Goal: Transaction & Acquisition: Purchase product/service

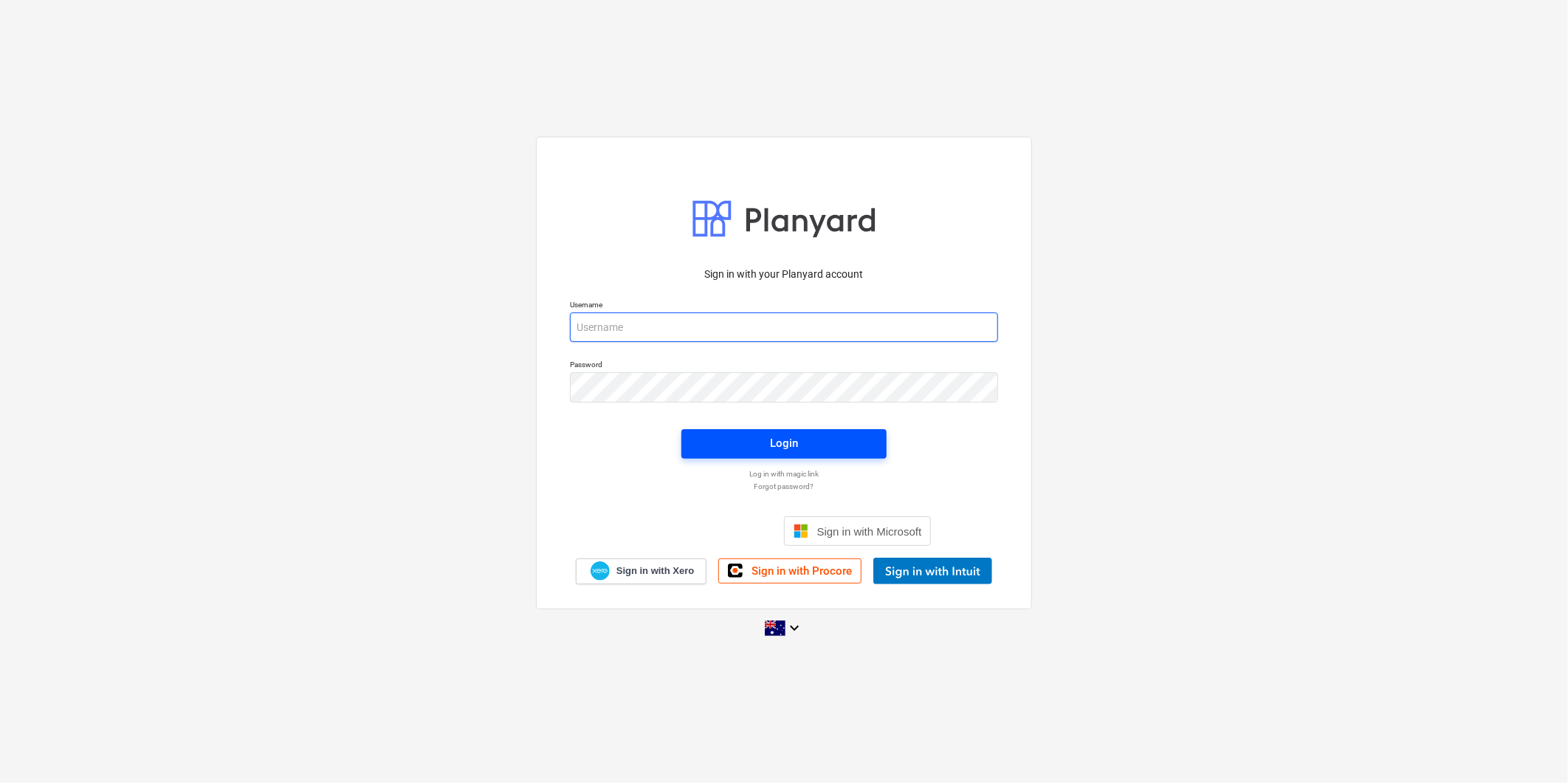
type input "[PERSON_NAME][EMAIL_ADDRESS][DOMAIN_NAME]"
click at [757, 443] on span "Login" at bounding box center [784, 443] width 170 height 19
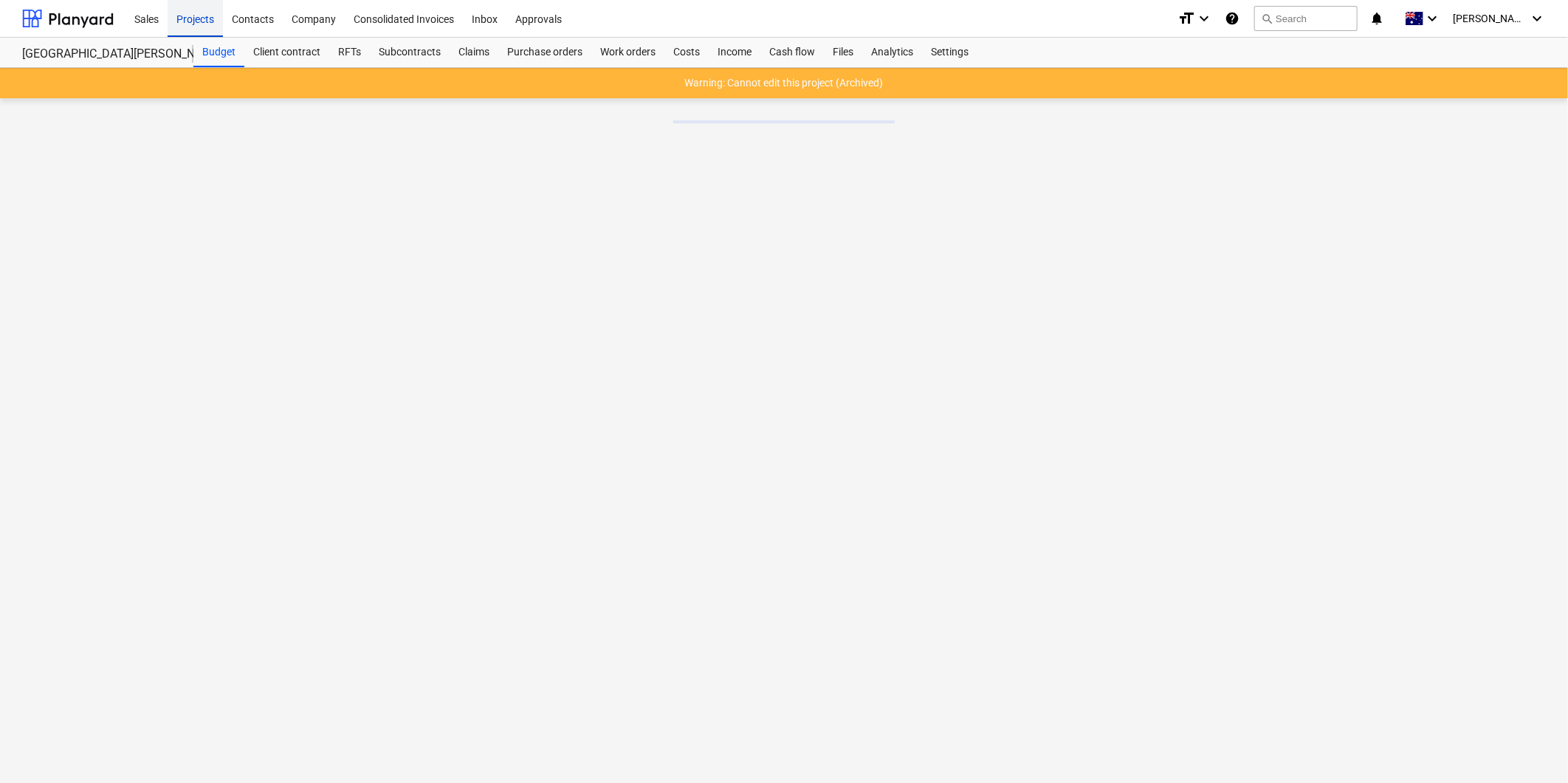
click at [189, 18] on div "Projects" at bounding box center [195, 18] width 55 height 38
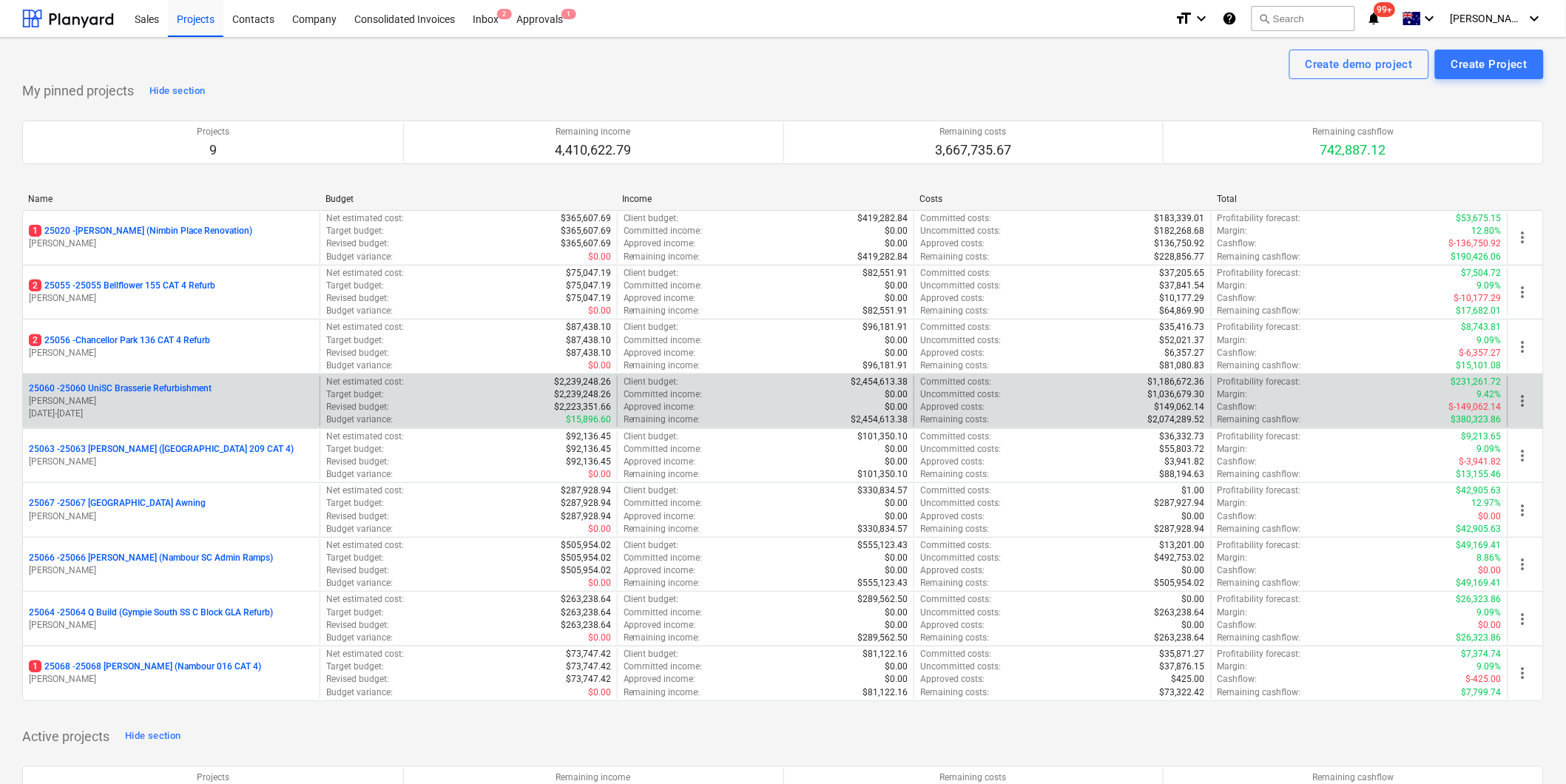
click at [169, 389] on p "25060 - 25060 UniSC Brasserie Refurbishment" at bounding box center [120, 388] width 183 height 13
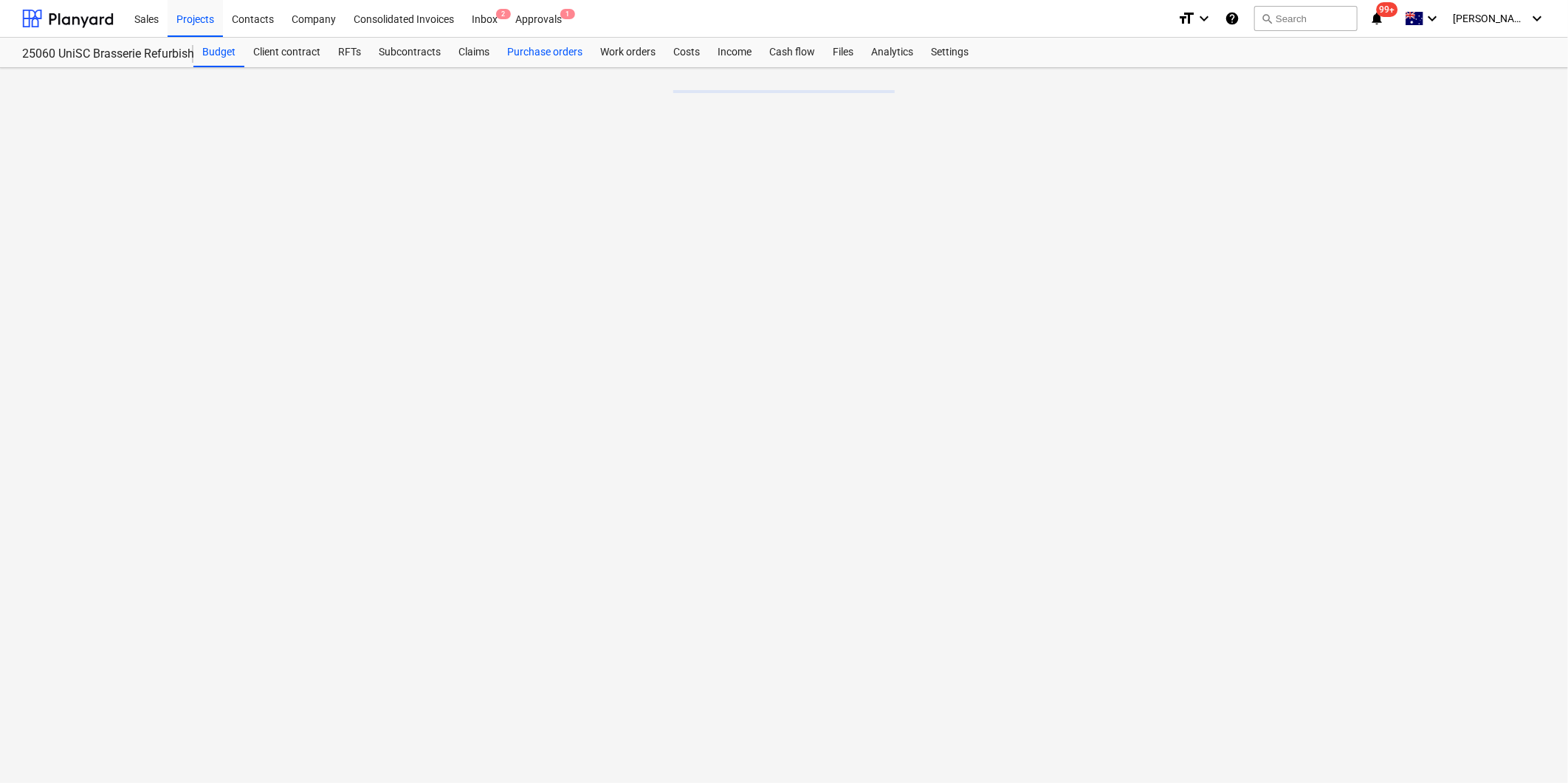
click at [552, 52] on div "Purchase orders" at bounding box center [545, 52] width 93 height 29
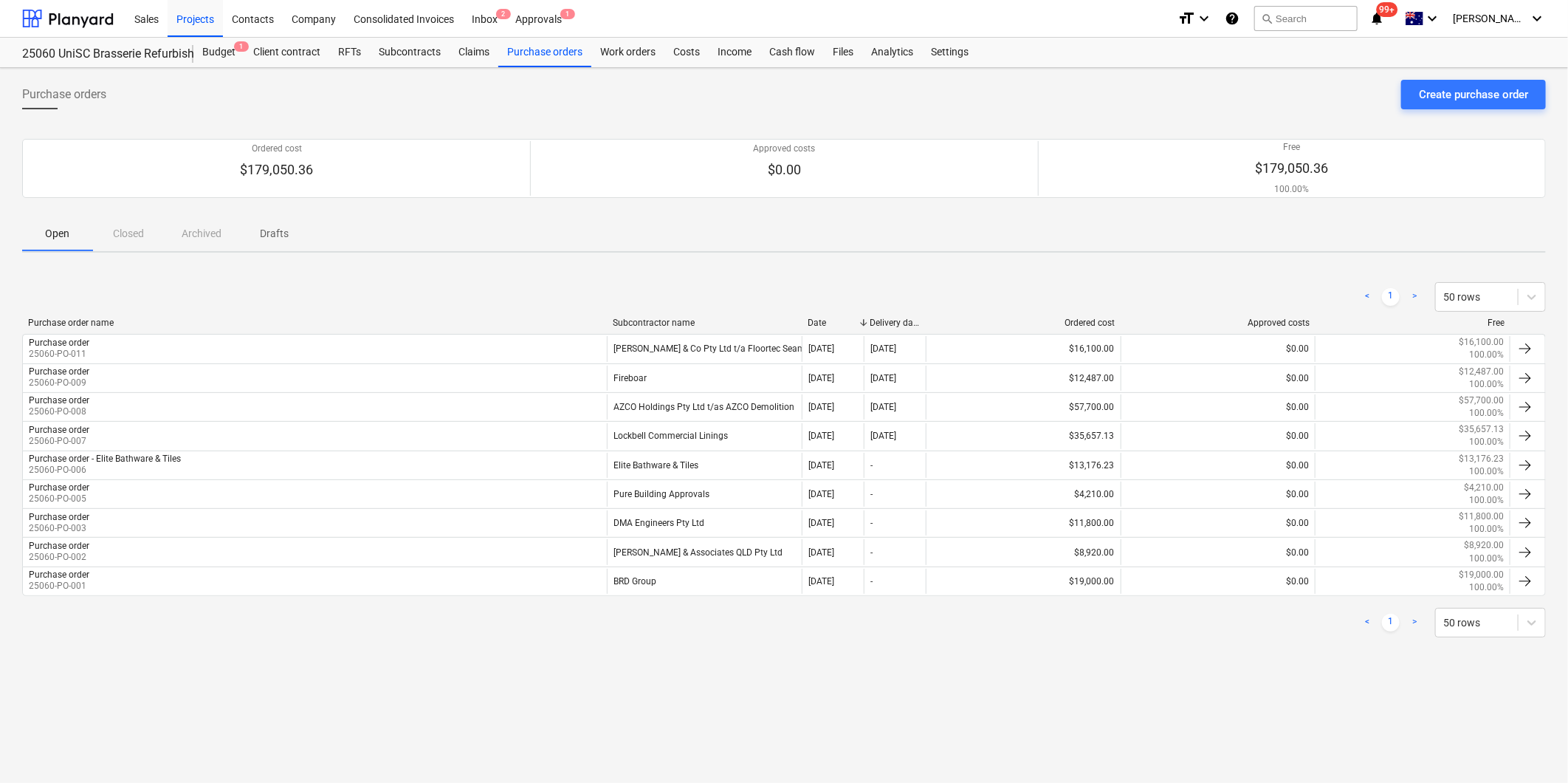
click at [277, 230] on p "Drafts" at bounding box center [275, 234] width 35 height 16
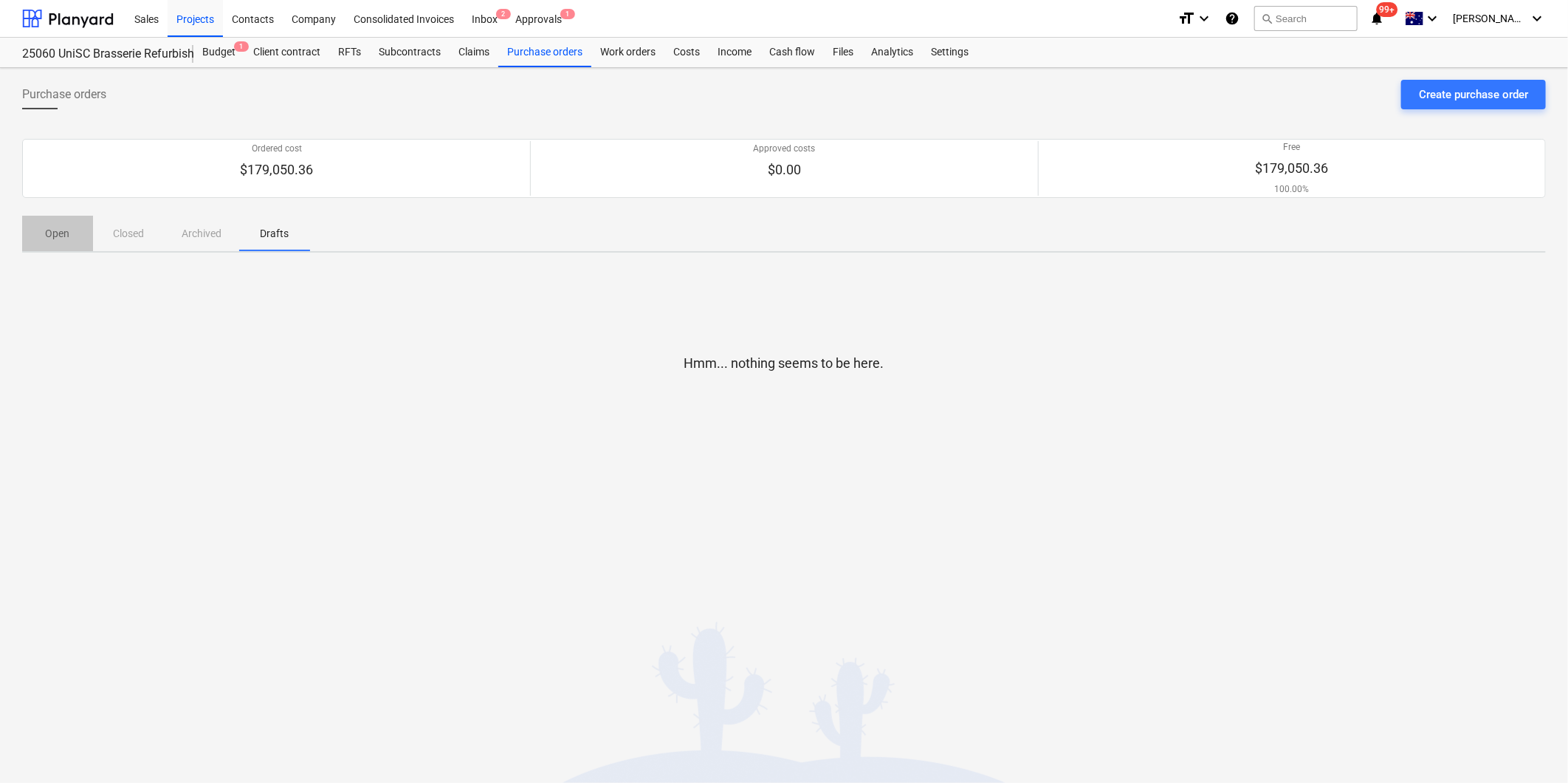
click at [54, 235] on p "Open" at bounding box center [58, 234] width 35 height 16
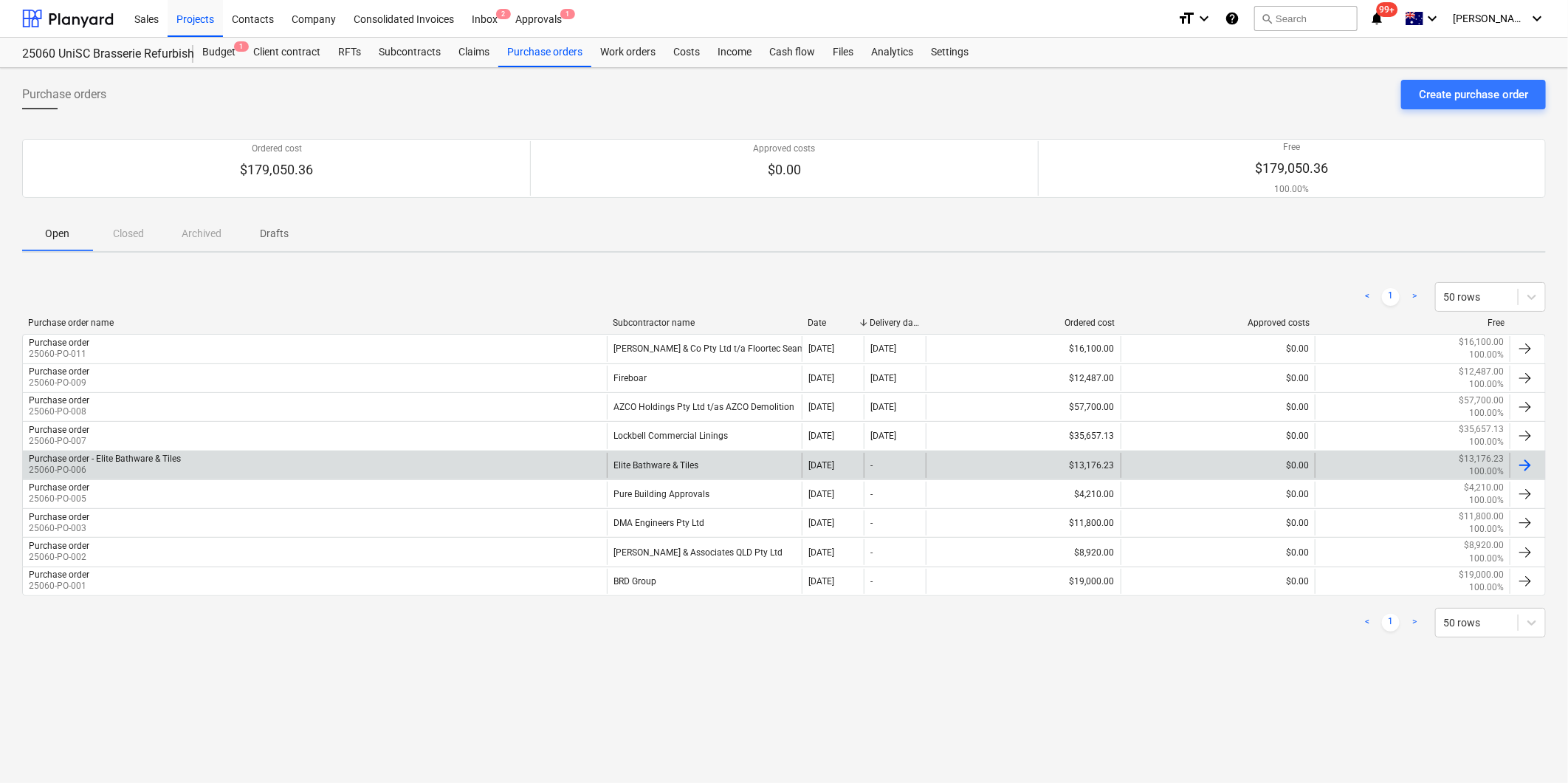
click at [131, 464] on p "25060-PO-006" at bounding box center [104, 469] width 152 height 13
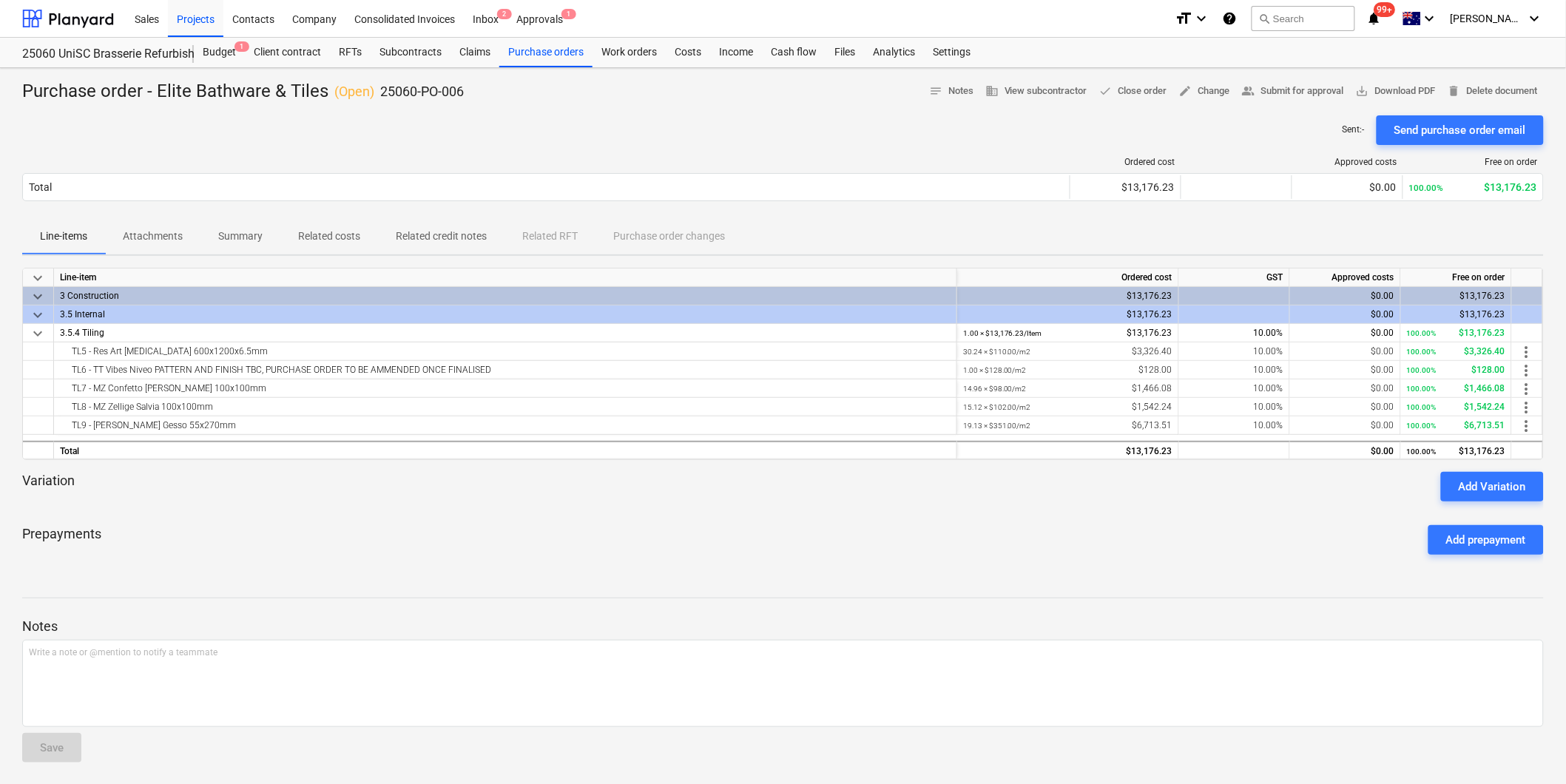
scroll to position [2, 0]
click at [1528, 363] on span "more_vert" at bounding box center [1527, 368] width 18 height 18
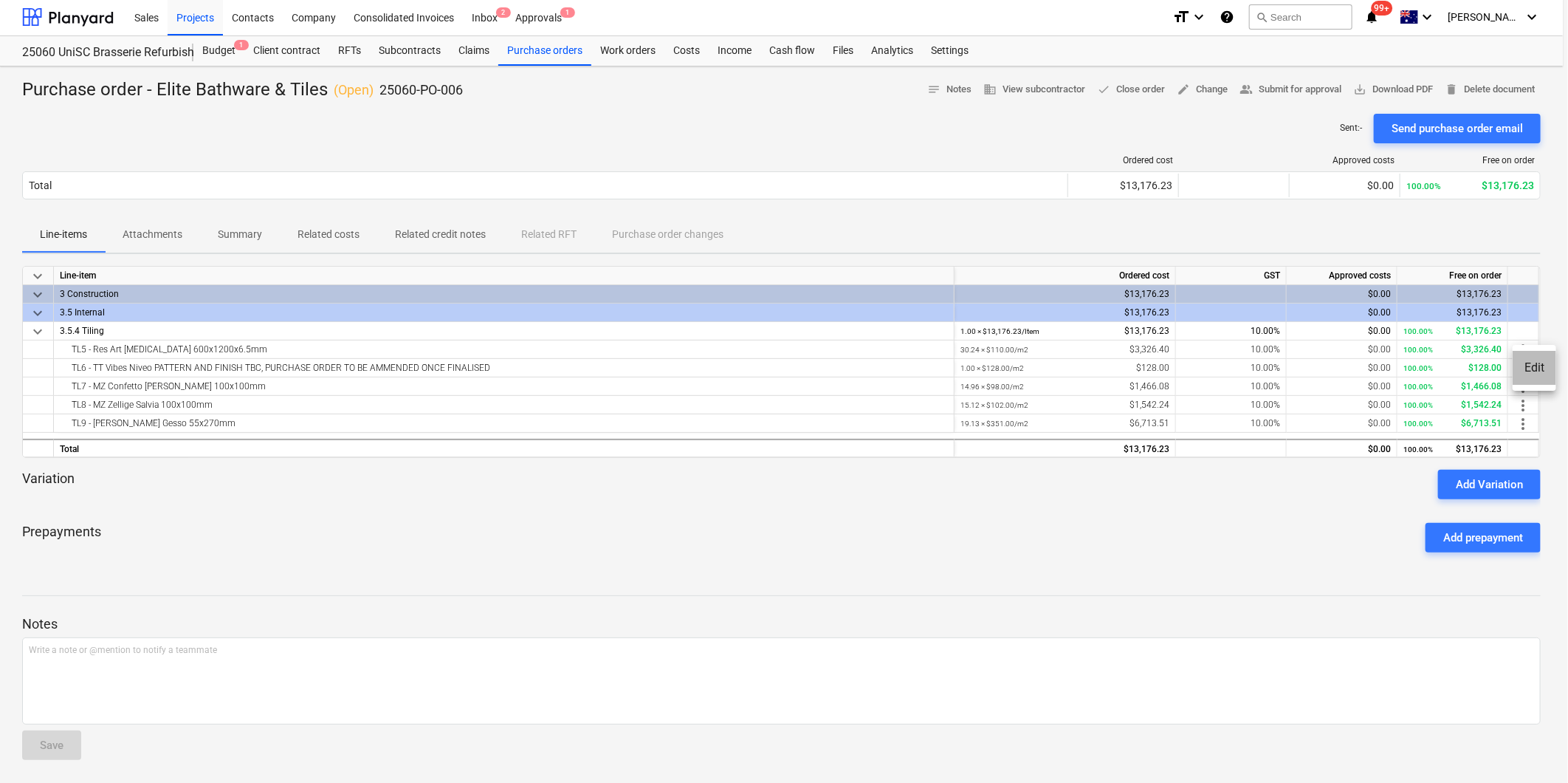
click at [1540, 373] on li "Edit" at bounding box center [1534, 367] width 44 height 34
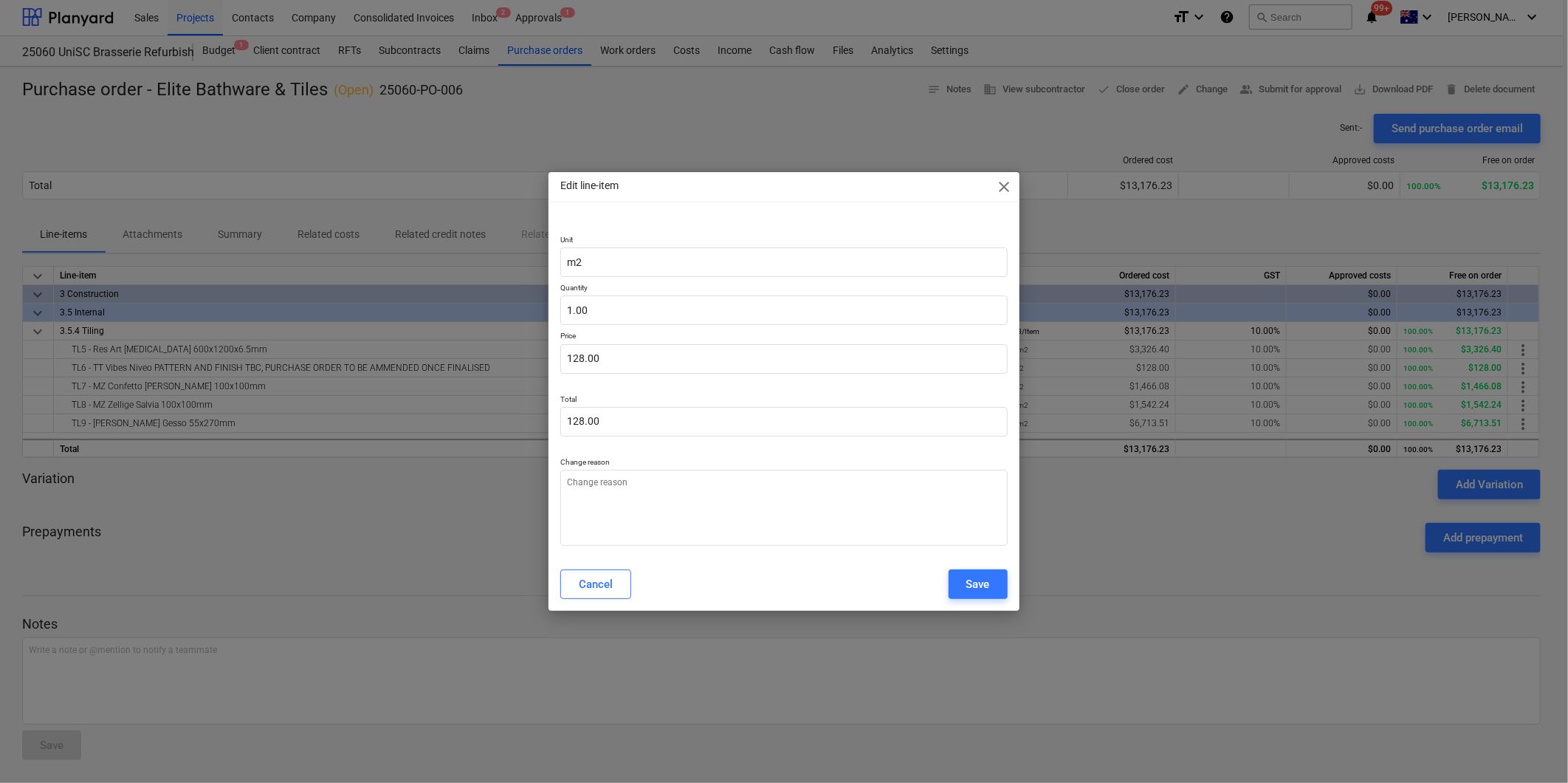
type textarea "x"
click at [571, 309] on input "1" at bounding box center [784, 309] width 447 height 29
drag, startPoint x: 585, startPoint y: 310, endPoint x: 496, endPoint y: 307, distance: 89.1
click at [496, 307] on div "Edit line-item close Unit m2 Quantity 1 Price 128.00 Total 128.00 Change reason…" at bounding box center [784, 392] width 1568 height 783
type input "7"
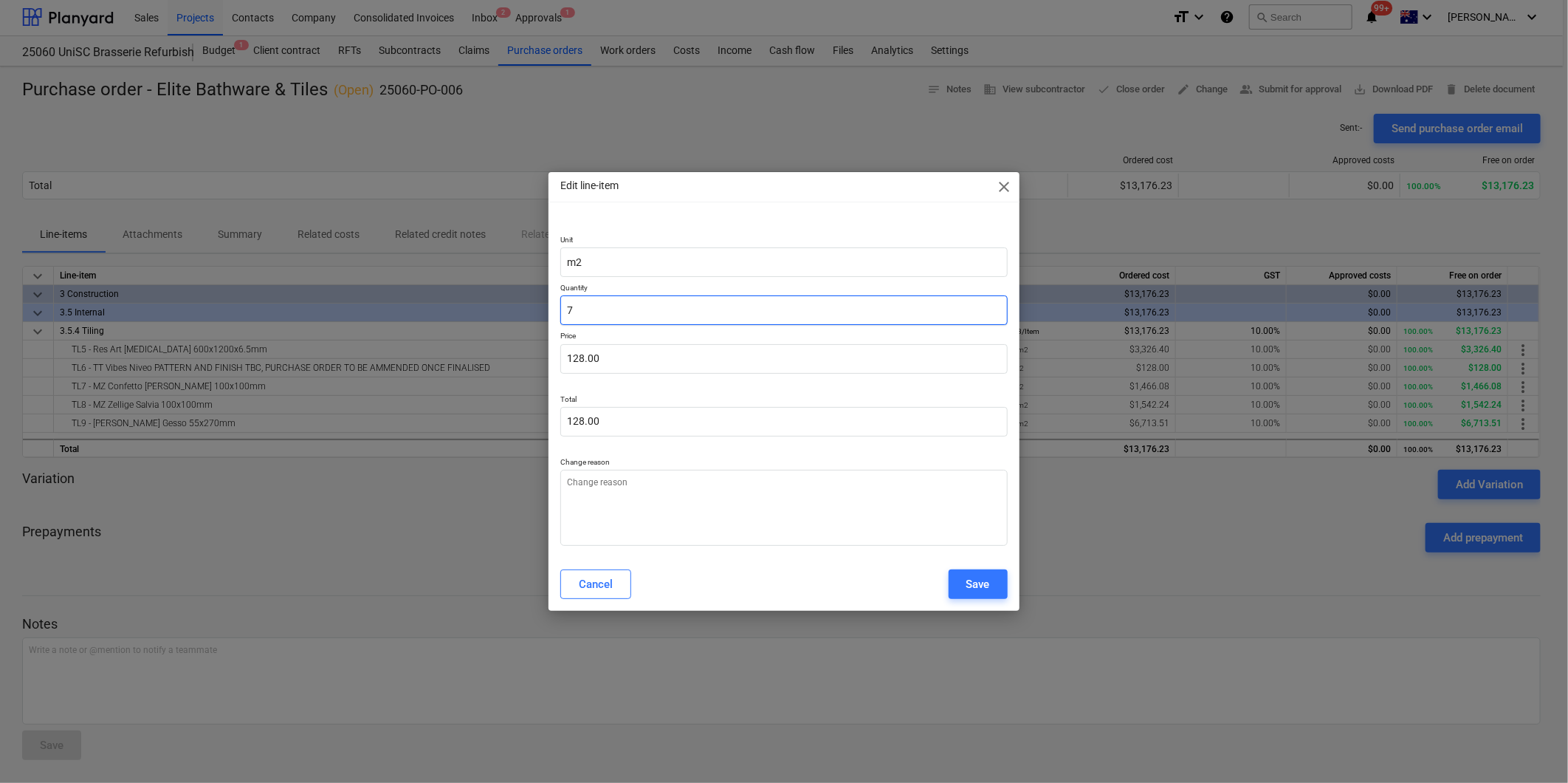
type textarea "x"
type input "896.00"
type input "7."
type textarea "x"
type input "7.0"
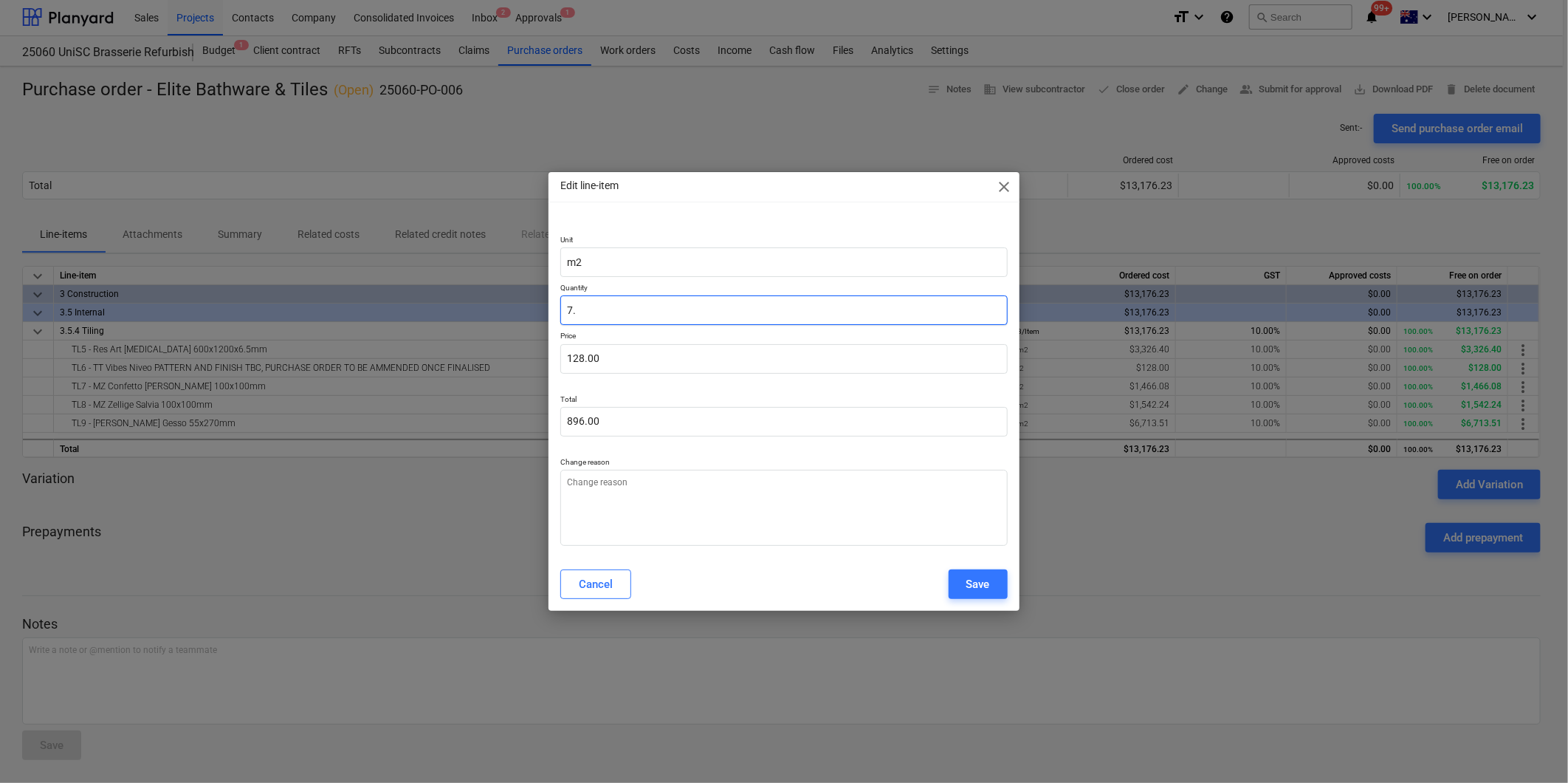
type textarea "x"
type input "7.04"
type textarea "x"
type input "901.12"
type input "7.04"
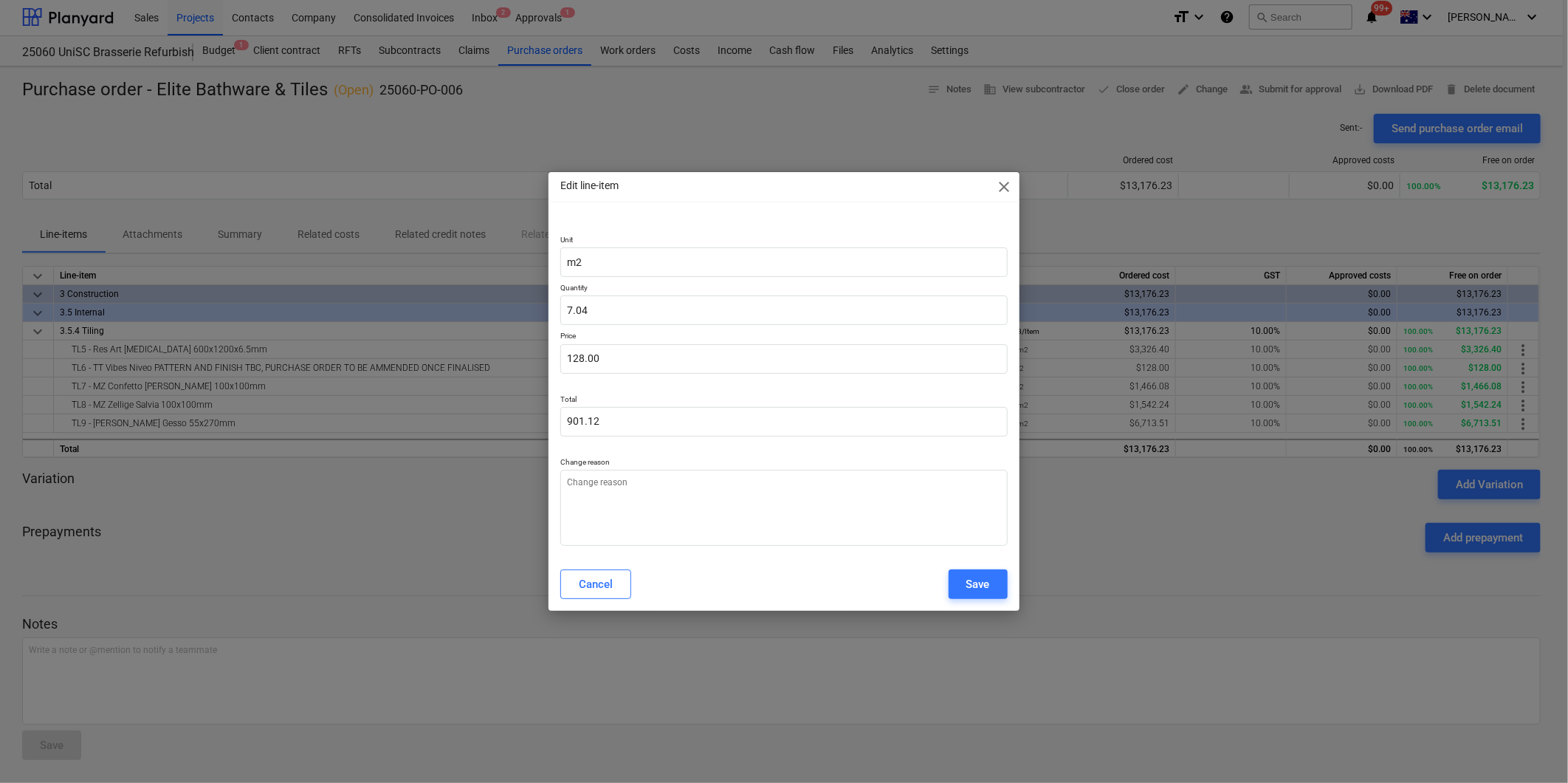
click at [691, 459] on p "Change reason" at bounding box center [784, 463] width 447 height 13
click at [586, 584] on div "Cancel" at bounding box center [596, 583] width 34 height 19
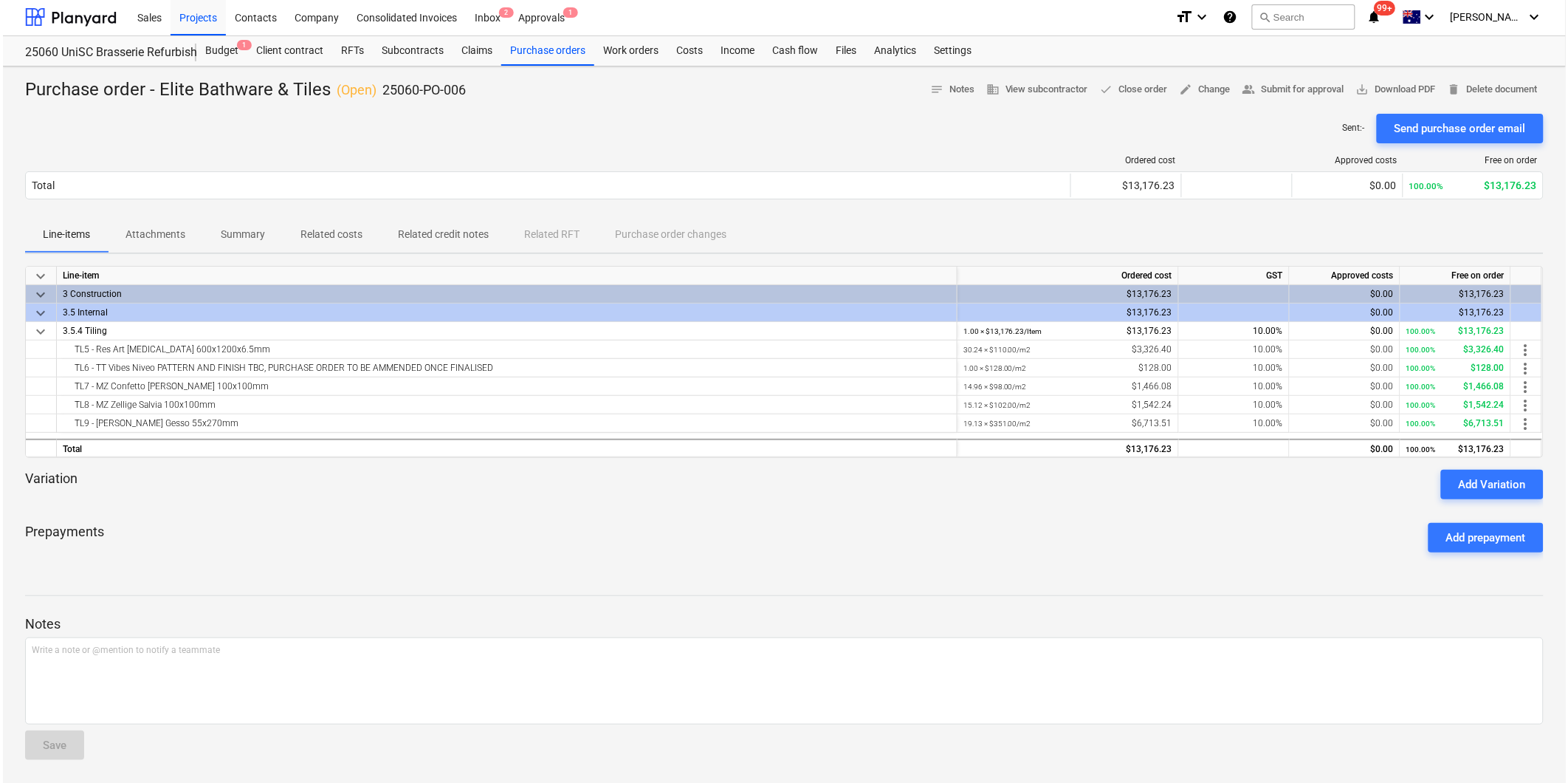
scroll to position [0, 0]
click at [1508, 91] on span "delete Delete document" at bounding box center [1489, 91] width 90 height 17
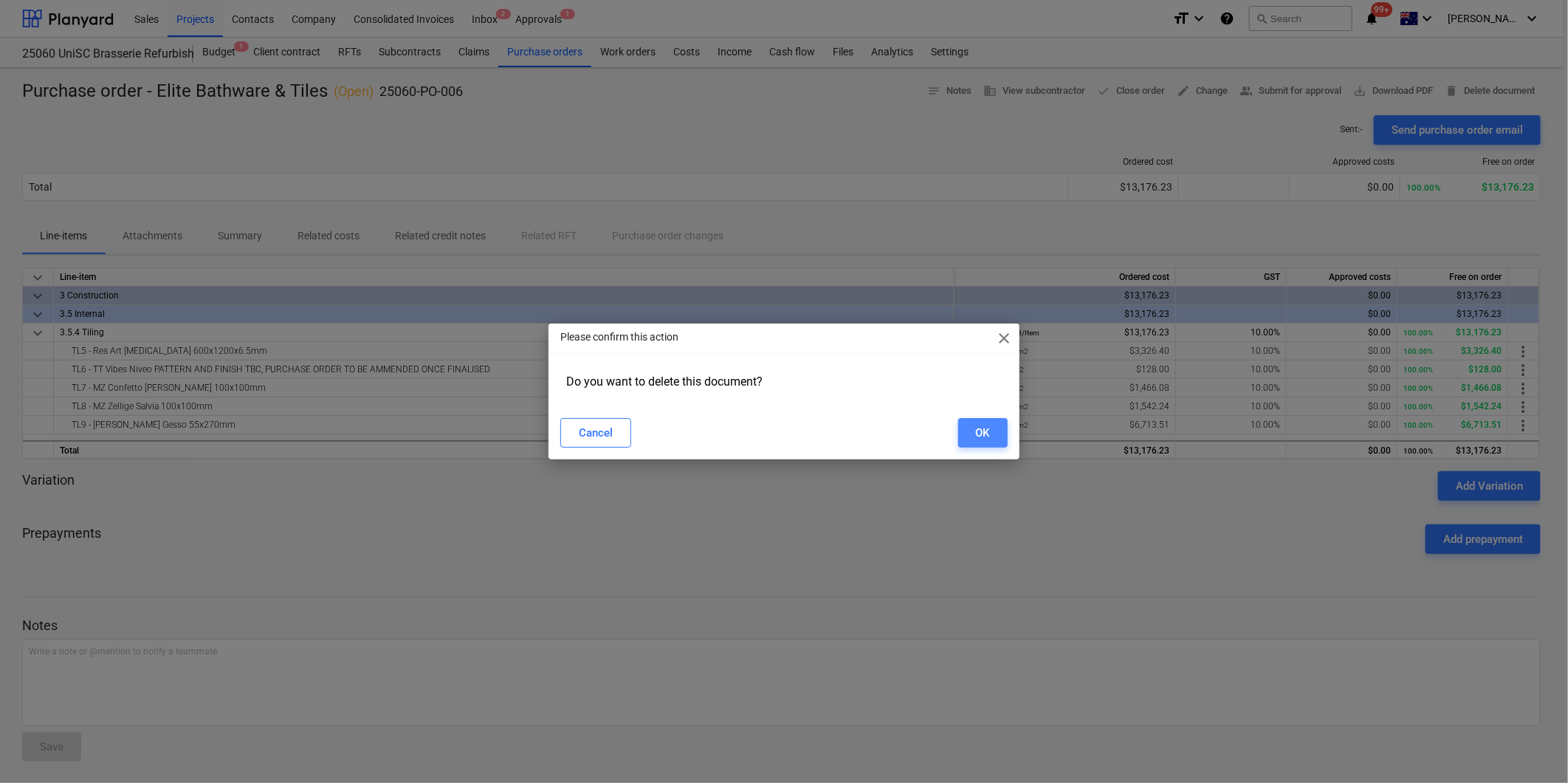
click at [985, 429] on div "OK" at bounding box center [983, 433] width 14 height 19
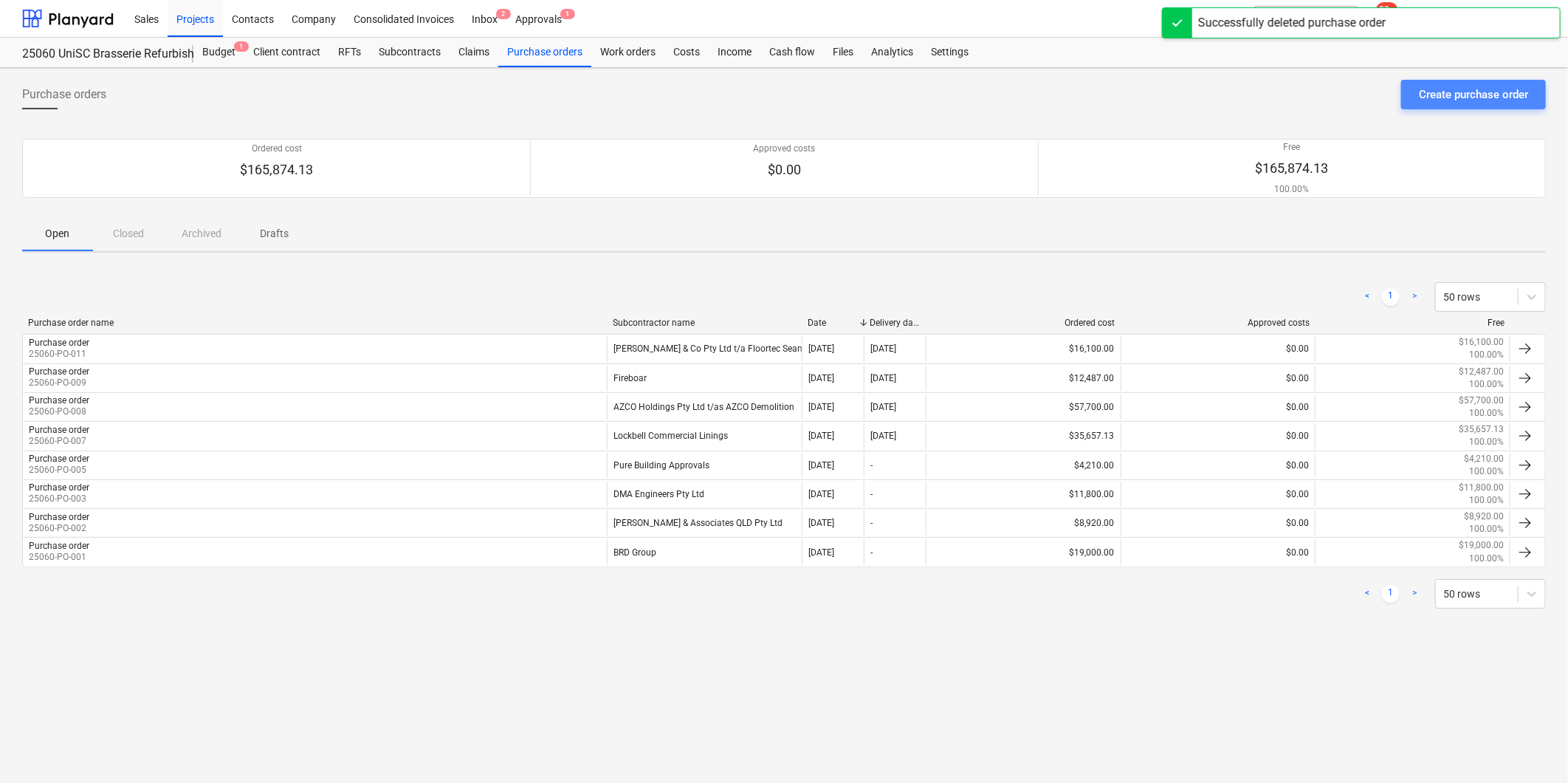
click at [1471, 93] on div "Create purchase order" at bounding box center [1473, 94] width 109 height 19
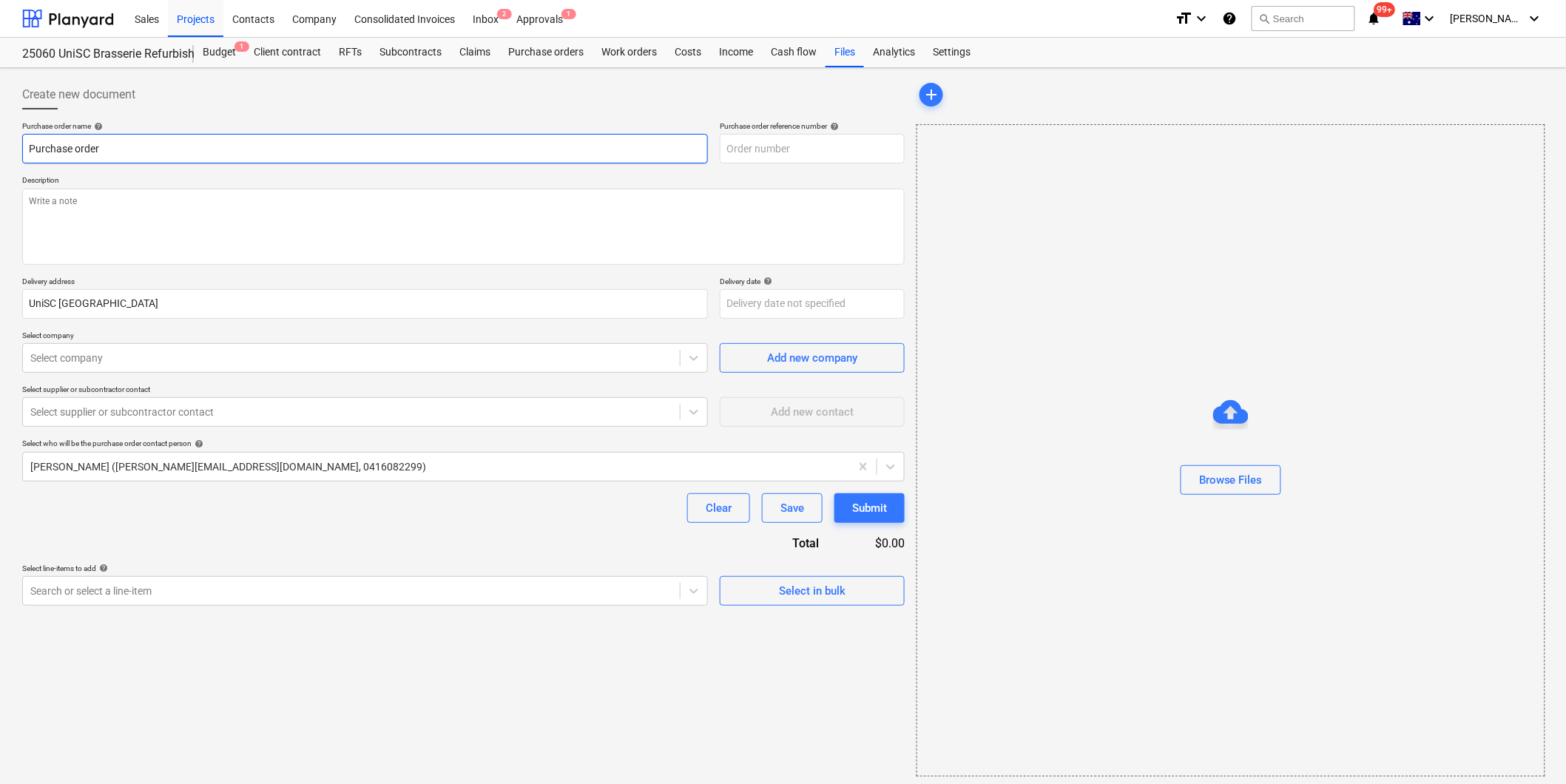
click at [119, 146] on input "Purchase order" at bounding box center [364, 148] width 686 height 29
type textarea "x"
type input "25060-PO-013"
type textarea "x"
type input "Purchase order"
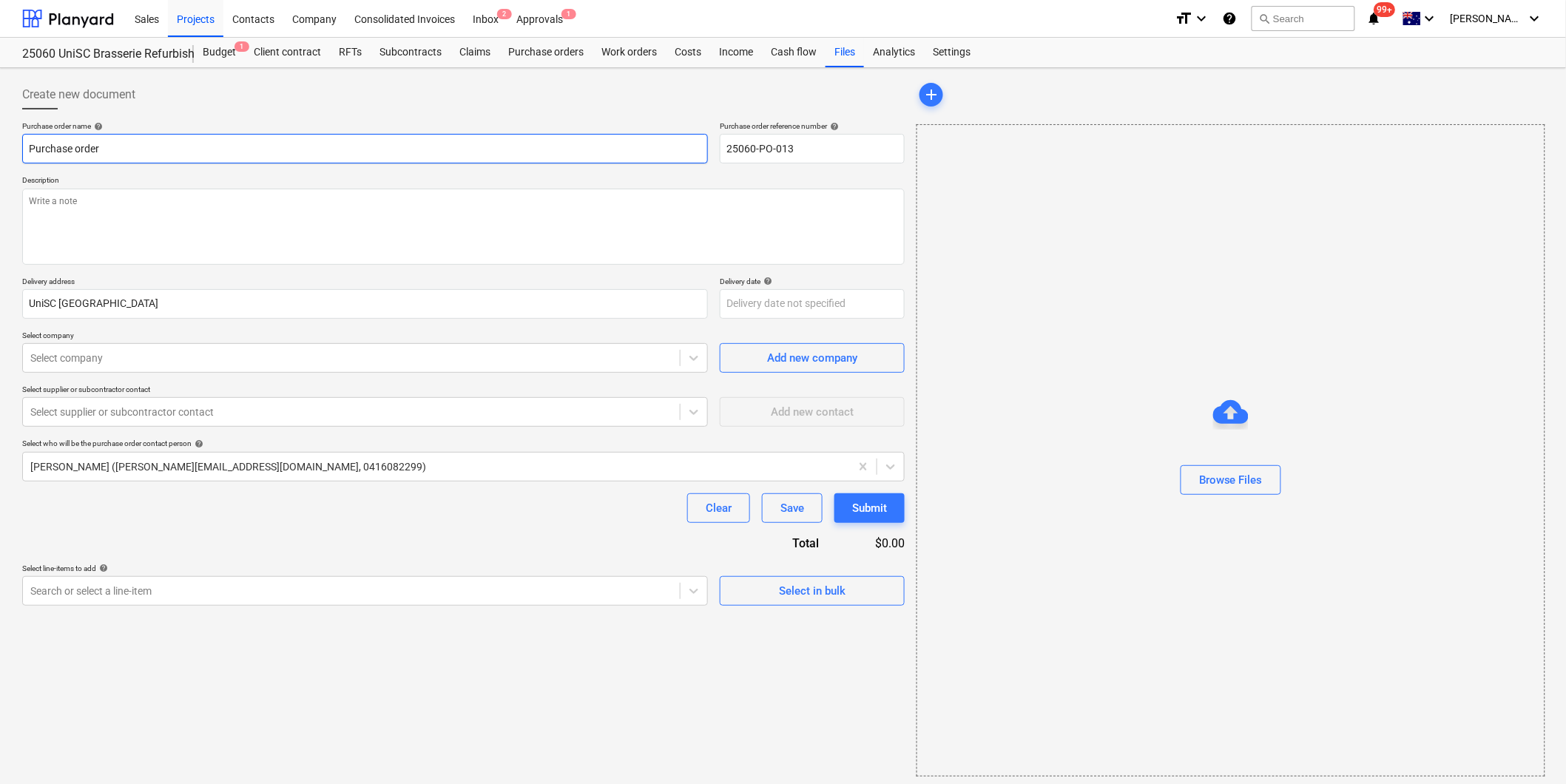
type textarea "x"
type input "Purchase order -"
type textarea "x"
type input "Purchase order -"
type textarea "x"
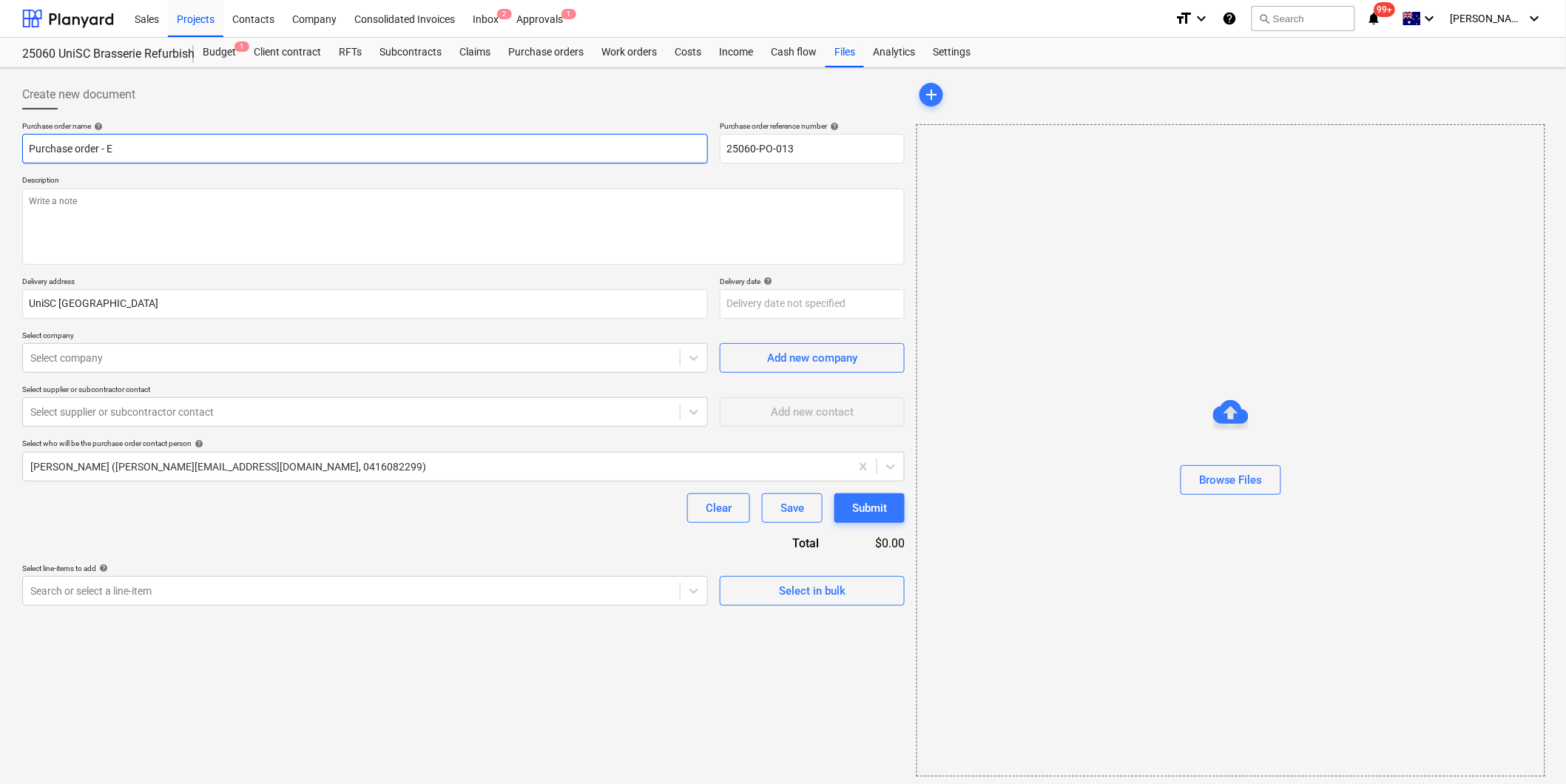
type input "Purchase order - El"
type textarea "x"
type input "Purchase order - [PERSON_NAME]"
type textarea "x"
type input "Purchase order - Elite"
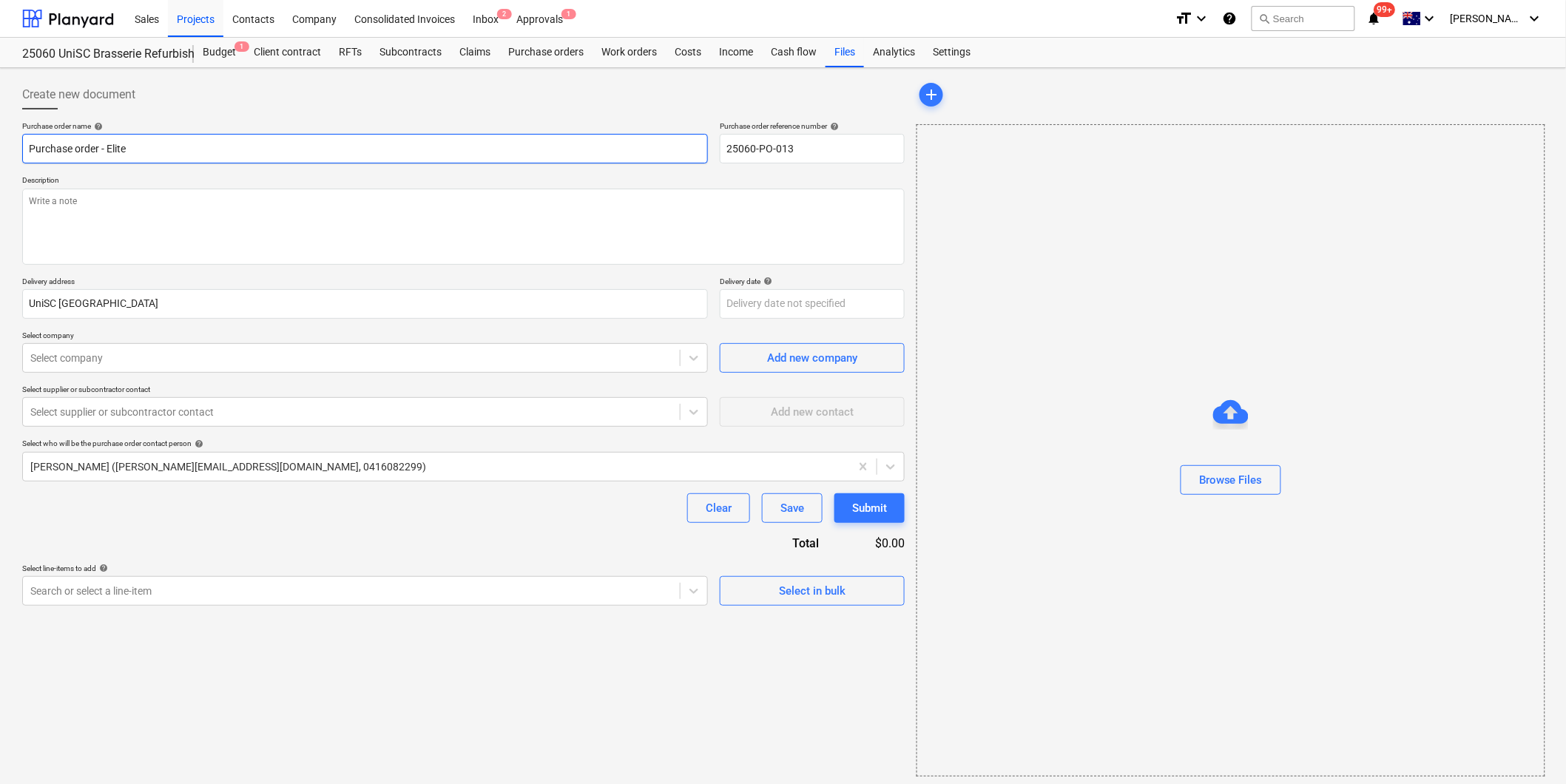
type textarea "x"
type input "Purchase order - Elite Bathware & Tiles"
type textarea "Payment Terms: 50% deposit to be invoiced upon issuing of this Purchase order, …"
type textarea "x"
click at [158, 360] on div at bounding box center [351, 358] width 642 height 15
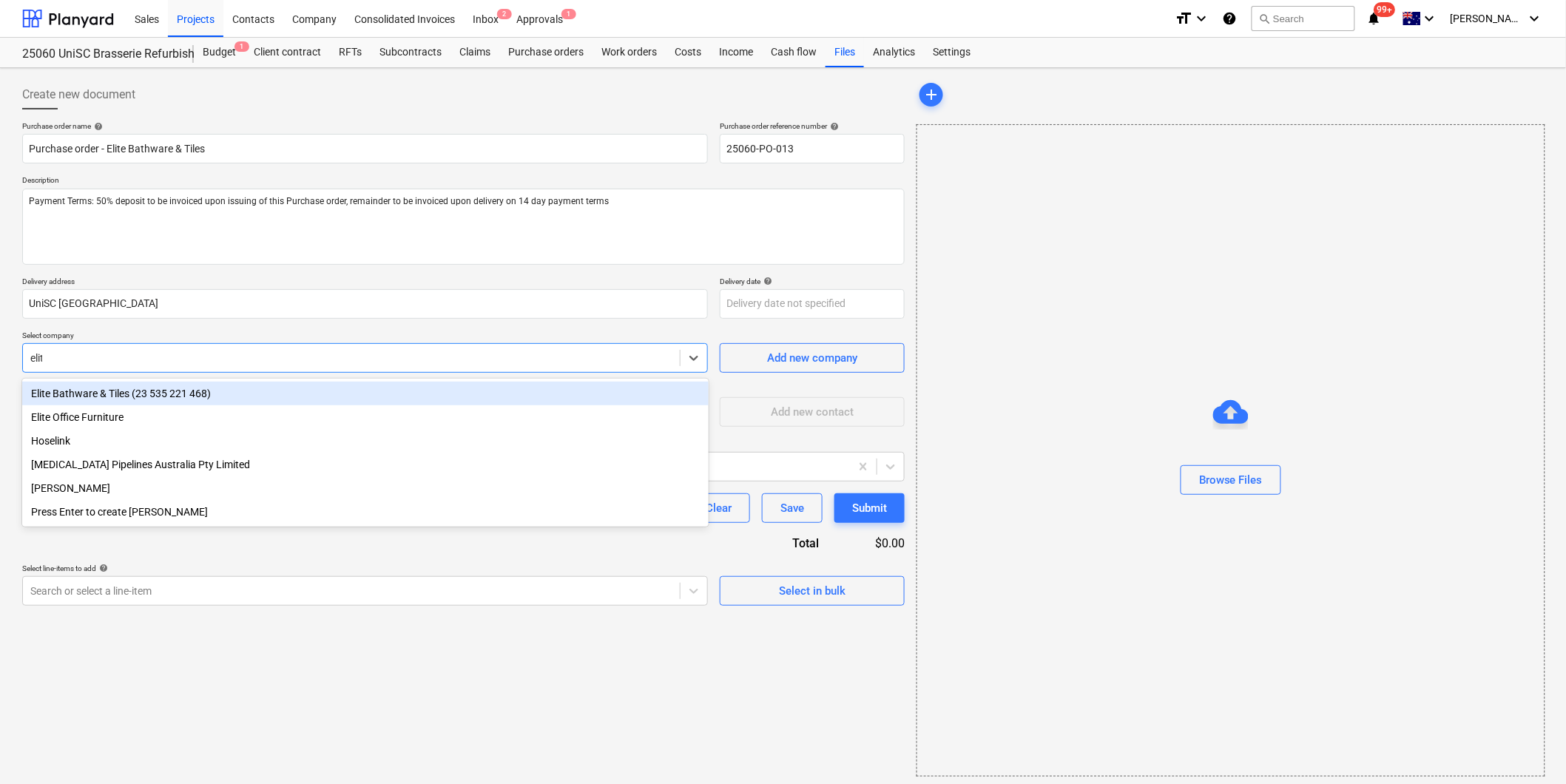
type input "elite"
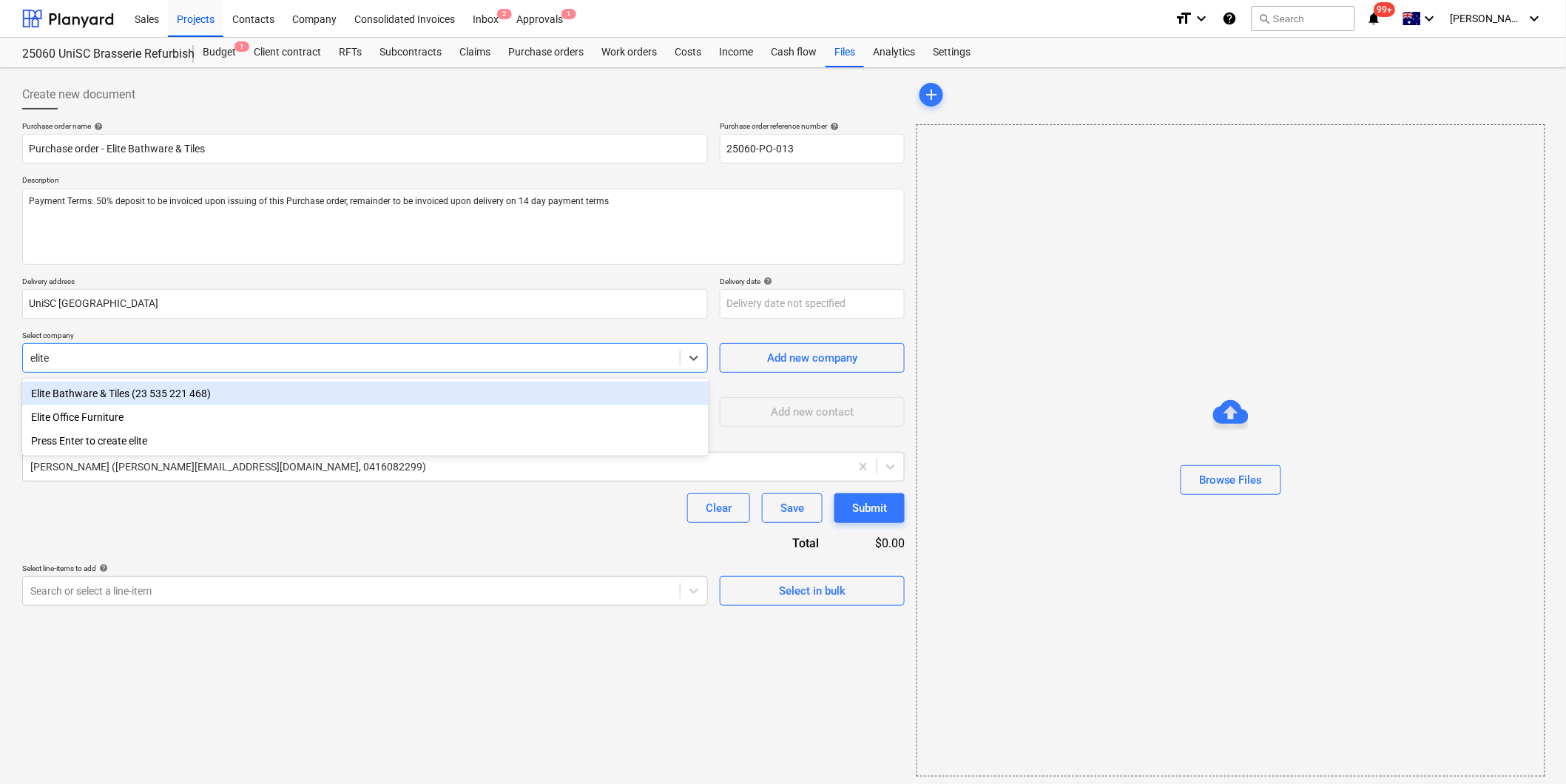
click at [145, 395] on div "Elite Bathware & Tiles (23 535 221 468)" at bounding box center [365, 394] width 687 height 24
type textarea "x"
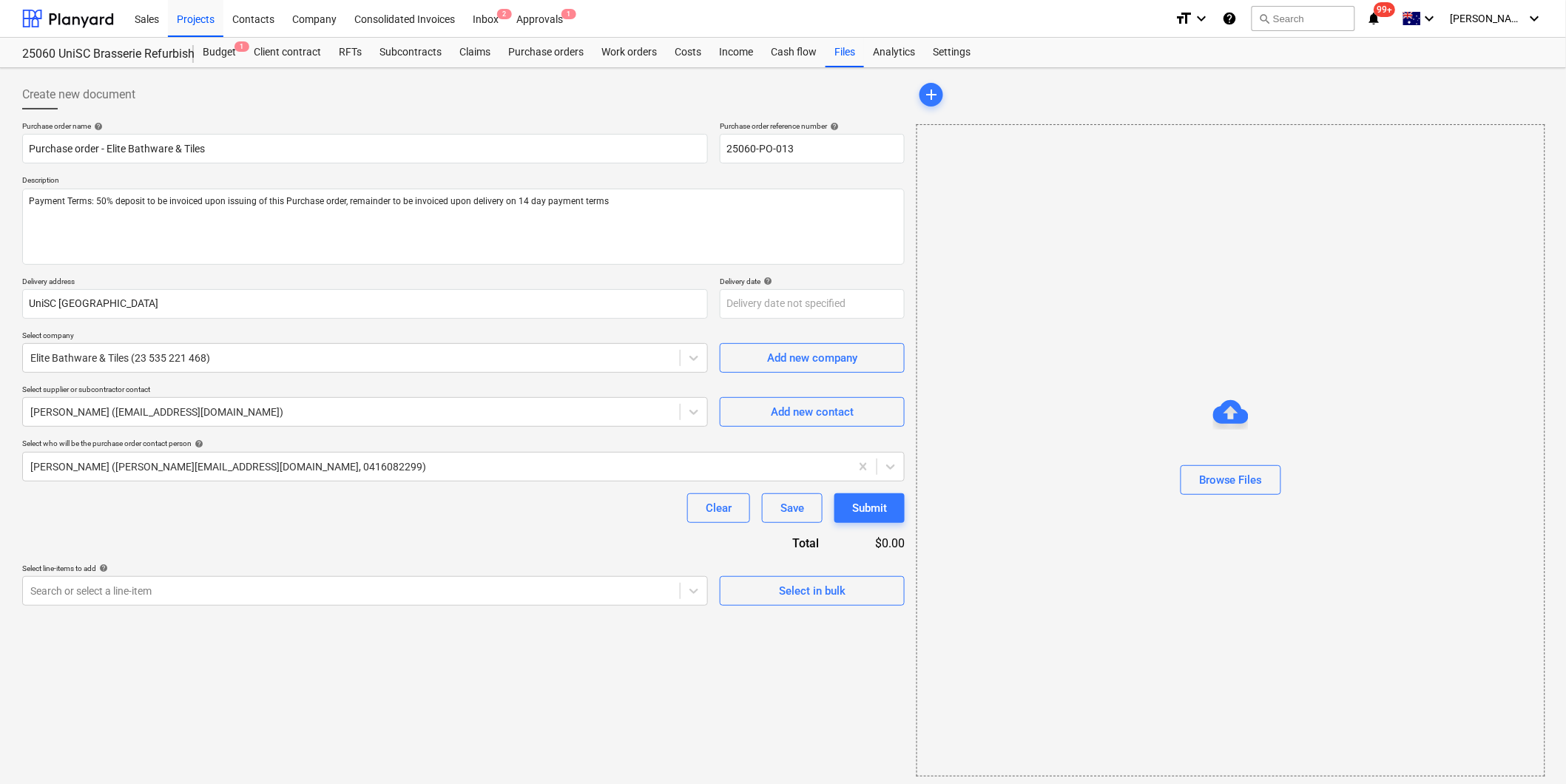
click at [359, 548] on div "Purchase order name help Purchase order - Elite Bathware & Tiles Purchase order…" at bounding box center [463, 363] width 883 height 484
click at [804, 409] on div "Add new contact" at bounding box center [812, 411] width 83 height 19
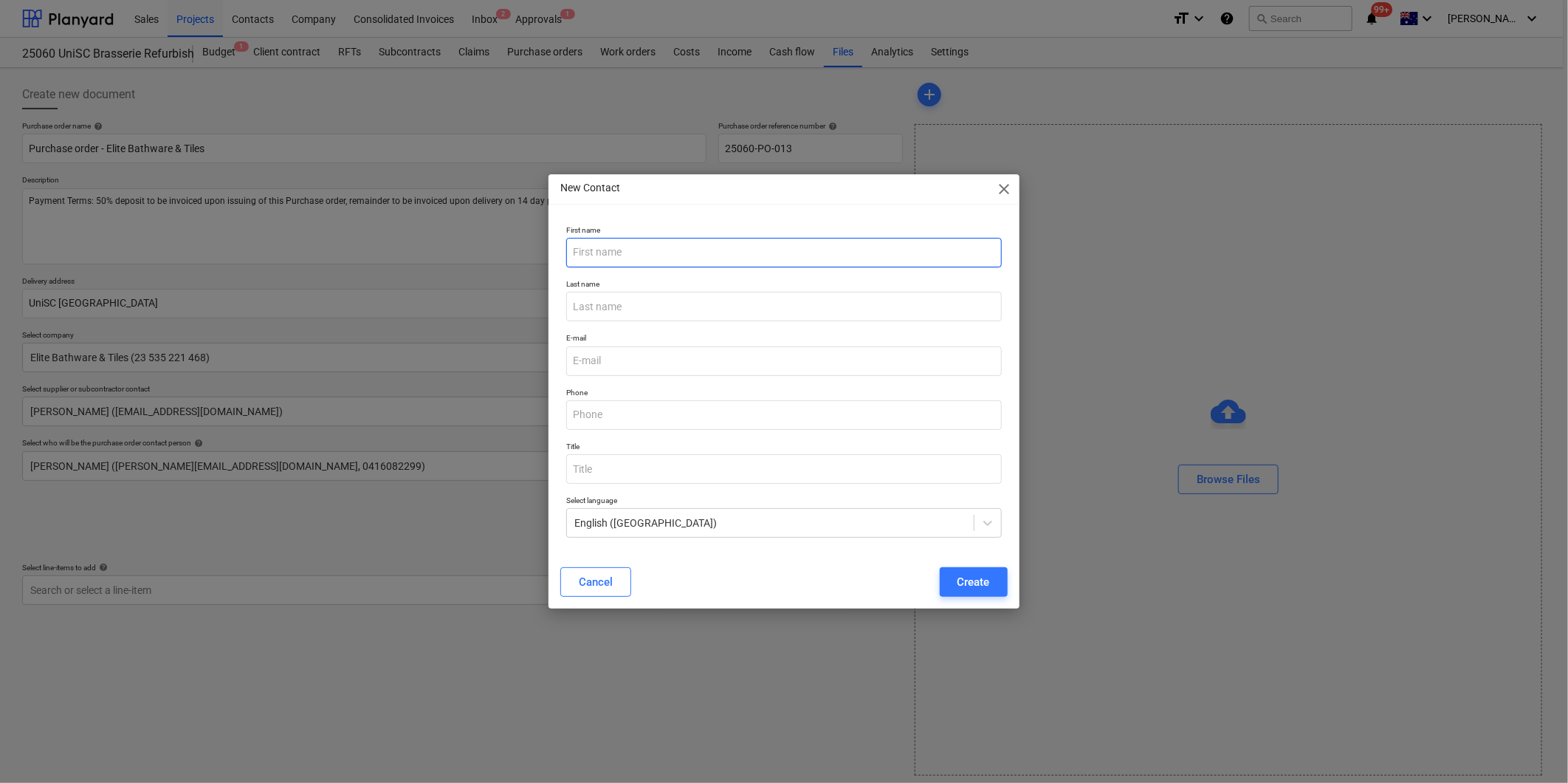
type textarea "x"
click at [636, 261] on input "text" at bounding box center [784, 252] width 435 height 29
type input "[PERSON_NAME]"
click at [605, 309] on input "text" at bounding box center [784, 306] width 435 height 29
type input "[PERSON_NAME]"
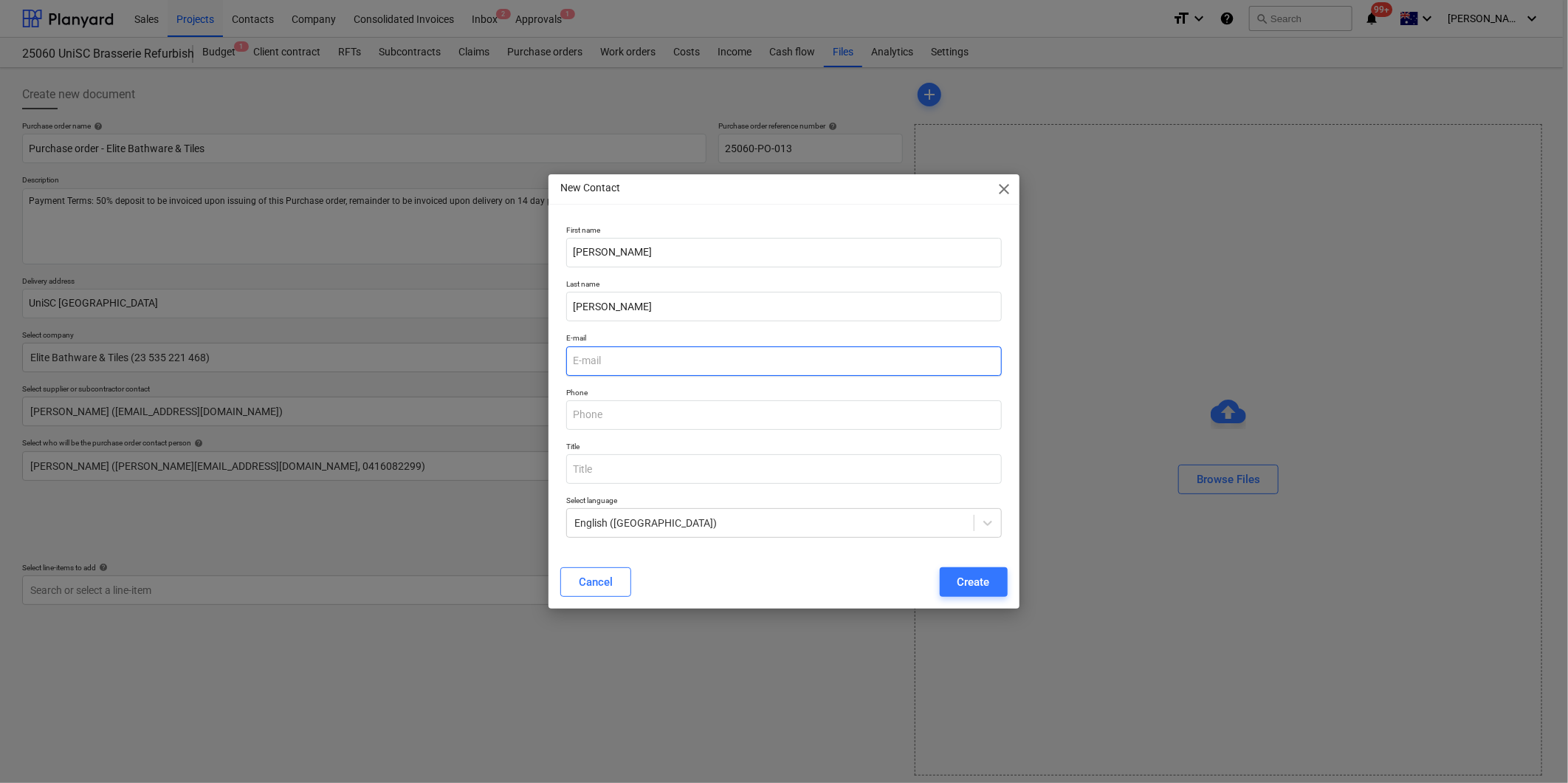
click at [594, 360] on input "email" at bounding box center [784, 360] width 435 height 29
paste input "[PERSON_NAME] <[PERSON_NAME][EMAIL_ADDRESS][DOMAIN_NAME]>"
drag, startPoint x: 663, startPoint y: 363, endPoint x: 462, endPoint y: 371, distance: 201.2
click at [462, 371] on div "New Contact close First name [PERSON_NAME] Last name [PERSON_NAME] E-mail [PERS…" at bounding box center [784, 392] width 1568 height 783
click at [802, 355] on input "[PERSON_NAME][EMAIL_ADDRESS][DOMAIN_NAME]>" at bounding box center [784, 360] width 435 height 29
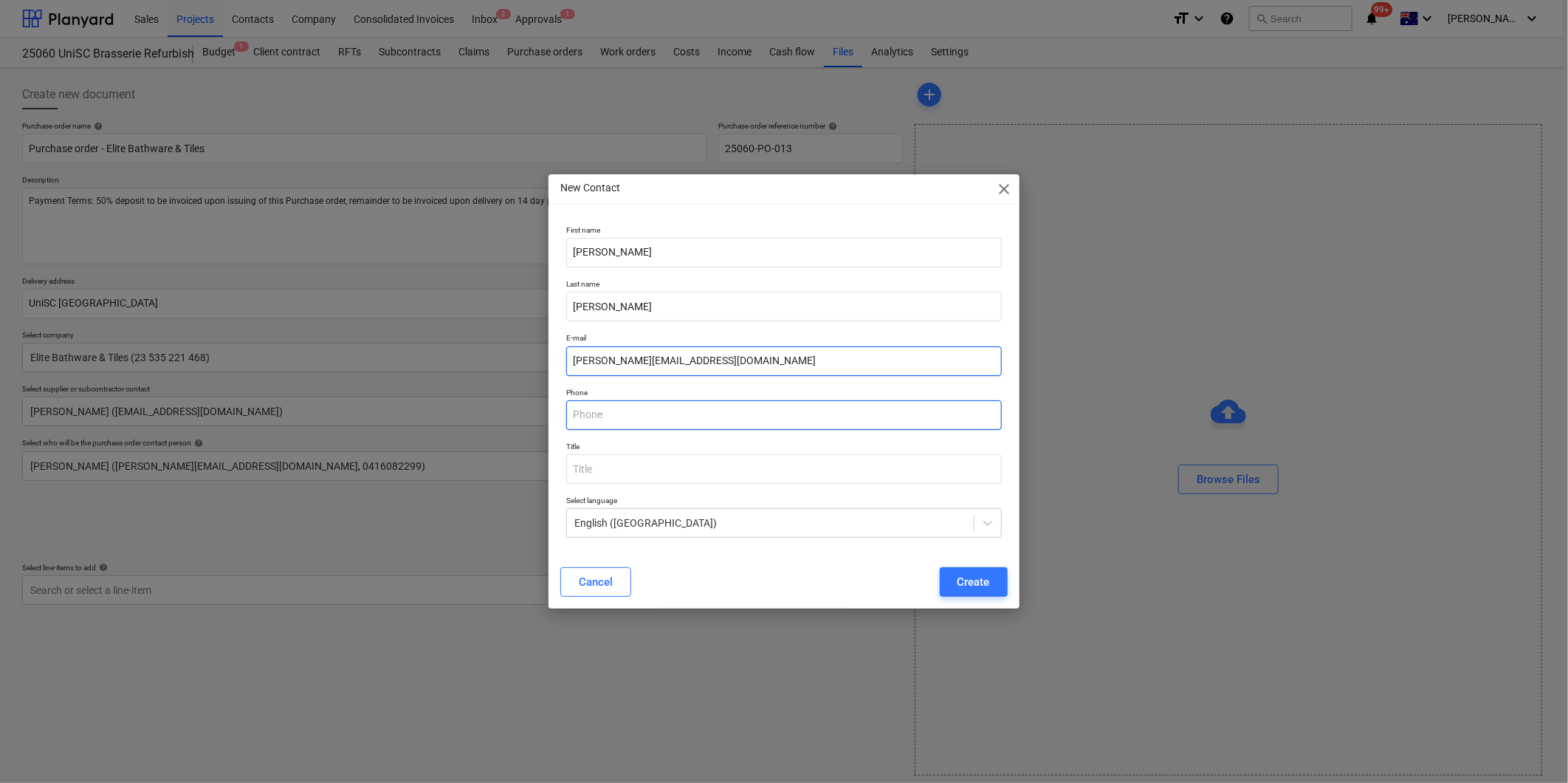
type input "[PERSON_NAME][EMAIL_ADDRESS][DOMAIN_NAME]"
click at [640, 409] on input "text" at bounding box center [784, 414] width 435 height 29
type input "3391 1399"
click at [983, 585] on div "Create" at bounding box center [974, 582] width 33 height 19
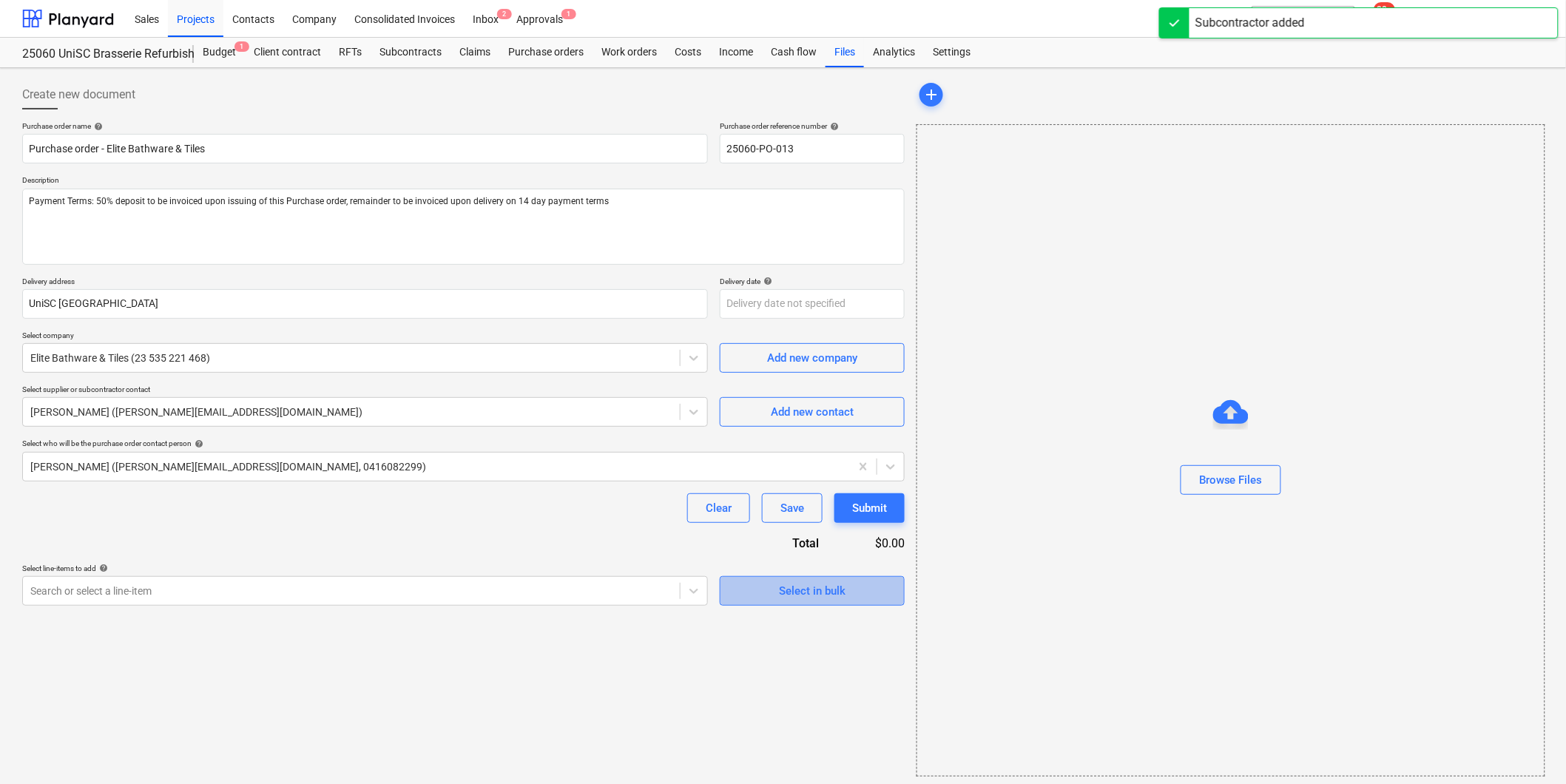
click at [834, 593] on div "Select in bulk" at bounding box center [812, 590] width 66 height 19
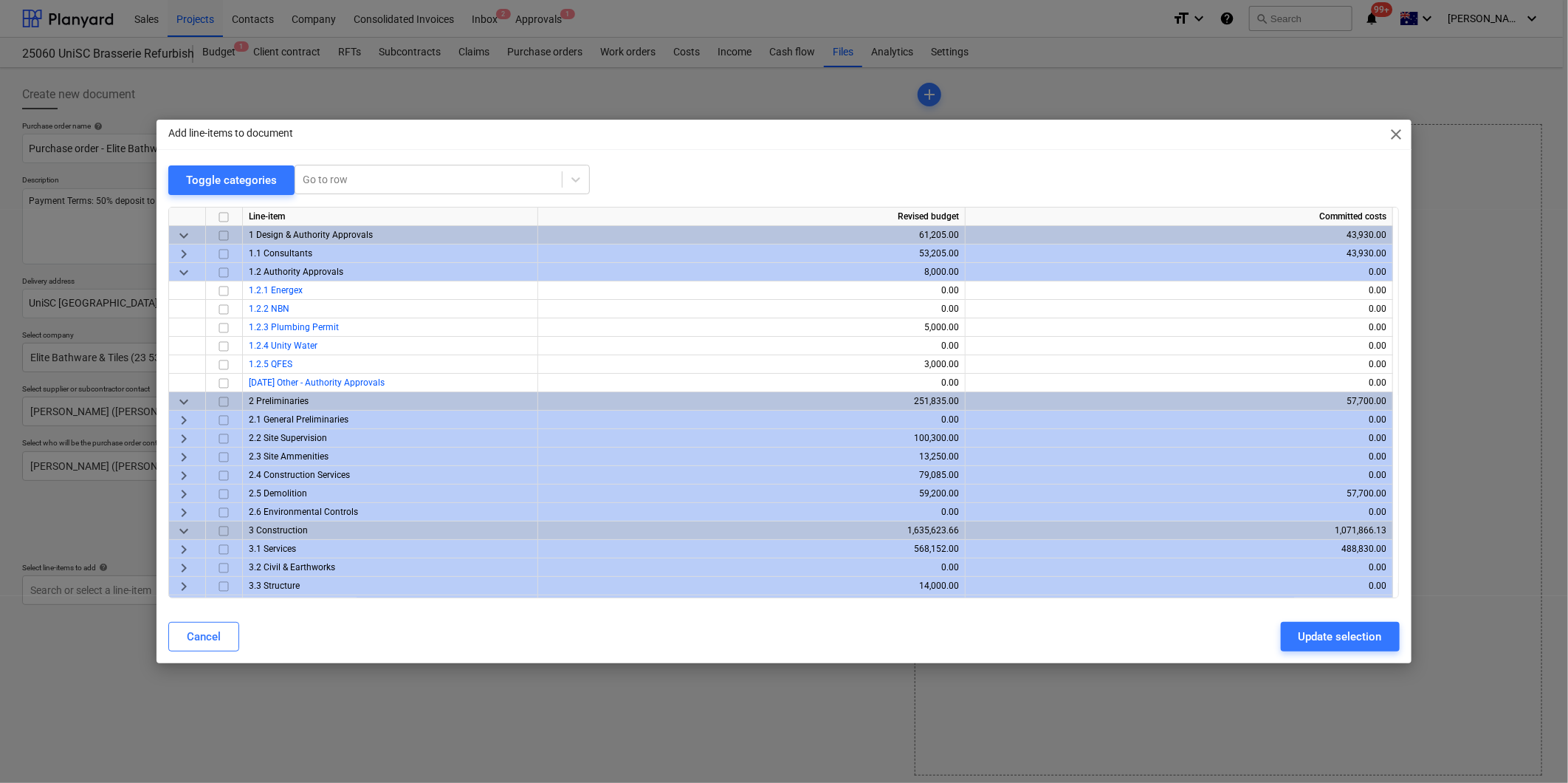
click at [179, 274] on span "keyboard_arrow_down" at bounding box center [184, 272] width 18 height 18
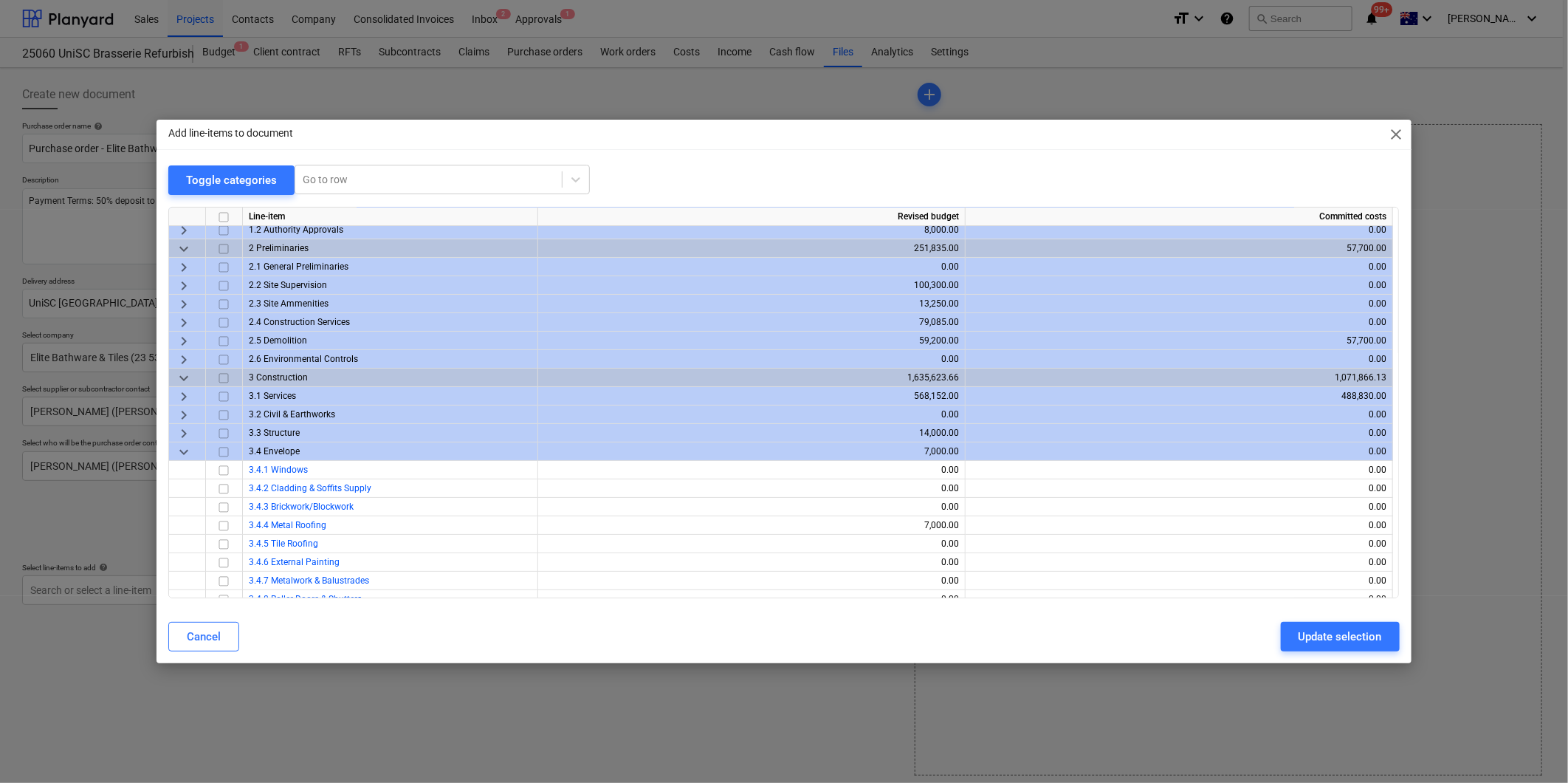
scroll to position [82, 0]
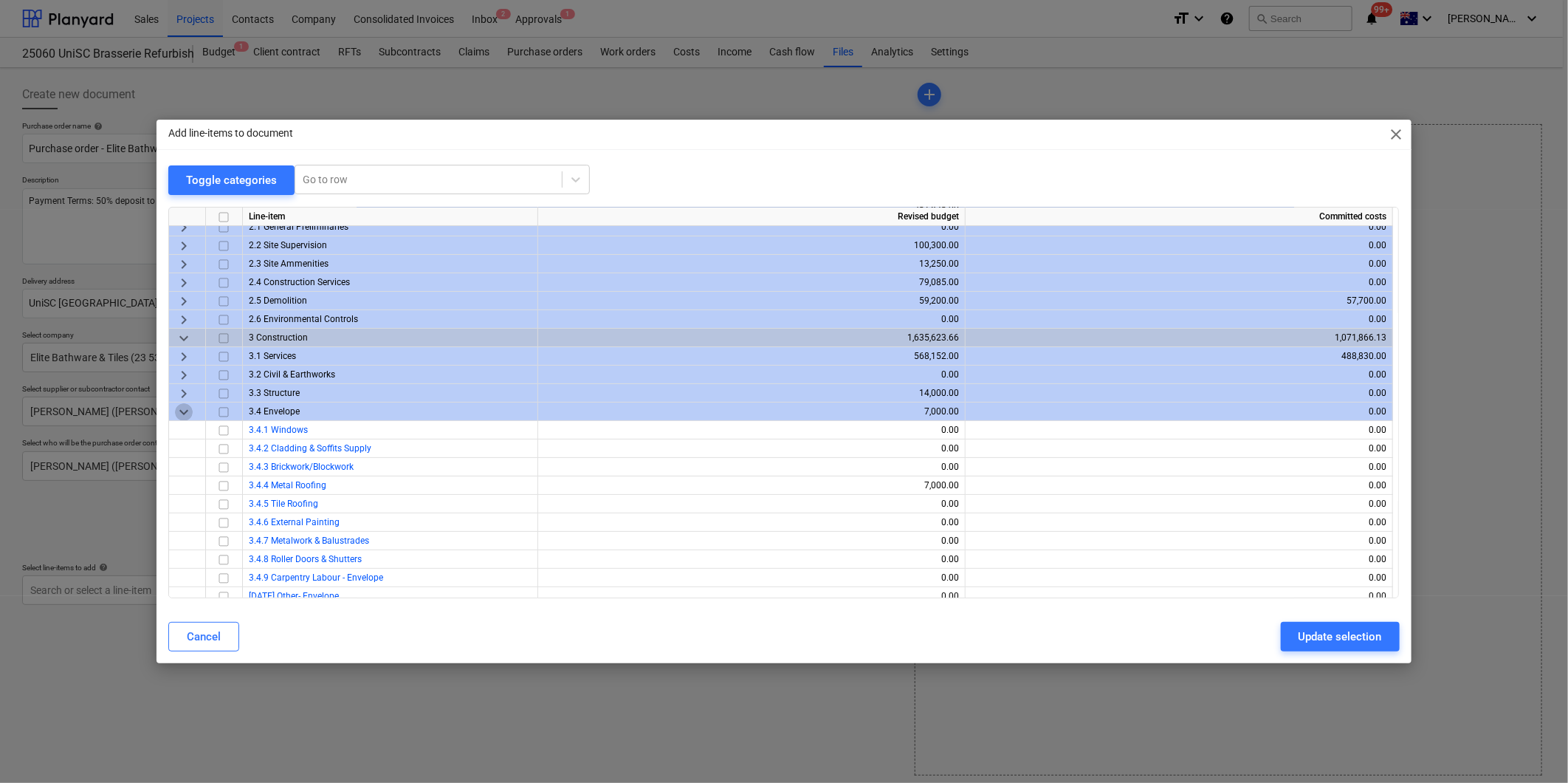
click at [183, 410] on span "keyboard_arrow_down" at bounding box center [184, 412] width 18 height 18
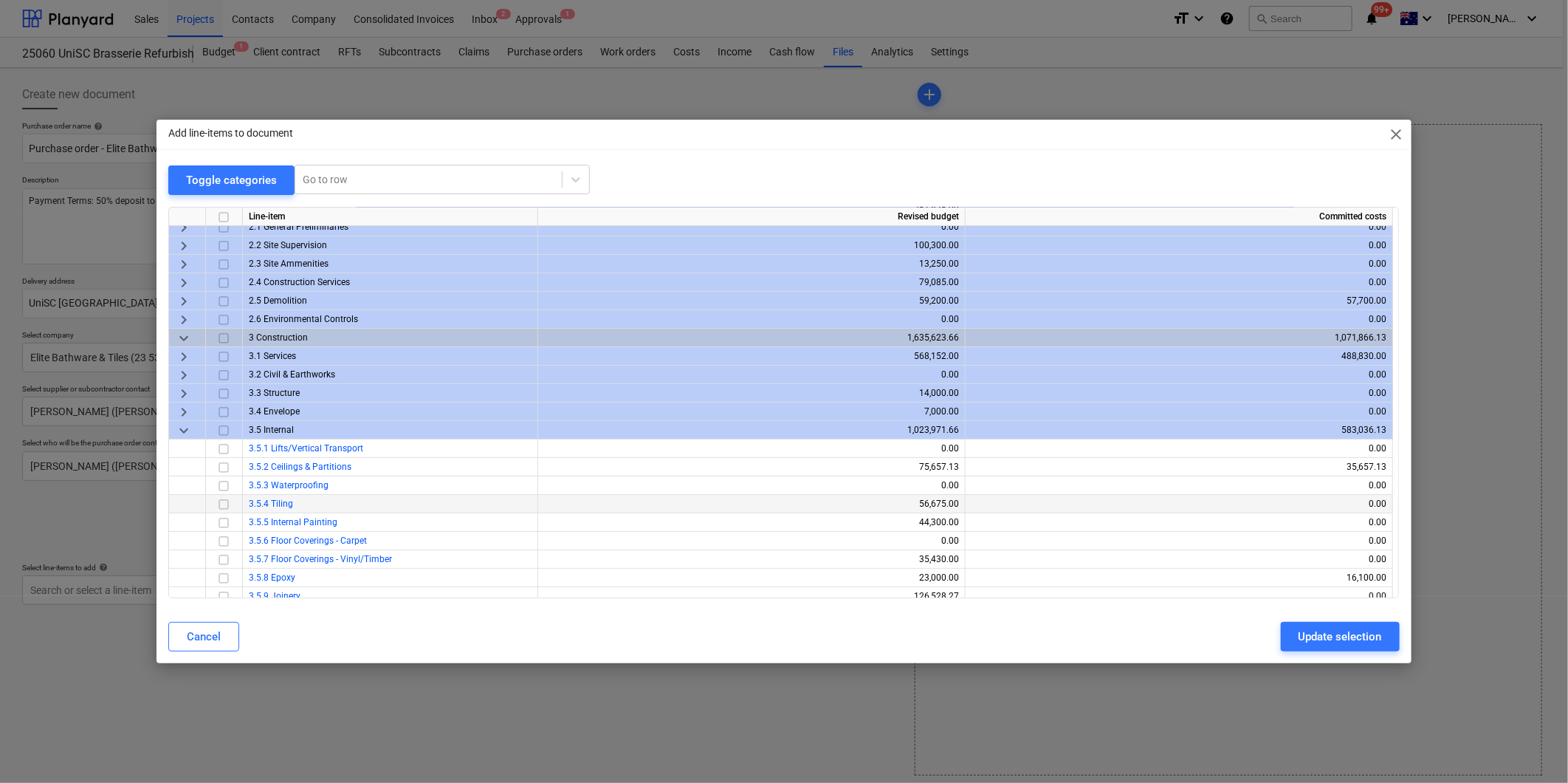
click at [225, 500] on input "checkbox" at bounding box center [223, 504] width 18 height 18
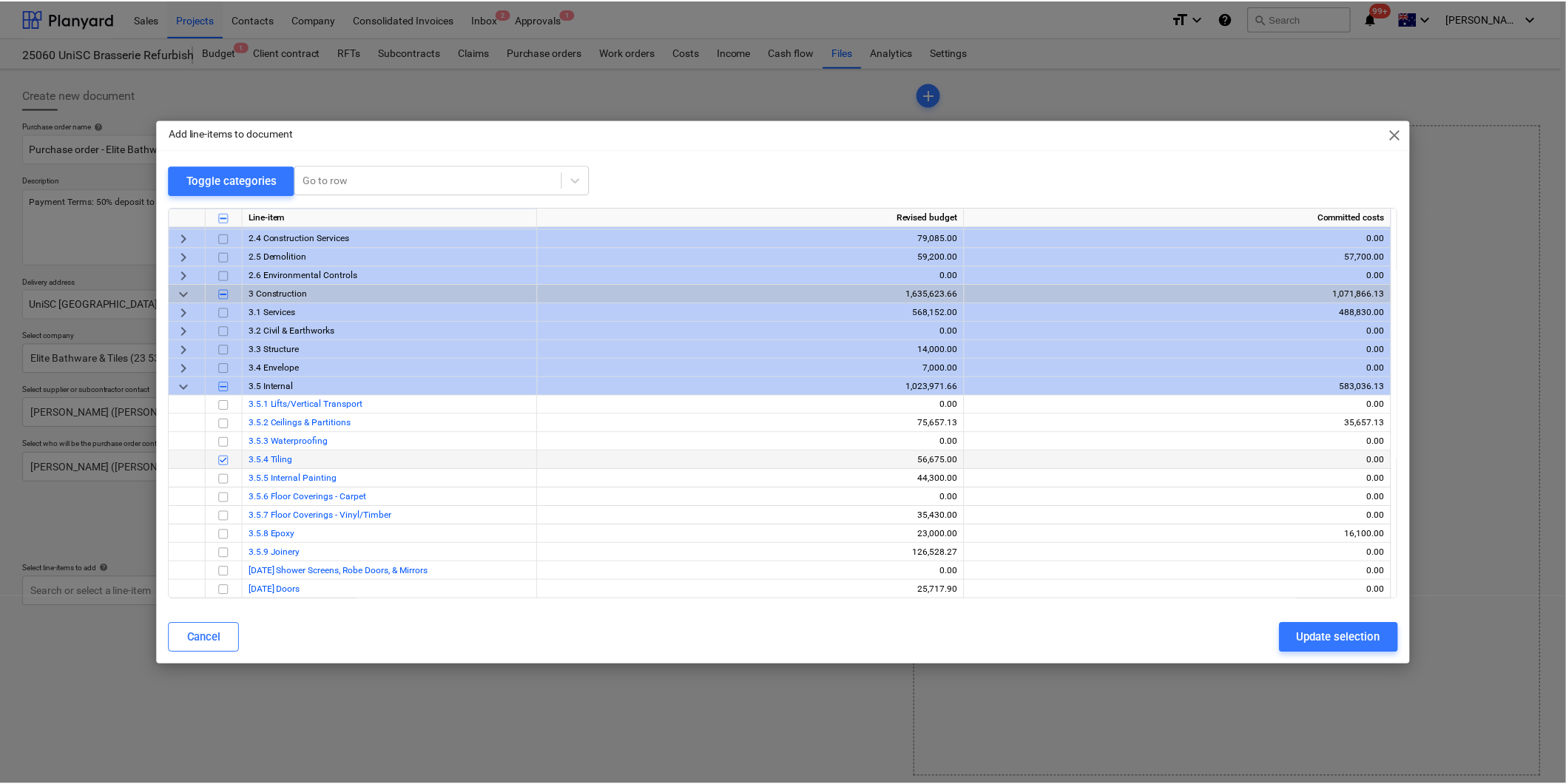
scroll to position [165, 0]
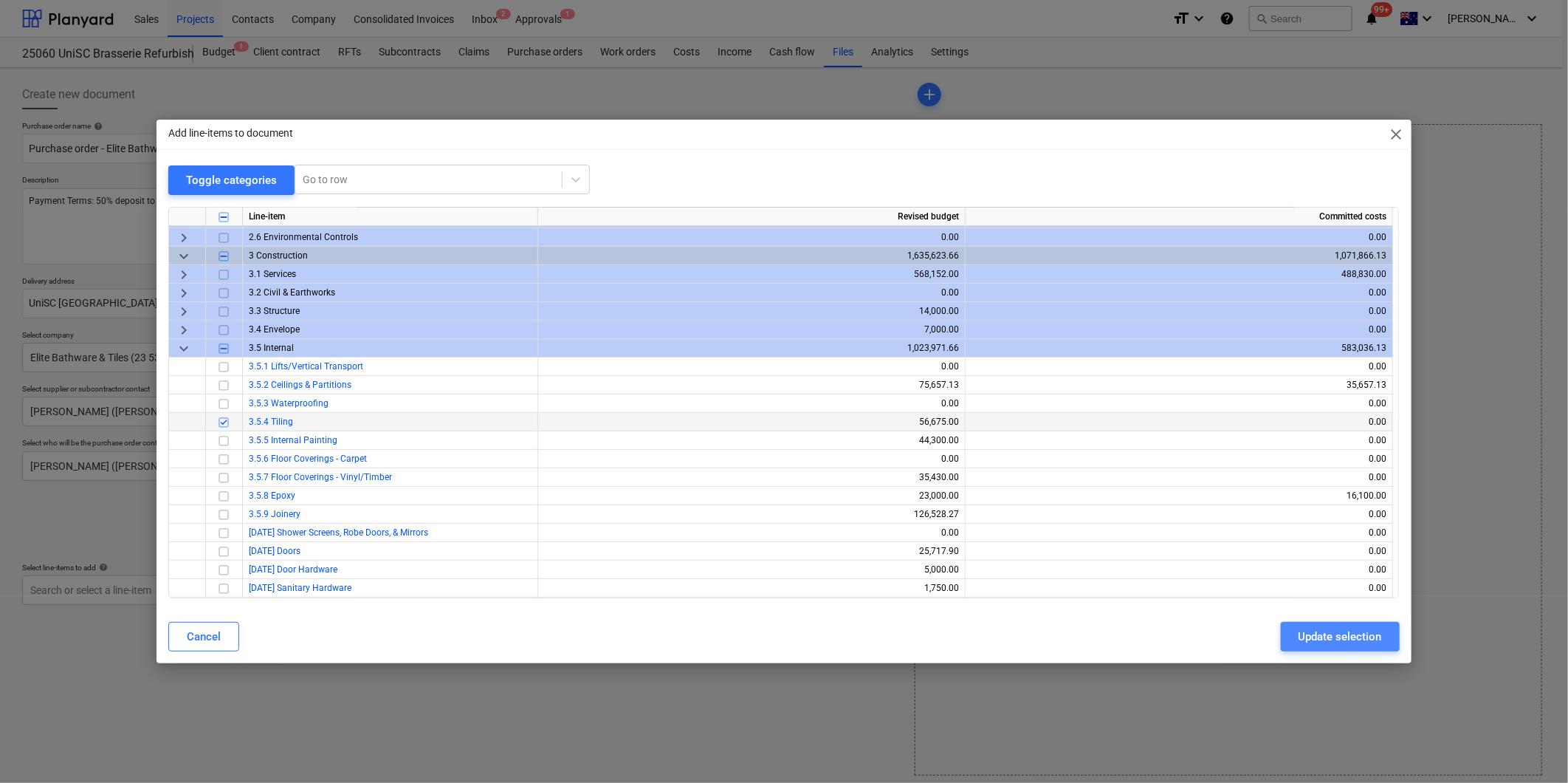
click at [1345, 640] on div "Update selection" at bounding box center [1341, 636] width 84 height 19
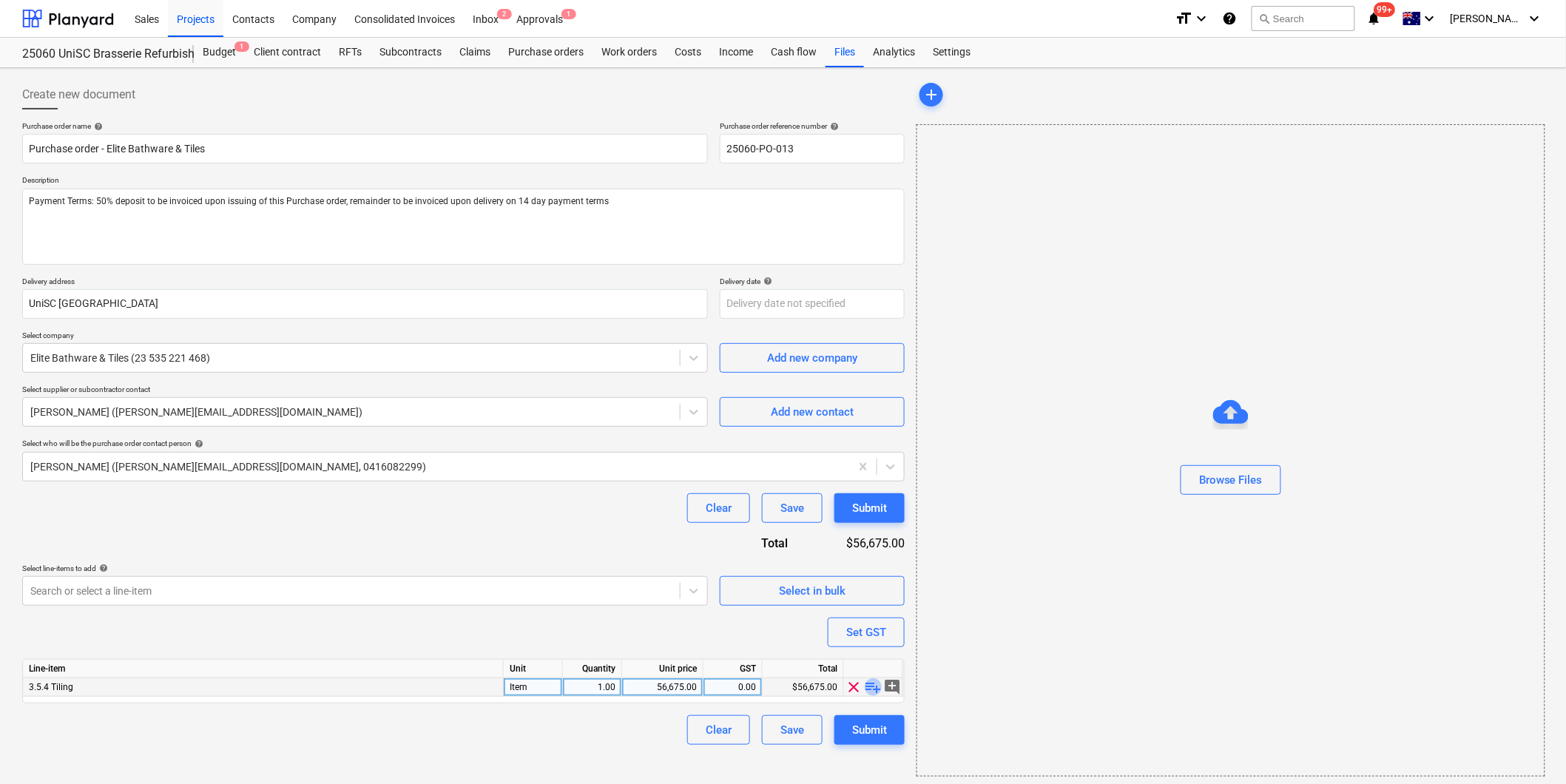
click at [870, 686] on span "playlist_add" at bounding box center [873, 687] width 18 height 18
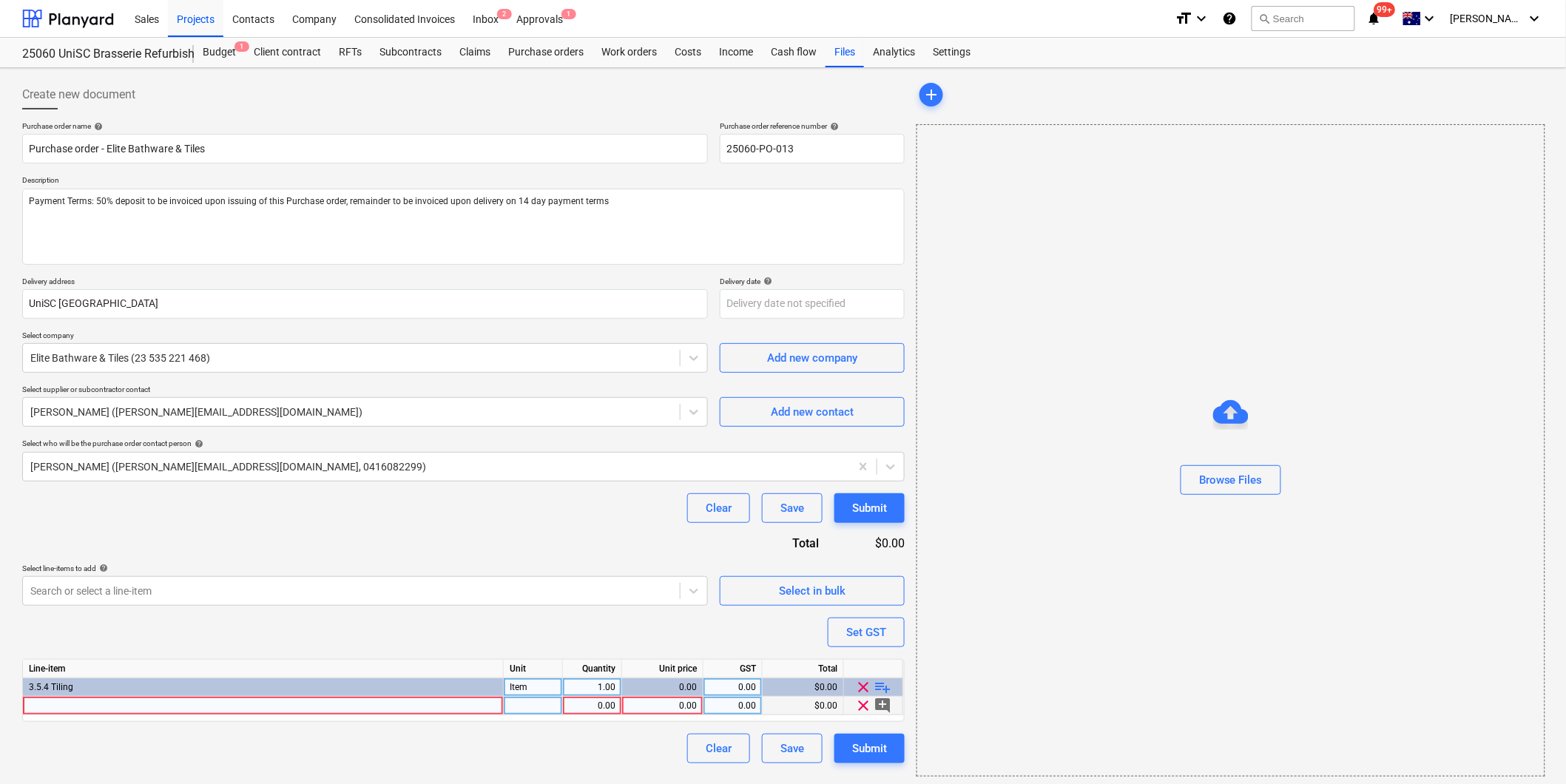
click at [183, 706] on div at bounding box center [263, 706] width 481 height 18
type textarea "x"
type input "TL5 - Res Art [MEDICAL_DATA] 600x1200x6.5mm"
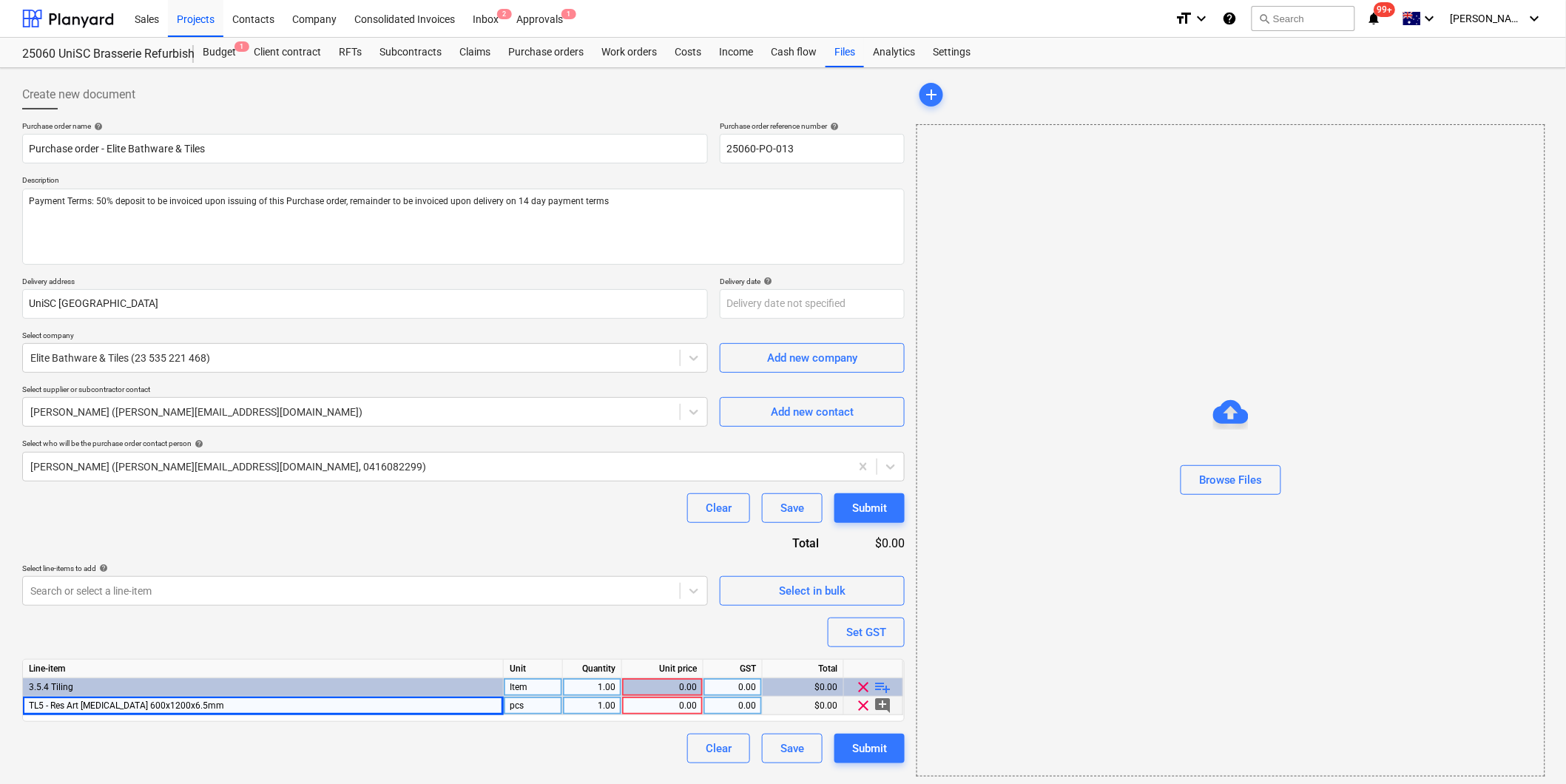
click at [551, 710] on div "pcs" at bounding box center [533, 706] width 59 height 18
type textarea "x"
type input "m2"
type textarea "x"
click at [606, 705] on div "1.00" at bounding box center [592, 706] width 47 height 18
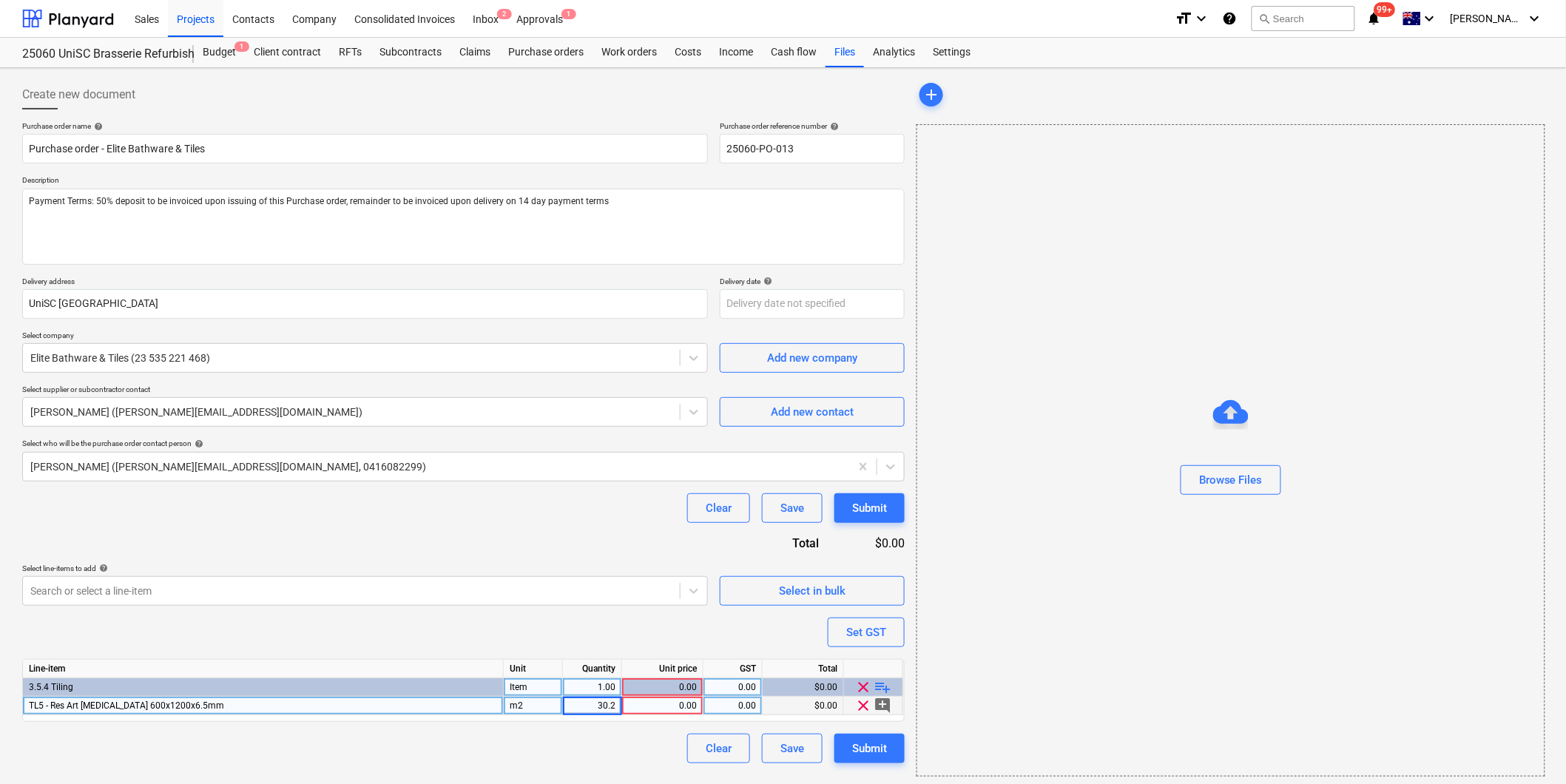
type input "30.24"
type textarea "x"
click at [664, 706] on div "0.00" at bounding box center [663, 706] width 69 height 18
type input "110"
type textarea "x"
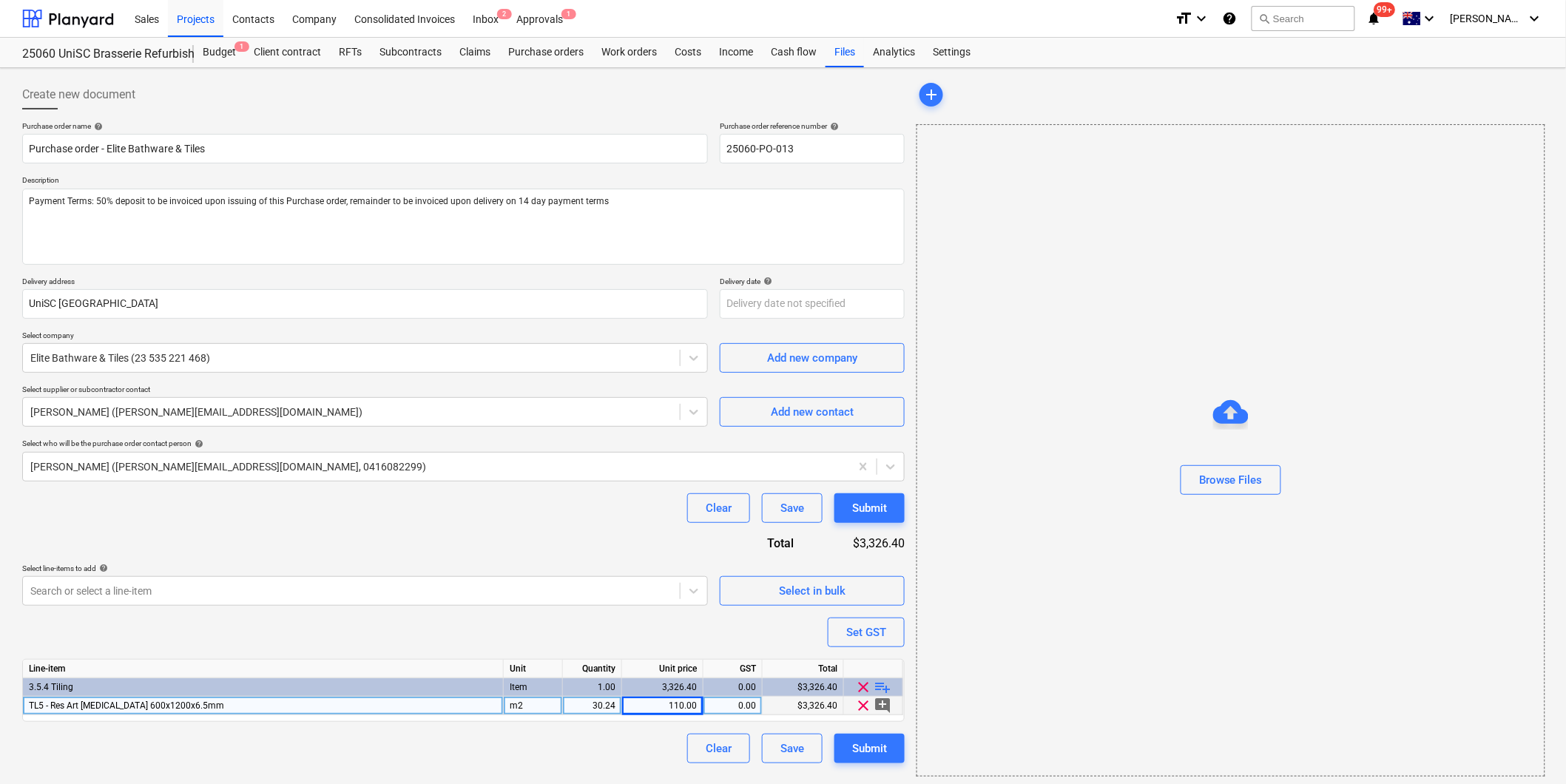
click at [721, 698] on div "Line-item Unit Quantity Unit price GST Total 3.5.4 Tiling Item 1.00 3,326.40 0.…" at bounding box center [463, 690] width 883 height 63
click at [721, 703] on div "0.00" at bounding box center [733, 706] width 47 height 18
type input "10"
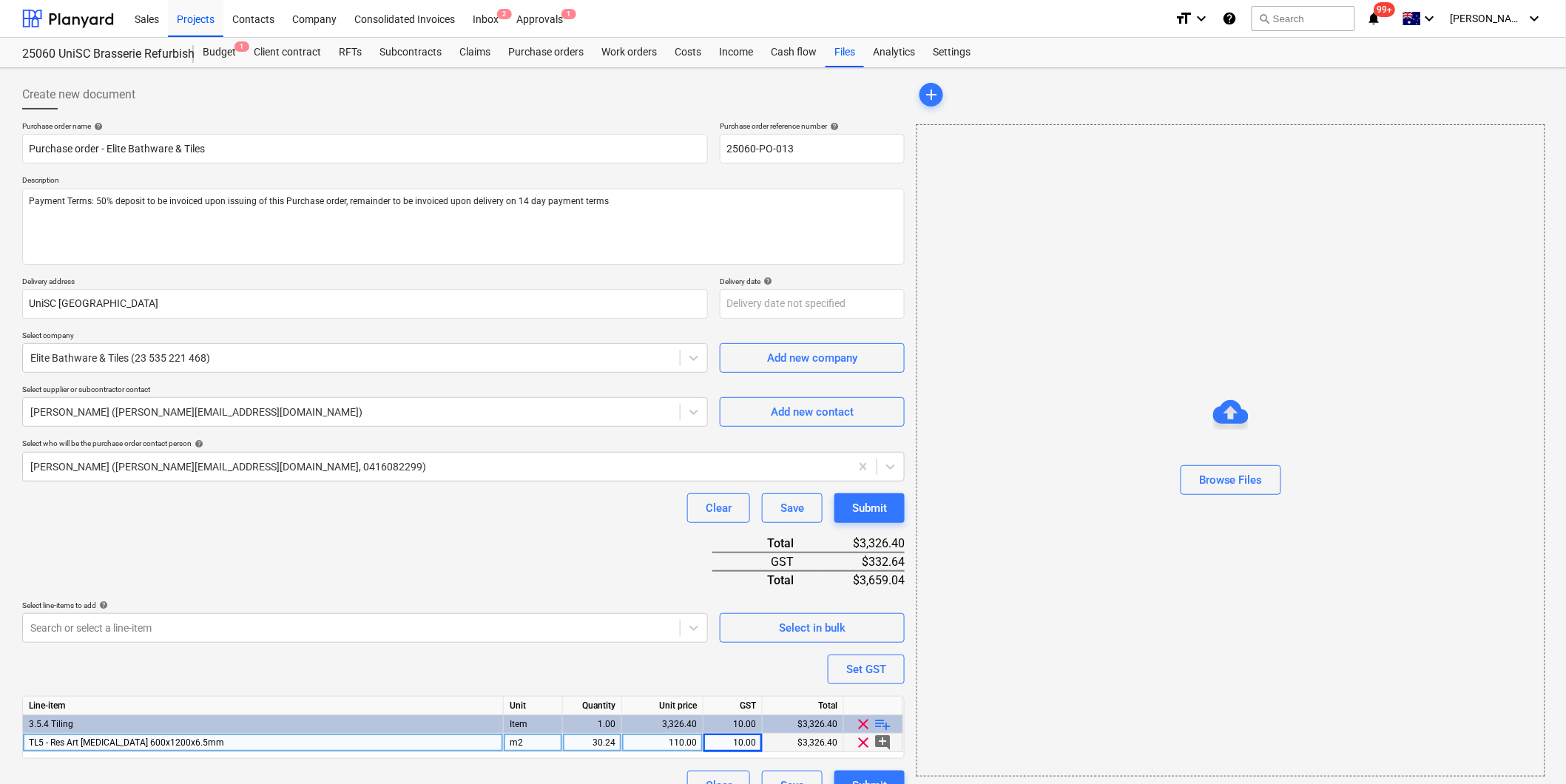
click at [883, 726] on span "playlist_add" at bounding box center [883, 724] width 18 height 18
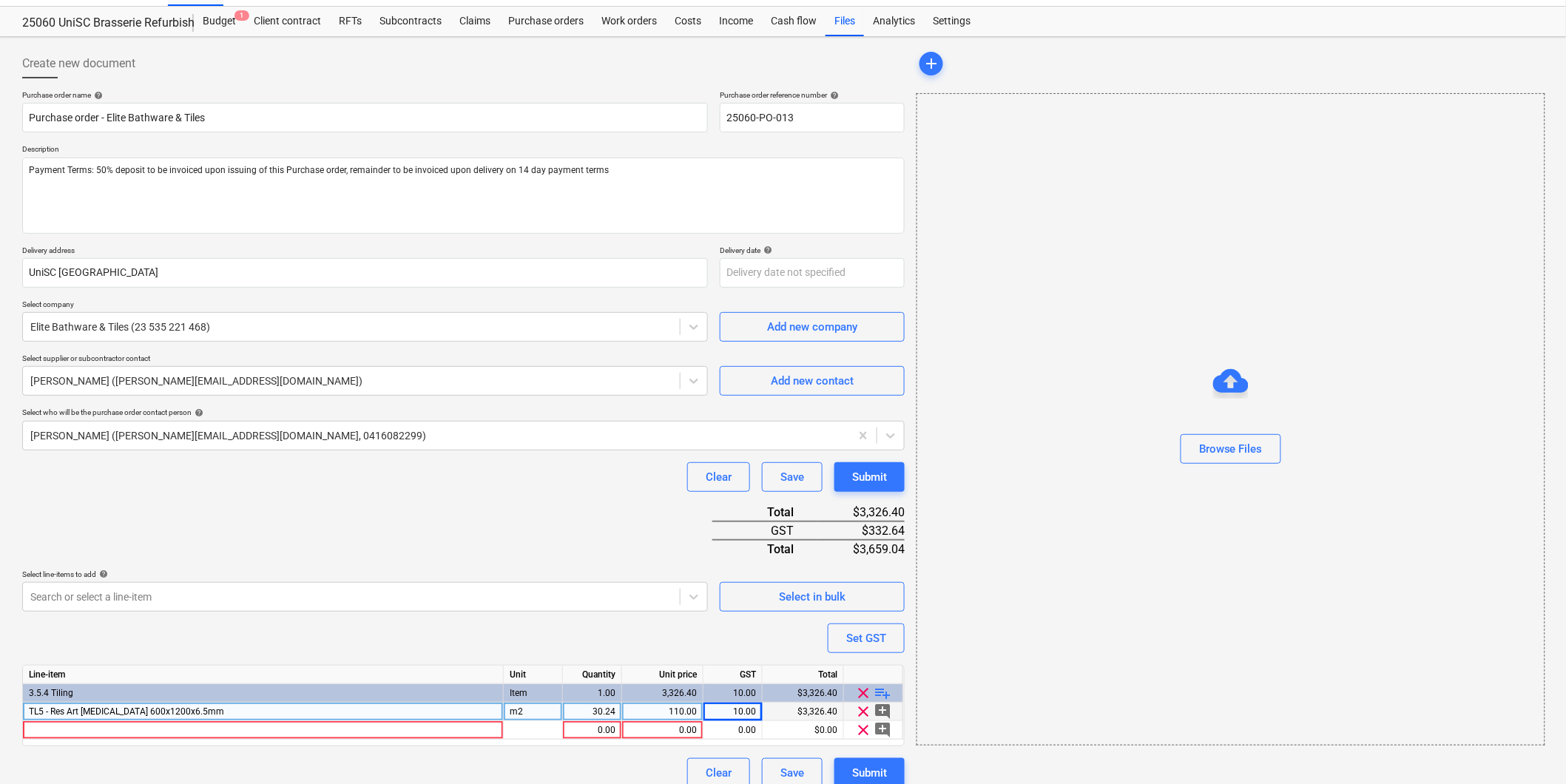
scroll to position [47, 0]
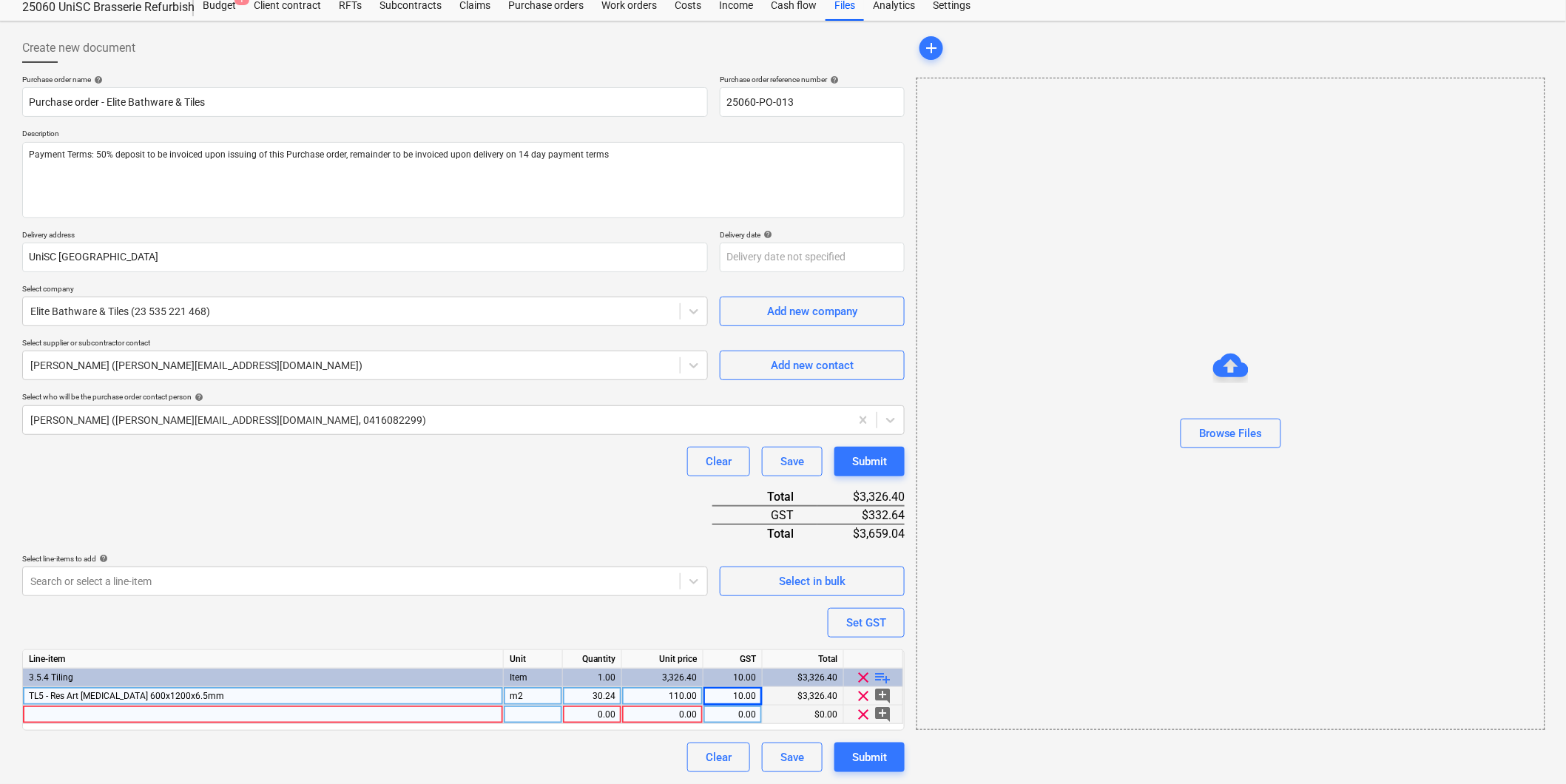
click at [39, 718] on div at bounding box center [263, 714] width 481 height 18
type textarea "x"
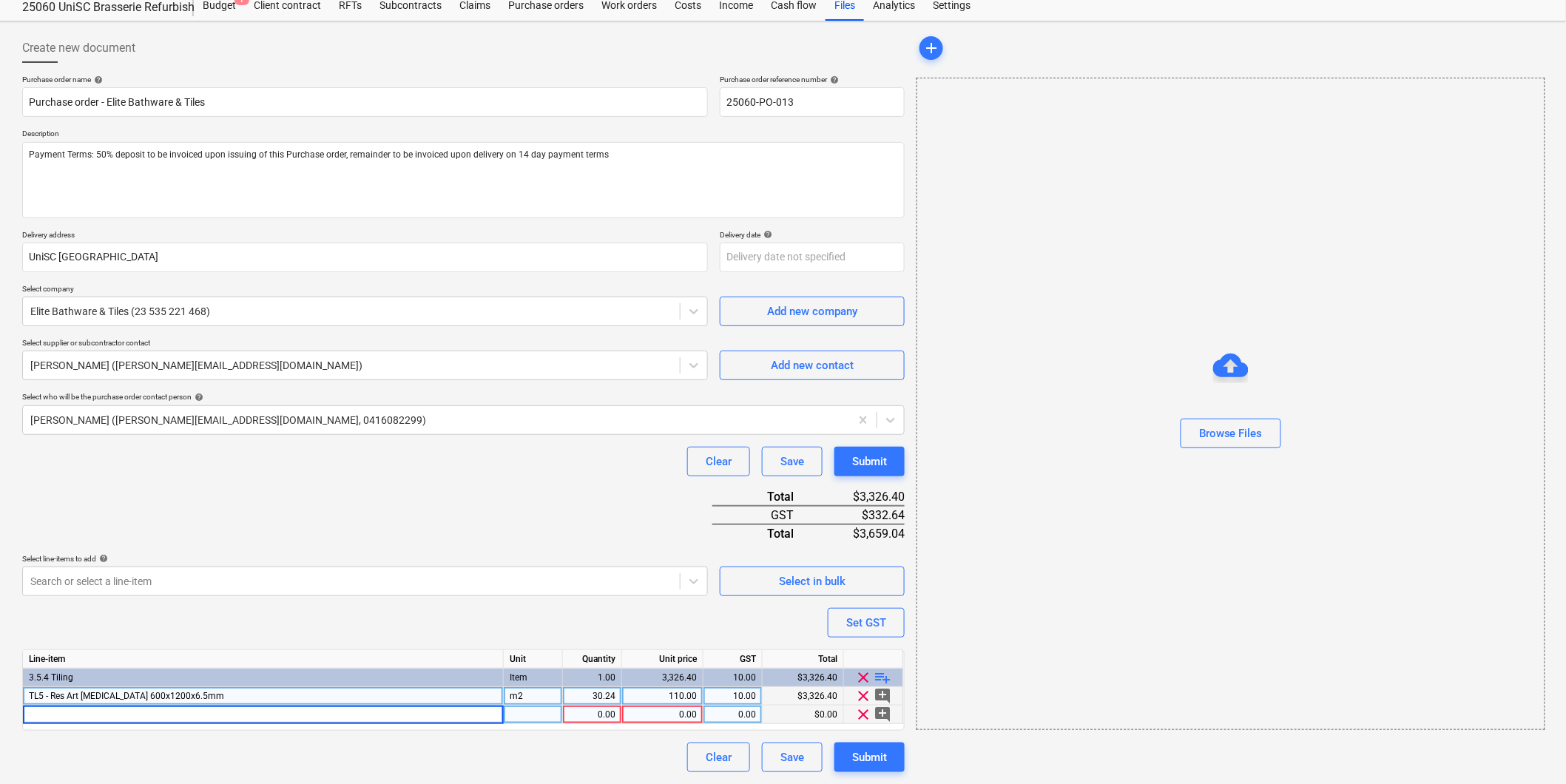
type input "TL6 - TT Vibes Niveo"
click at [113, 719] on div "TL6 - TT Vibes Niveo" at bounding box center [263, 714] width 481 height 18
drag, startPoint x: 47, startPoint y: 711, endPoint x: 56, endPoint y: 710, distance: 9.1
click at [48, 711] on input "TL6 - TT Vibes Niveo" at bounding box center [263, 713] width 480 height 18
click at [53, 712] on input "TL6 - TT Vibes Niveo" at bounding box center [263, 713] width 480 height 18
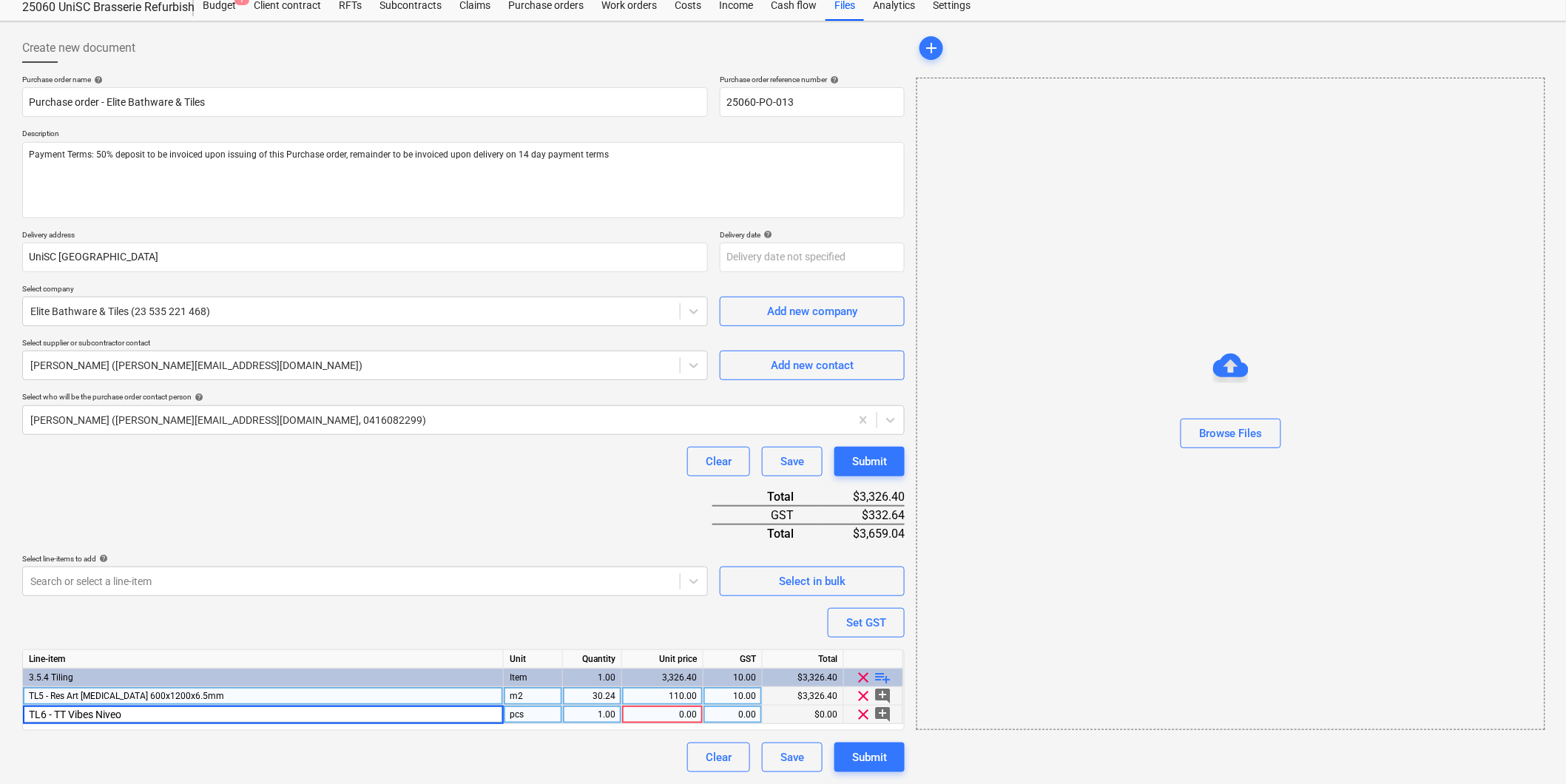
type textarea "x"
drag, startPoint x: 55, startPoint y: 713, endPoint x: 135, endPoint y: 716, distance: 80.1
click at [135, 716] on input "TL6 - TT Vibes Niveo" at bounding box center [263, 713] width 480 height 18
type input "TL6 - TT Vibes Niveo Flat Matt 62x250mm"
type textarea "x"
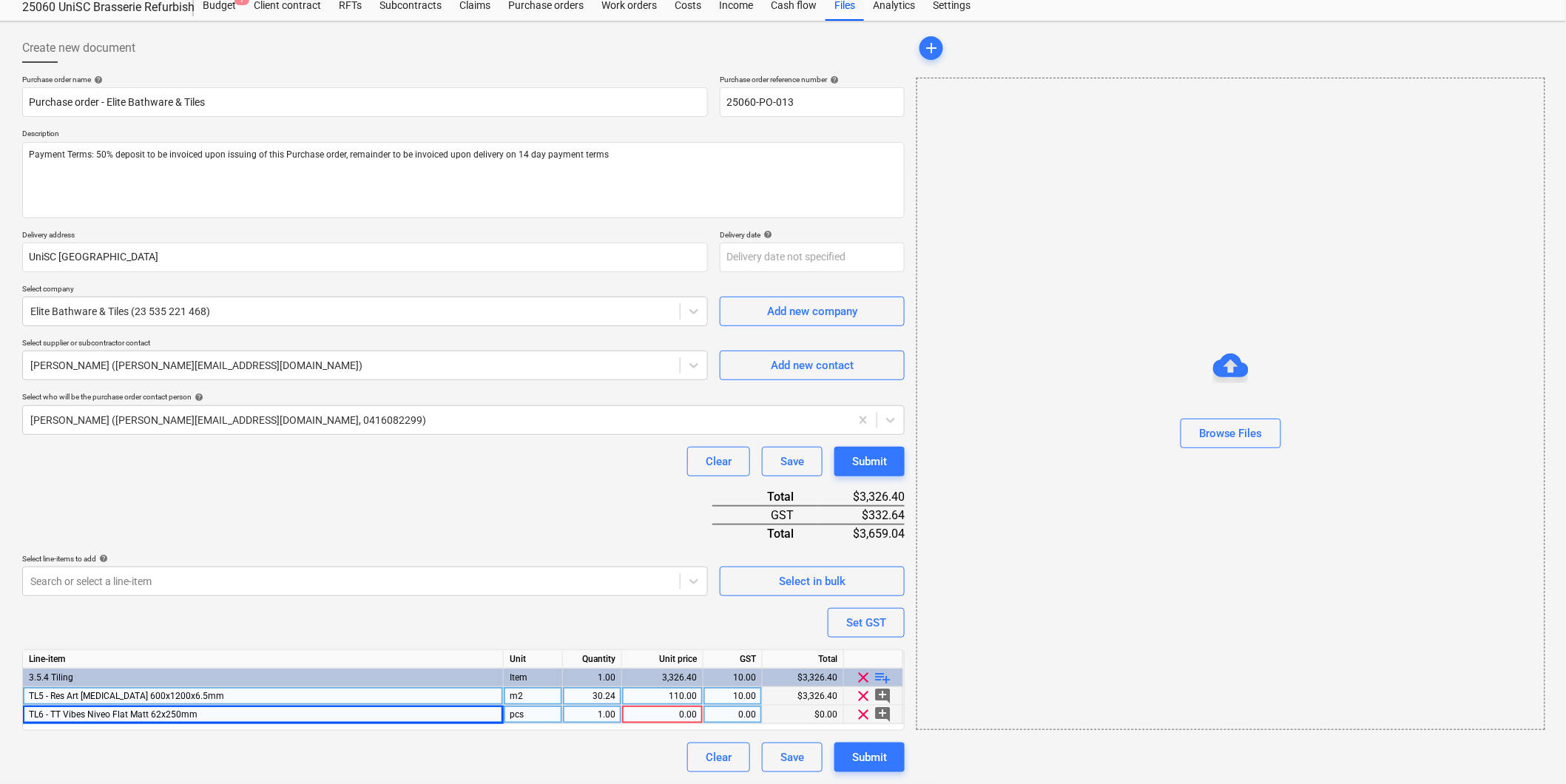
click at [518, 716] on div "pcs" at bounding box center [533, 714] width 59 height 18
type input "m2"
type textarea "x"
click at [594, 713] on div "1.00" at bounding box center [592, 714] width 47 height 18
type input "1.76"
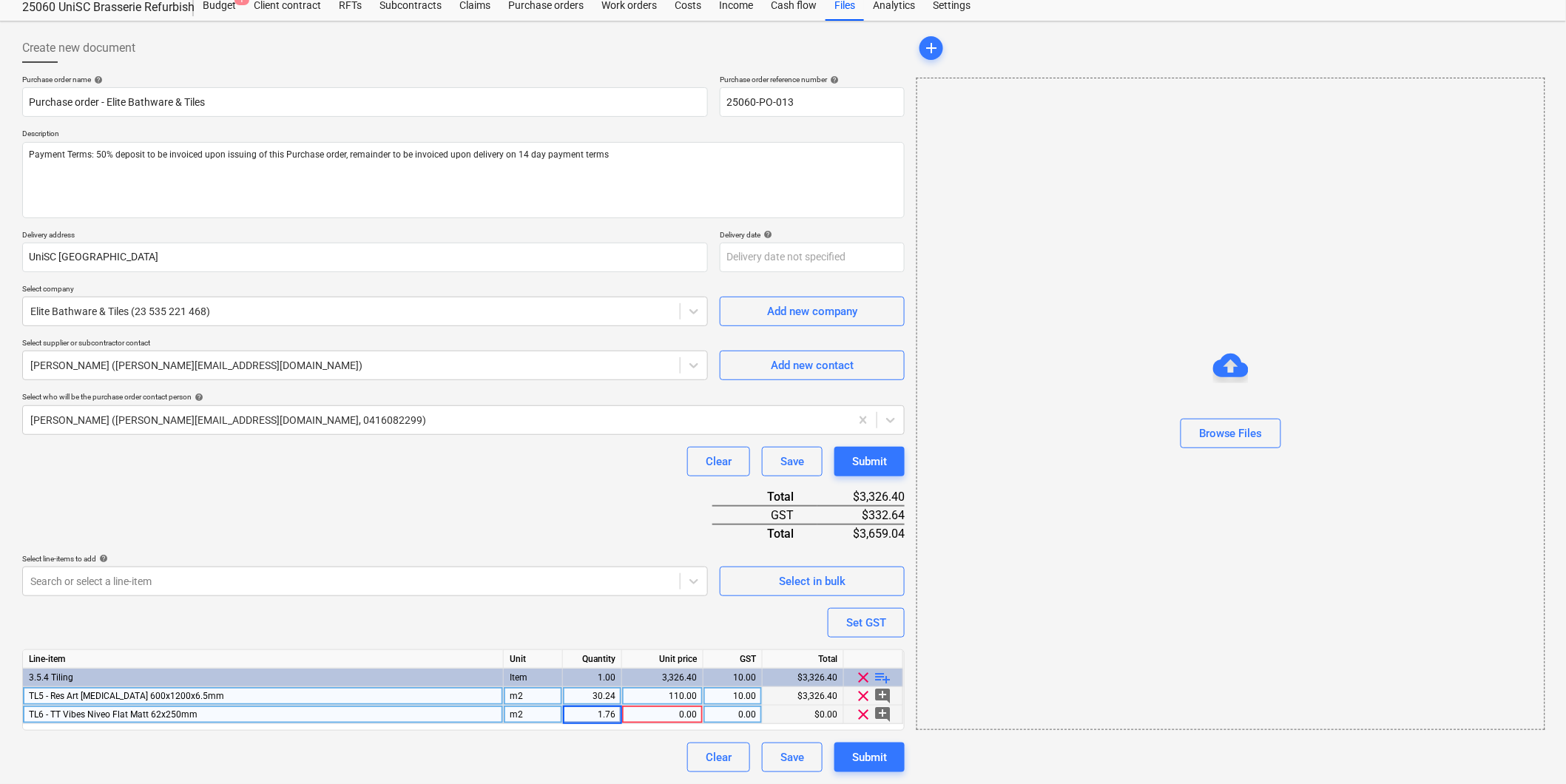
type textarea "x"
click at [678, 719] on div "0.00" at bounding box center [663, 714] width 69 height 18
type input "128"
click at [886, 676] on span "playlist_add" at bounding box center [883, 677] width 18 height 18
type textarea "x"
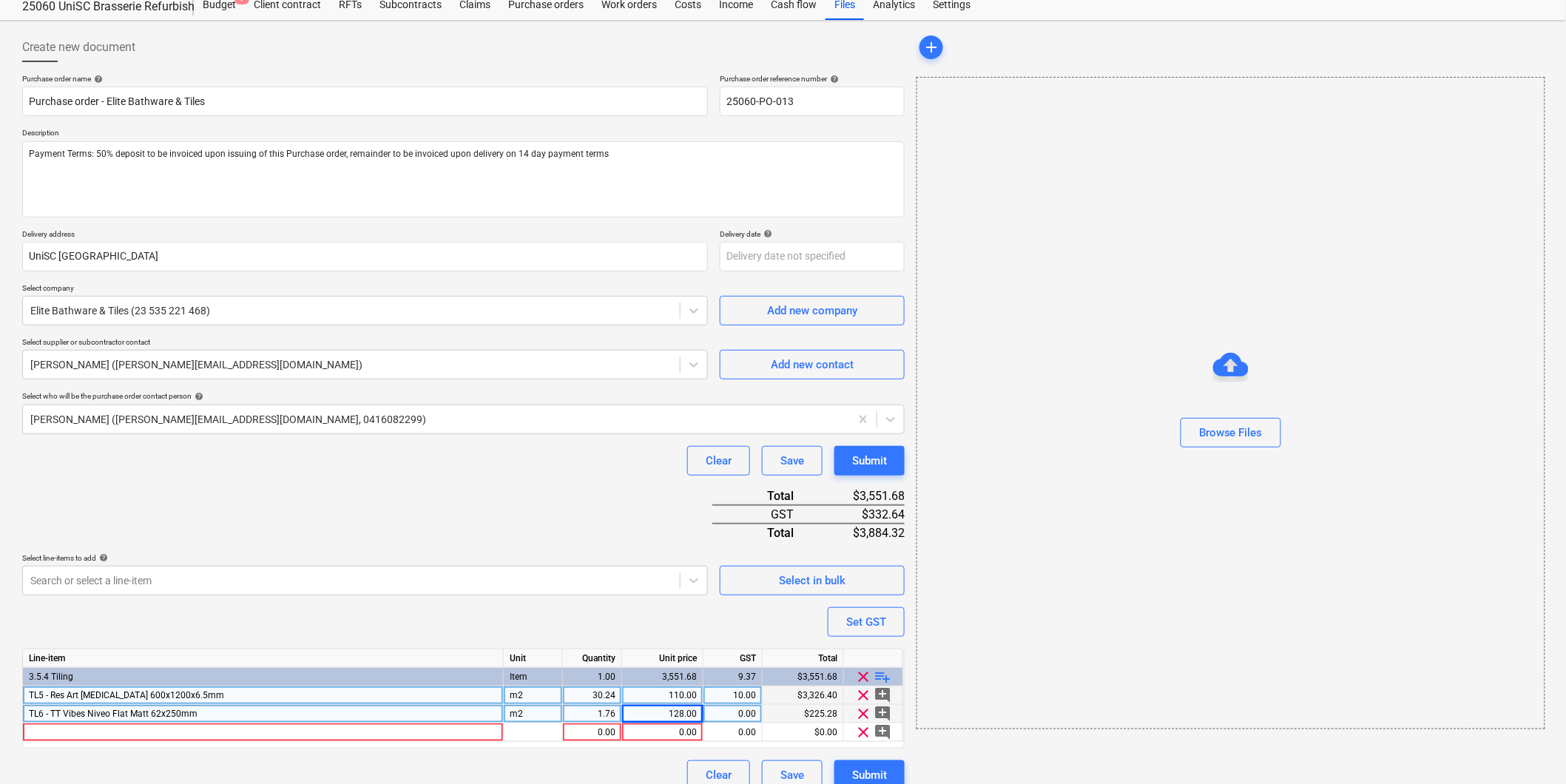
click at [139, 715] on span "TL6 - TT Vibes Niveo Flat Matt 62x250mm" at bounding box center [113, 713] width 169 height 10
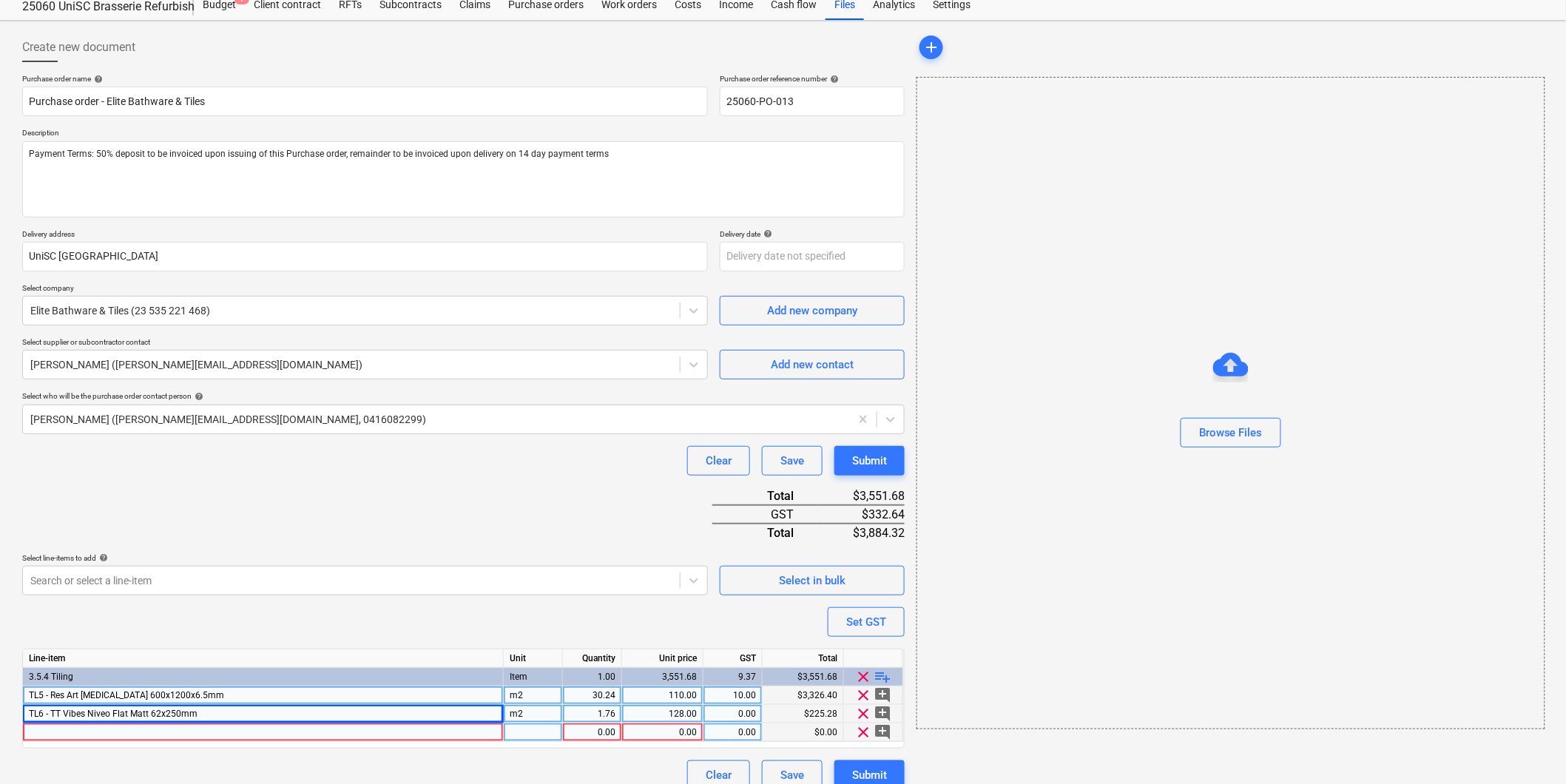
click at [113, 730] on div at bounding box center [263, 733] width 481 height 18
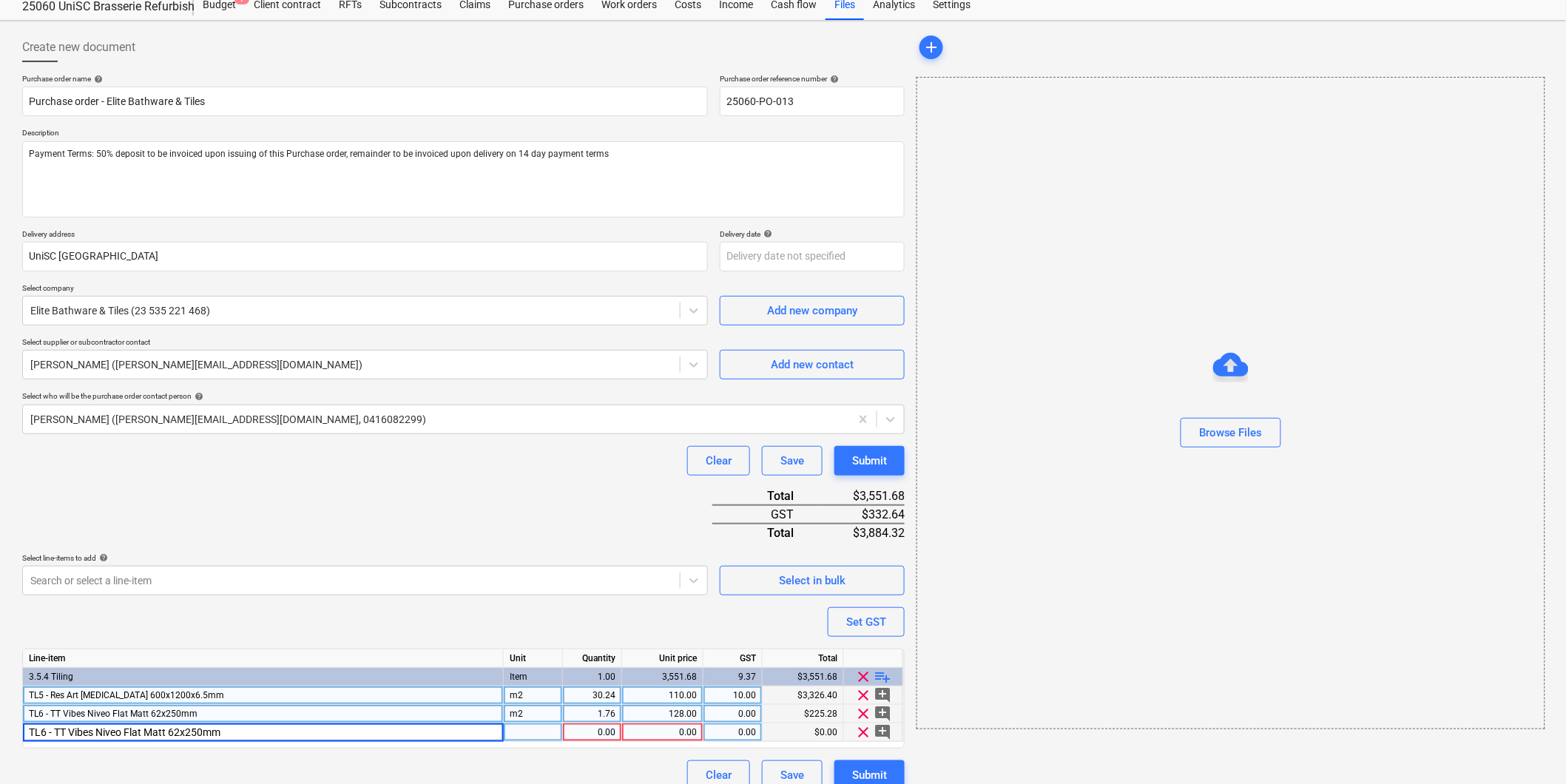
click at [165, 734] on input "TL6 - TT Vibes Niveo Flat Matt 62x250mm" at bounding box center [263, 732] width 480 height 18
type input "TL6 - TT Vibes Niveo Flat Gloss 62x250mm"
type textarea "x"
click at [525, 713] on div "m2" at bounding box center [533, 714] width 59 height 18
click at [530, 740] on div "pcs" at bounding box center [533, 733] width 59 height 18
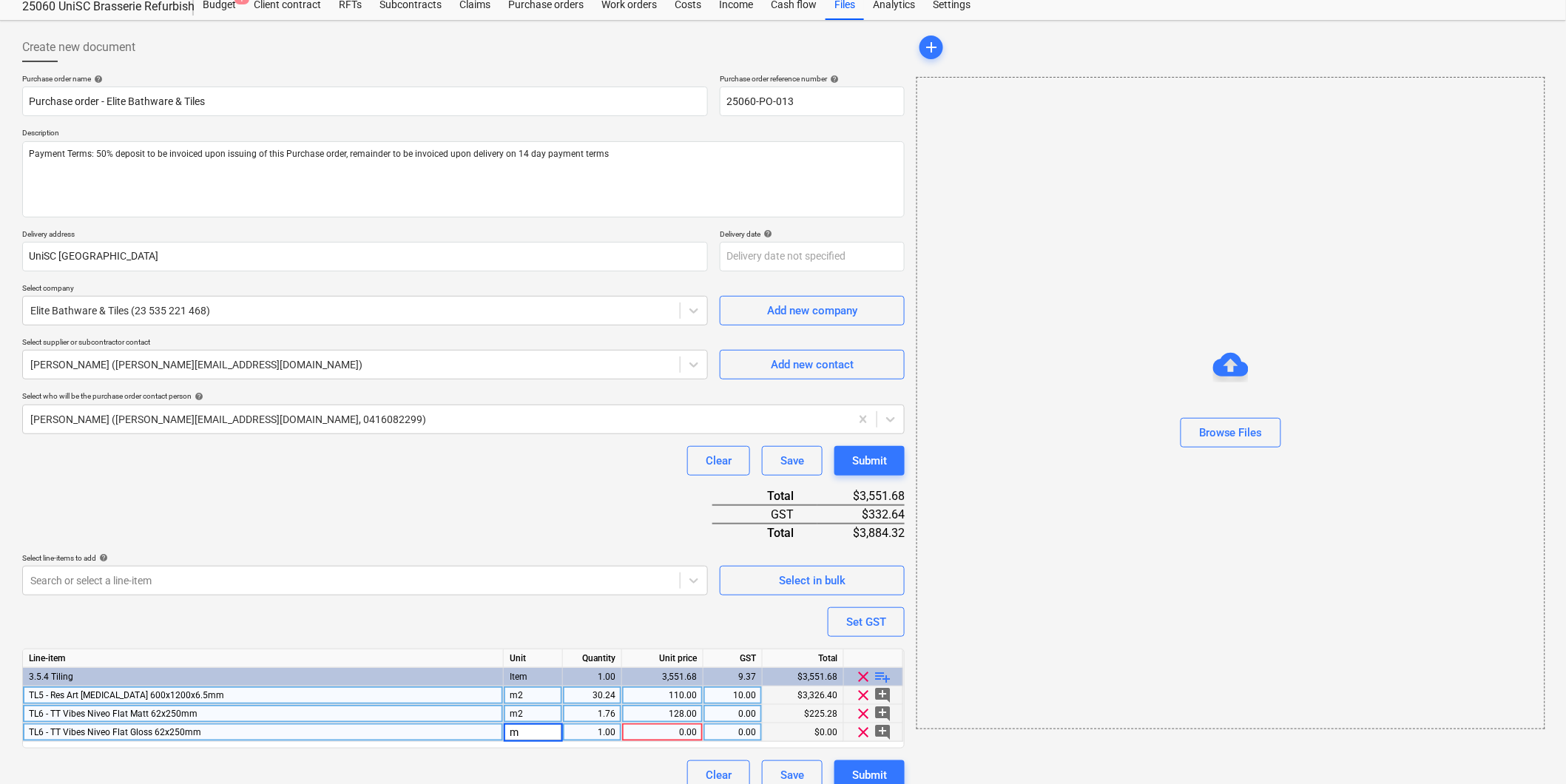
type input "m2"
type textarea "x"
click at [572, 732] on div "1.00" at bounding box center [592, 733] width 47 height 18
type input "1.76"
type textarea "x"
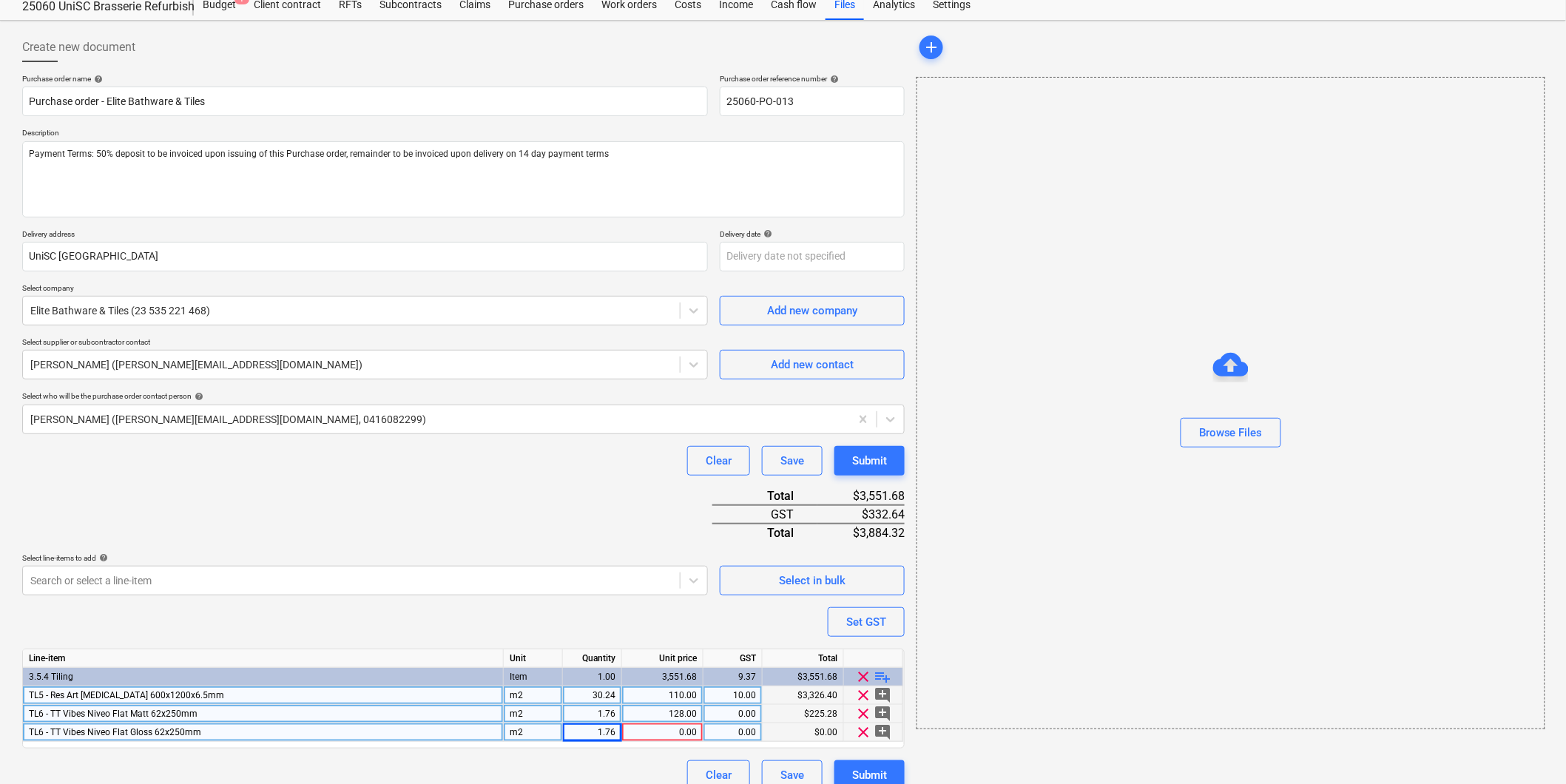
click at [654, 732] on div "0.00" at bounding box center [663, 733] width 69 height 18
type input "128"
type textarea "x"
click at [730, 732] on div "0.00" at bounding box center [733, 733] width 47 height 18
type input "10"
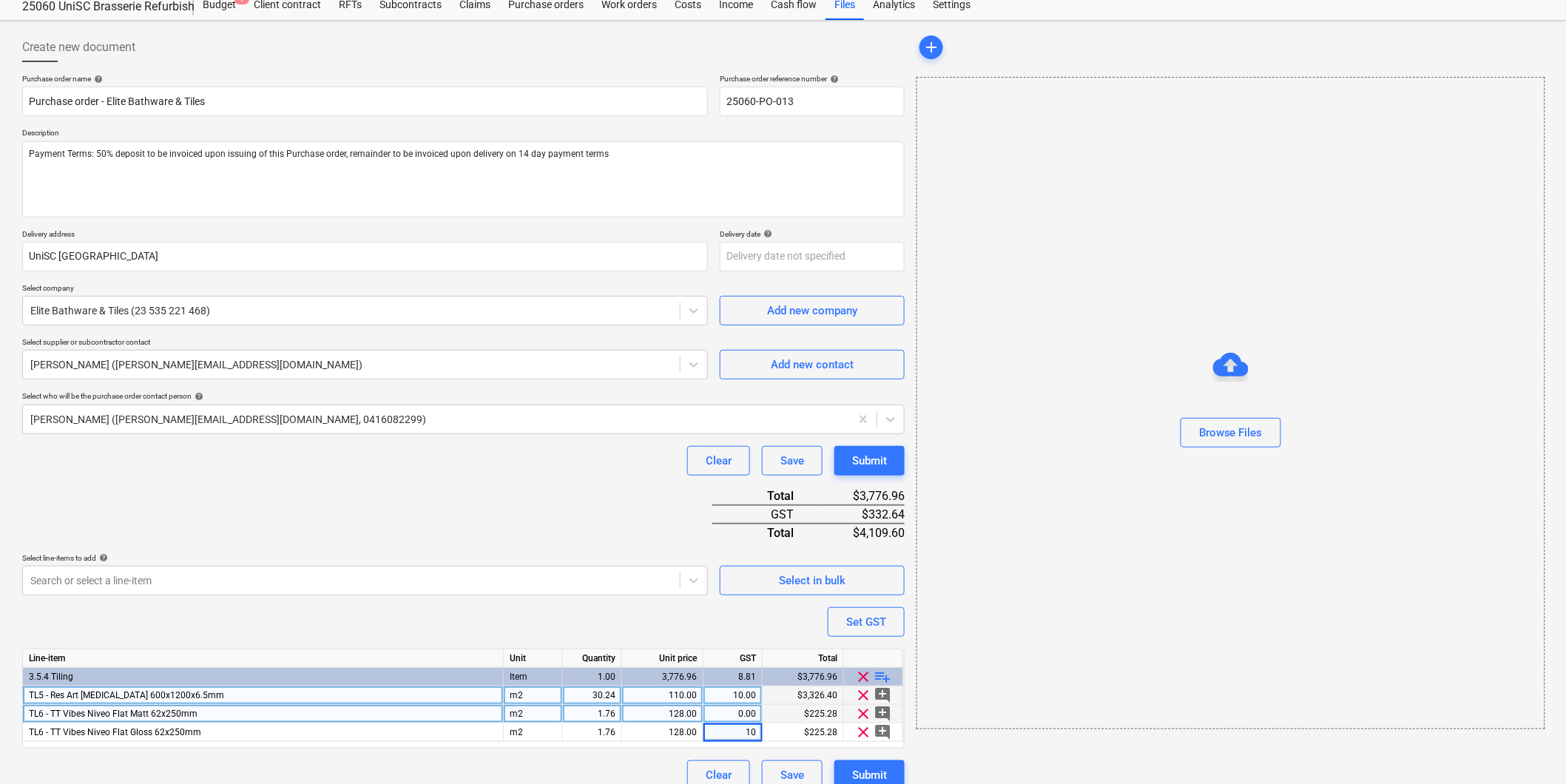
type textarea "x"
click at [723, 716] on div "0.00" at bounding box center [733, 714] width 47 height 18
type input "10"
click at [885, 676] on span "playlist_add" at bounding box center [883, 677] width 18 height 18
type textarea "x"
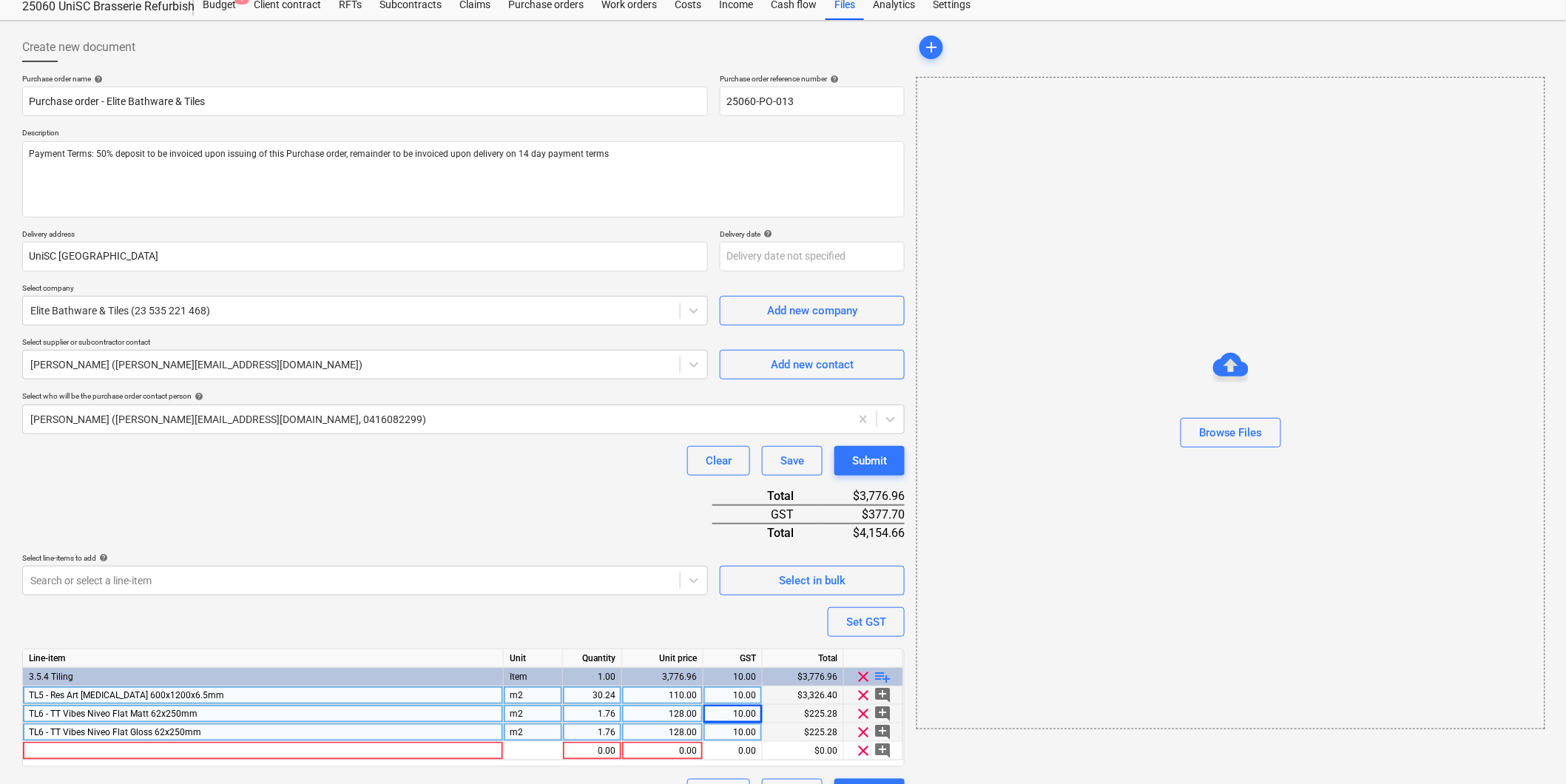
click at [217, 727] on div "TL6 - TT Vibes Niveo Flat Gloss 62x250mm" at bounding box center [263, 733] width 481 height 18
click at [221, 718] on div "TL6 - TT Vibes Niveo Flat Matt 62x250mm" at bounding box center [263, 714] width 481 height 18
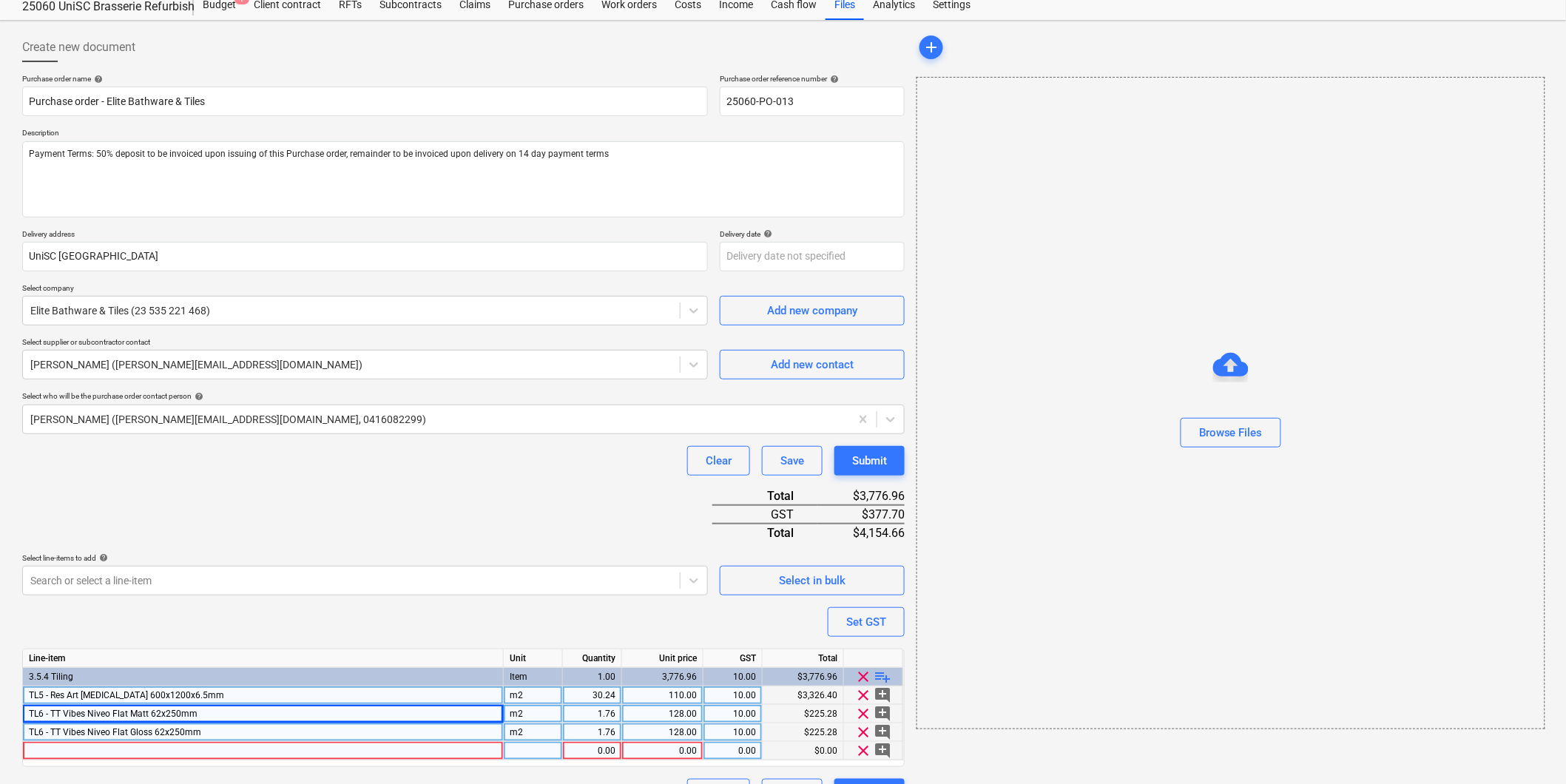
click at [154, 751] on div at bounding box center [263, 751] width 481 height 18
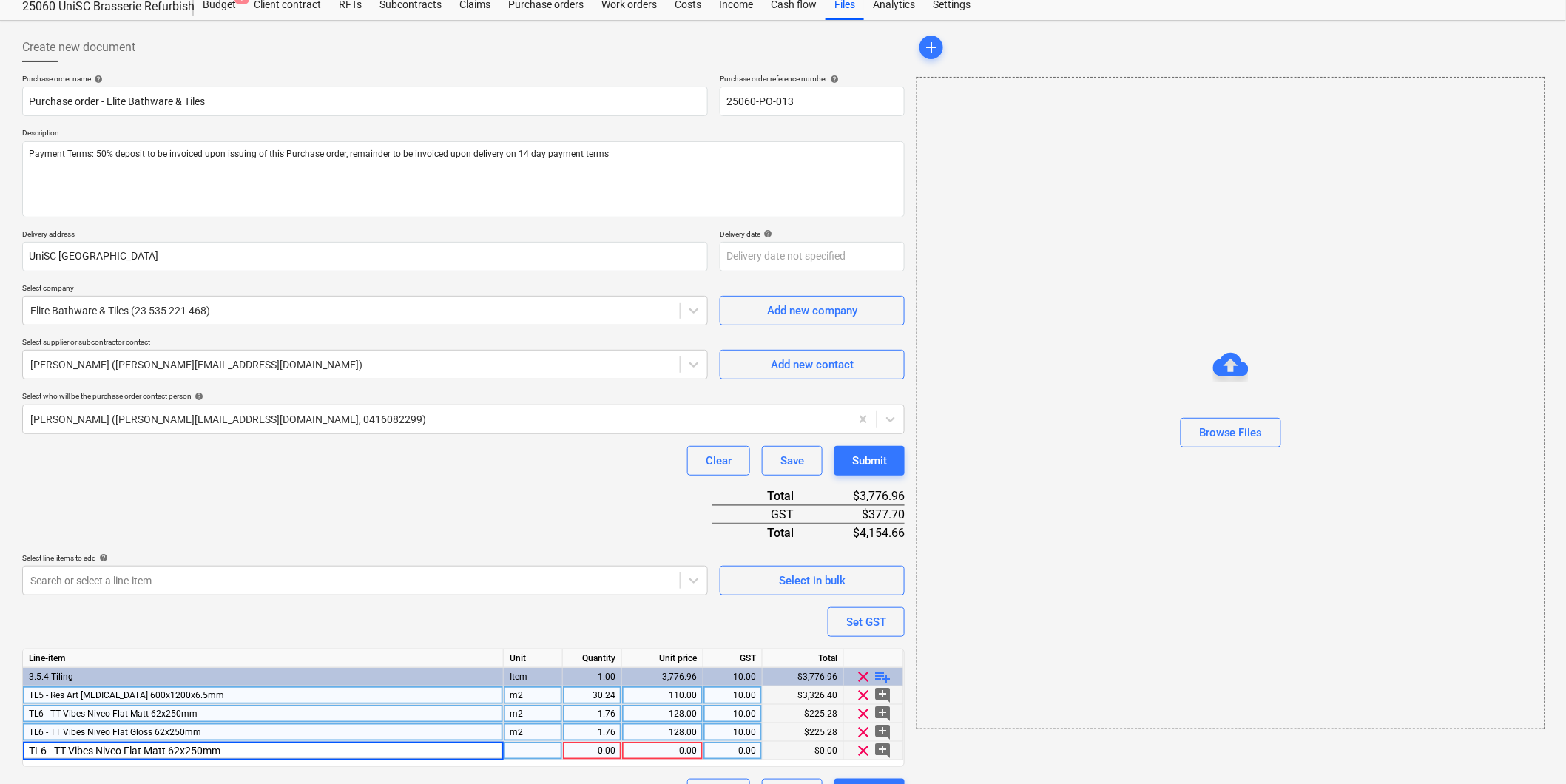
click at [143, 752] on input "TL6 - TT Vibes Niveo Flat Matt 62x250mm" at bounding box center [263, 750] width 480 height 18
type input "TL6 - TT Vibes Niveo Fold Matt 62x250mm"
type textarea "x"
click at [550, 736] on div "m2" at bounding box center [533, 733] width 59 height 18
click at [533, 751] on div "pcs" at bounding box center [533, 751] width 59 height 18
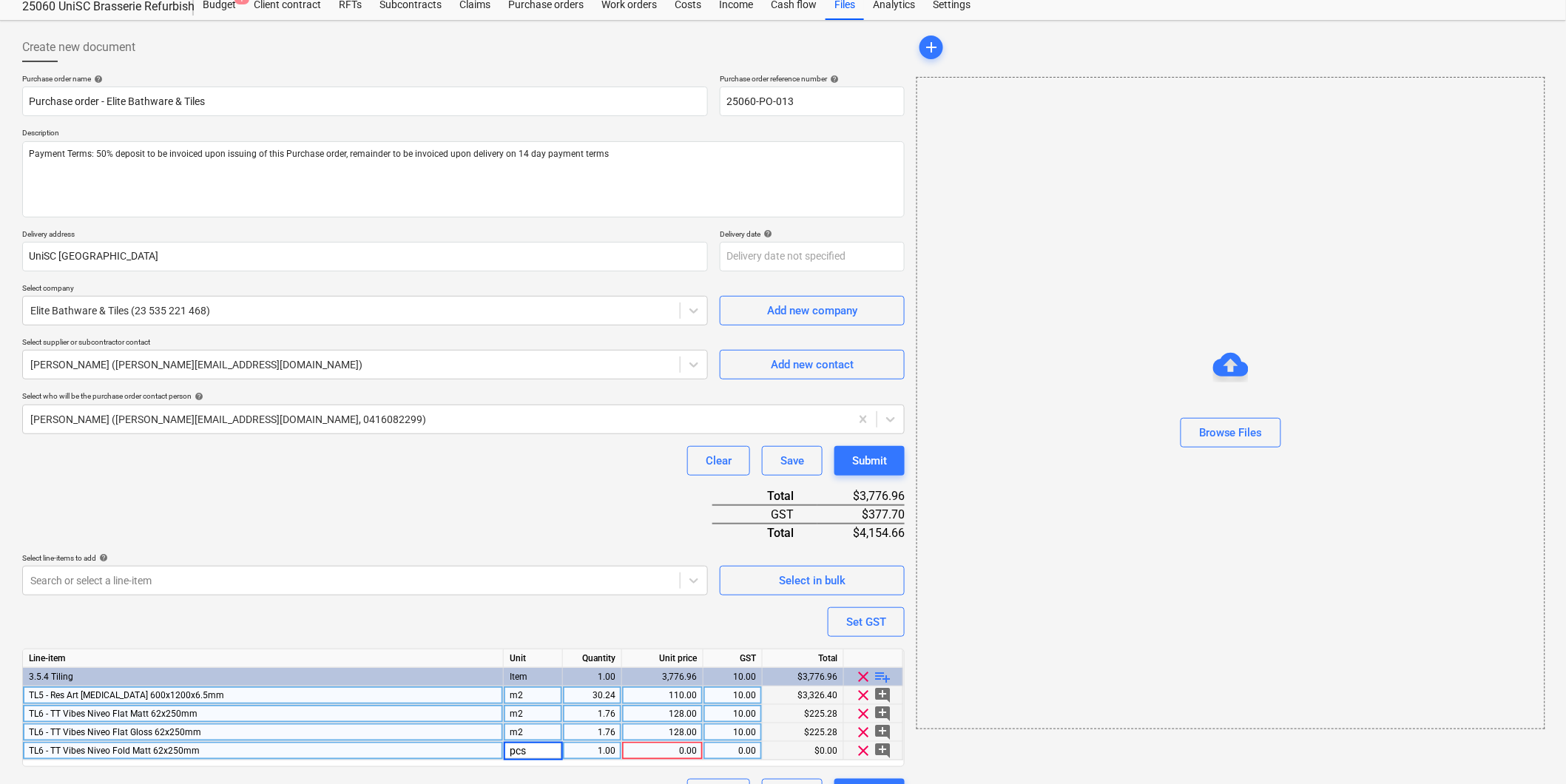
type input "m2"
click at [611, 733] on div "1.76" at bounding box center [592, 733] width 47 height 18
click at [595, 755] on div "1.00" at bounding box center [592, 751] width 47 height 18
click at [662, 734] on div "128.00" at bounding box center [663, 733] width 69 height 18
click at [668, 755] on div "0.00" at bounding box center [663, 751] width 69 height 18
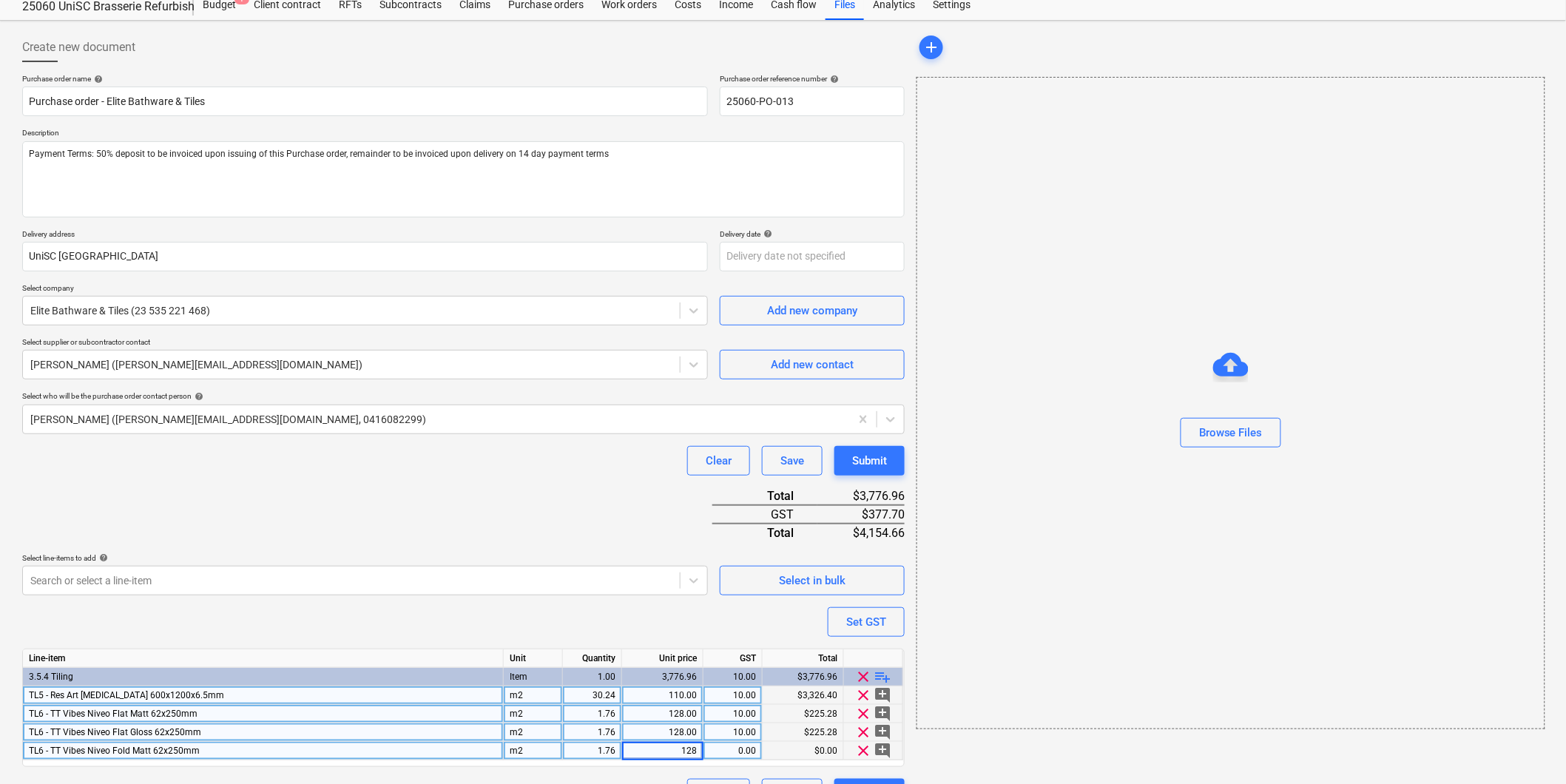
click at [732, 733] on div "10.00" at bounding box center [733, 733] width 47 height 18
click at [730, 750] on div "0.00" at bounding box center [733, 751] width 47 height 18
click at [883, 675] on span "playlist_add" at bounding box center [883, 677] width 18 height 18
type textarea "x"
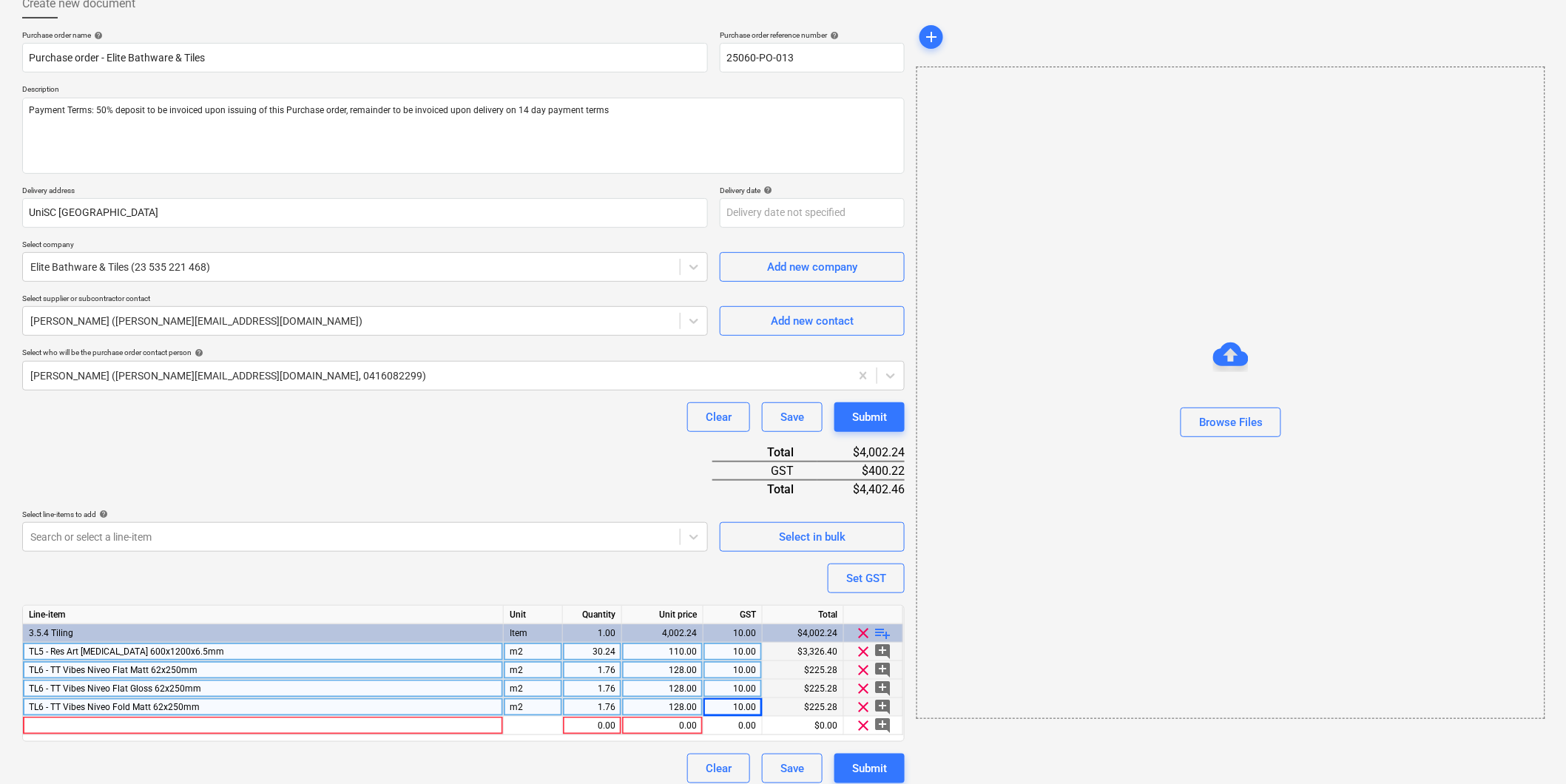
scroll to position [103, 0]
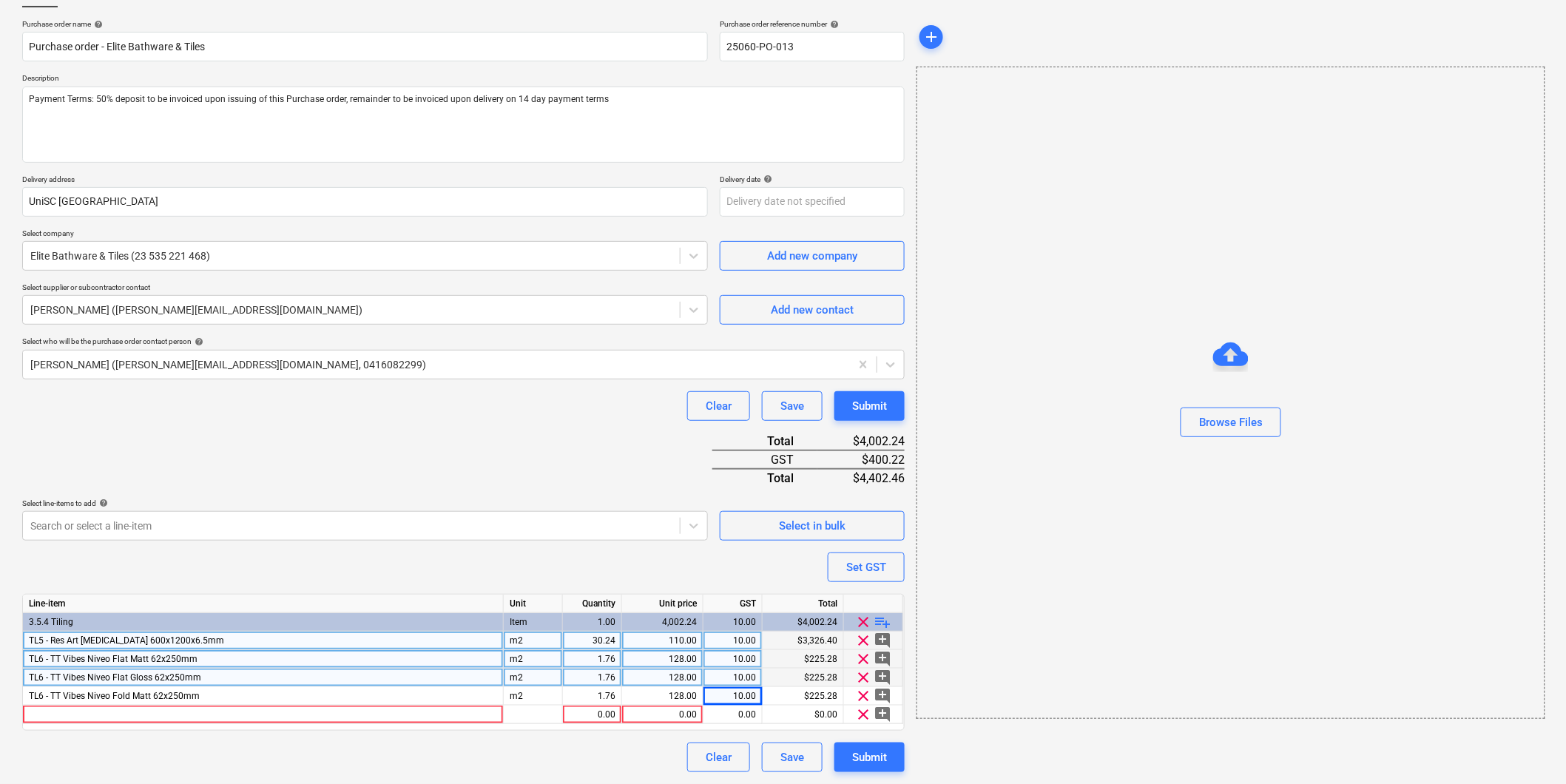
click at [179, 682] on div "TL6 - TT Vibes Niveo Flat Gloss 62x250mm" at bounding box center [263, 677] width 481 height 18
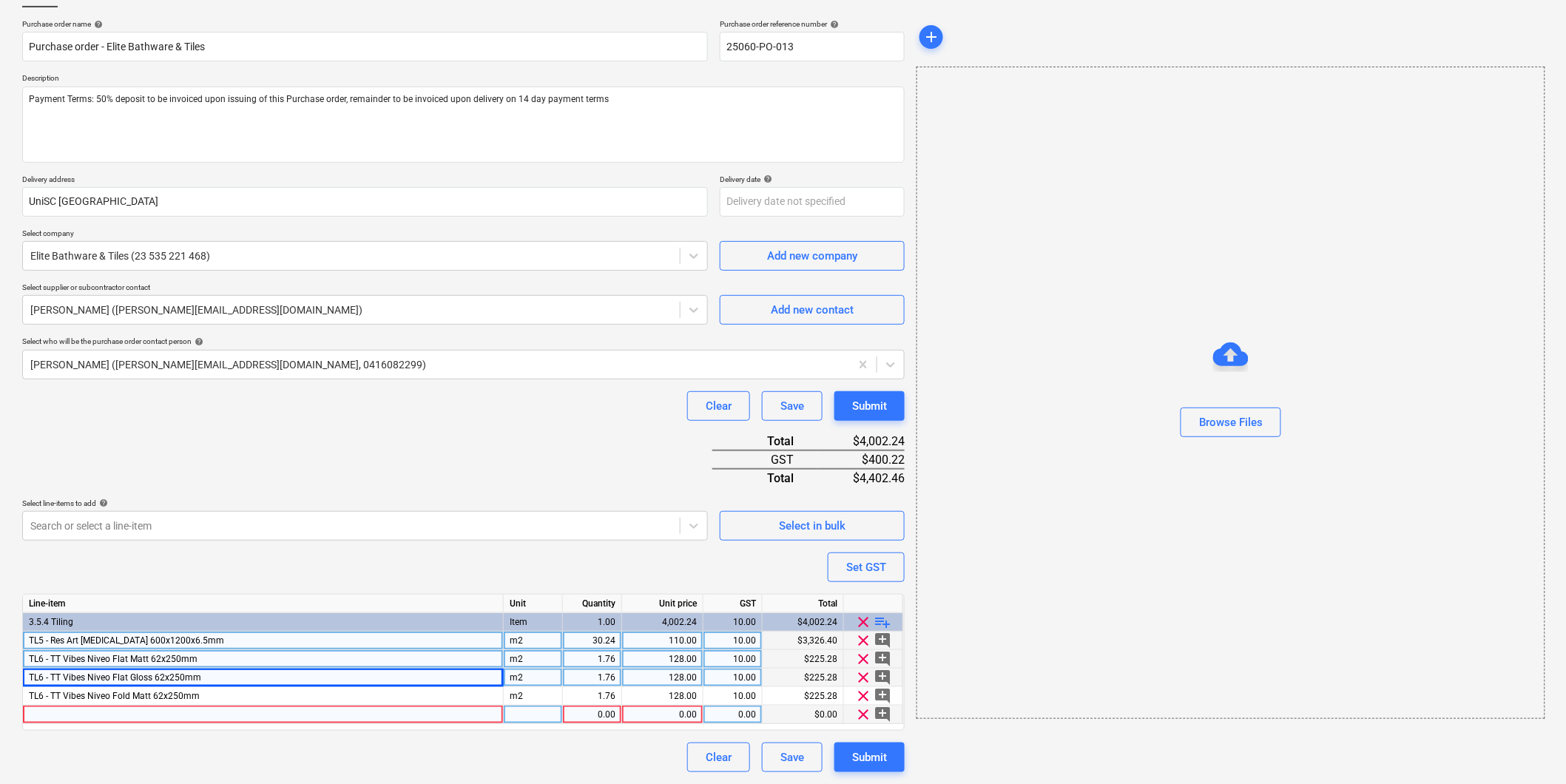
click at [149, 714] on div at bounding box center [263, 714] width 481 height 18
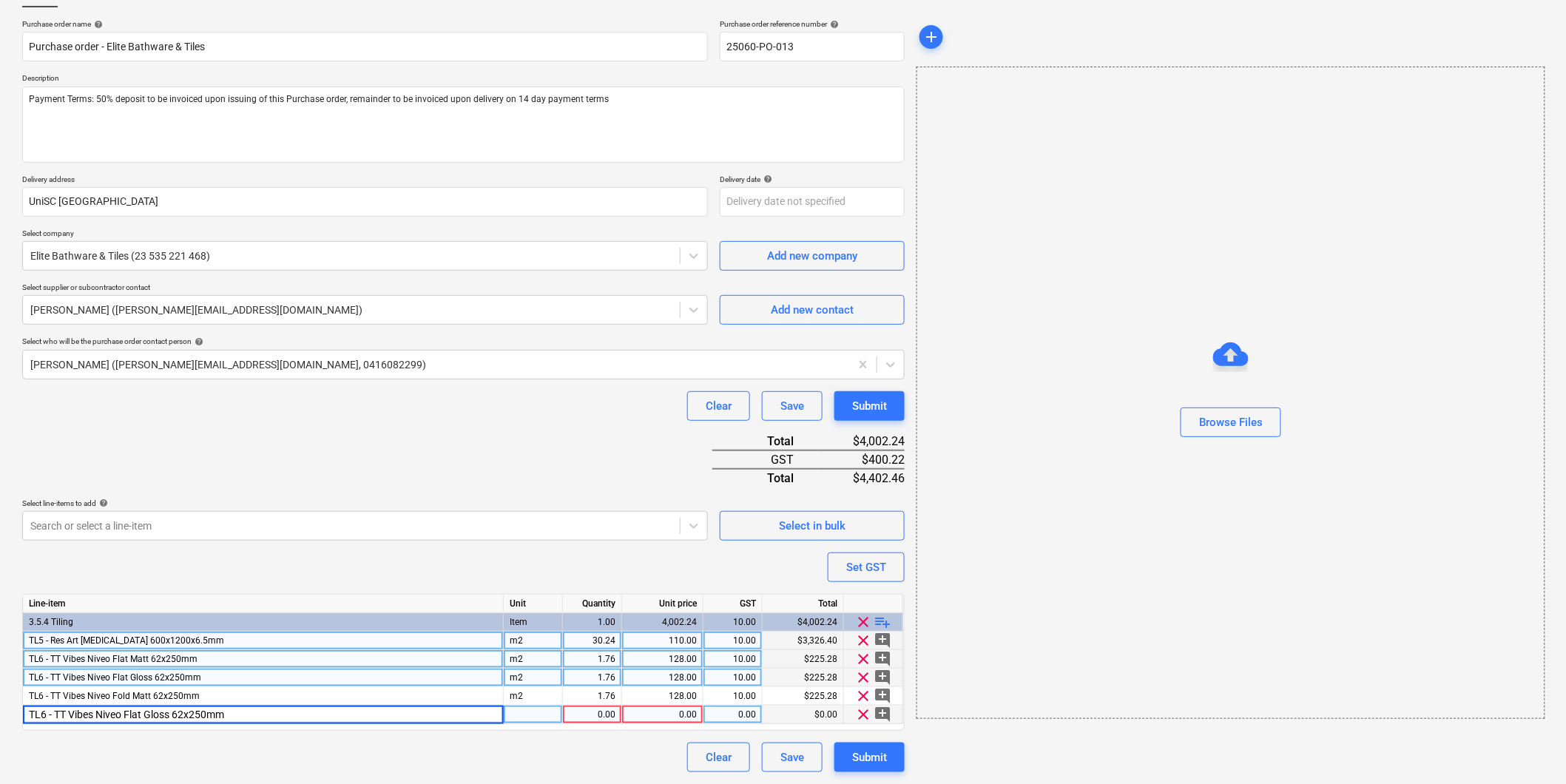
click at [142, 715] on input "TL6 - TT Vibes Niveo Flat Gloss 62x250mm" at bounding box center [263, 713] width 480 height 18
type input "TL6 - TT Vibes Niveo Fold Gloss 62x250mm"
click at [405, 744] on div "Clear Save Submit" at bounding box center [463, 756] width 883 height 29
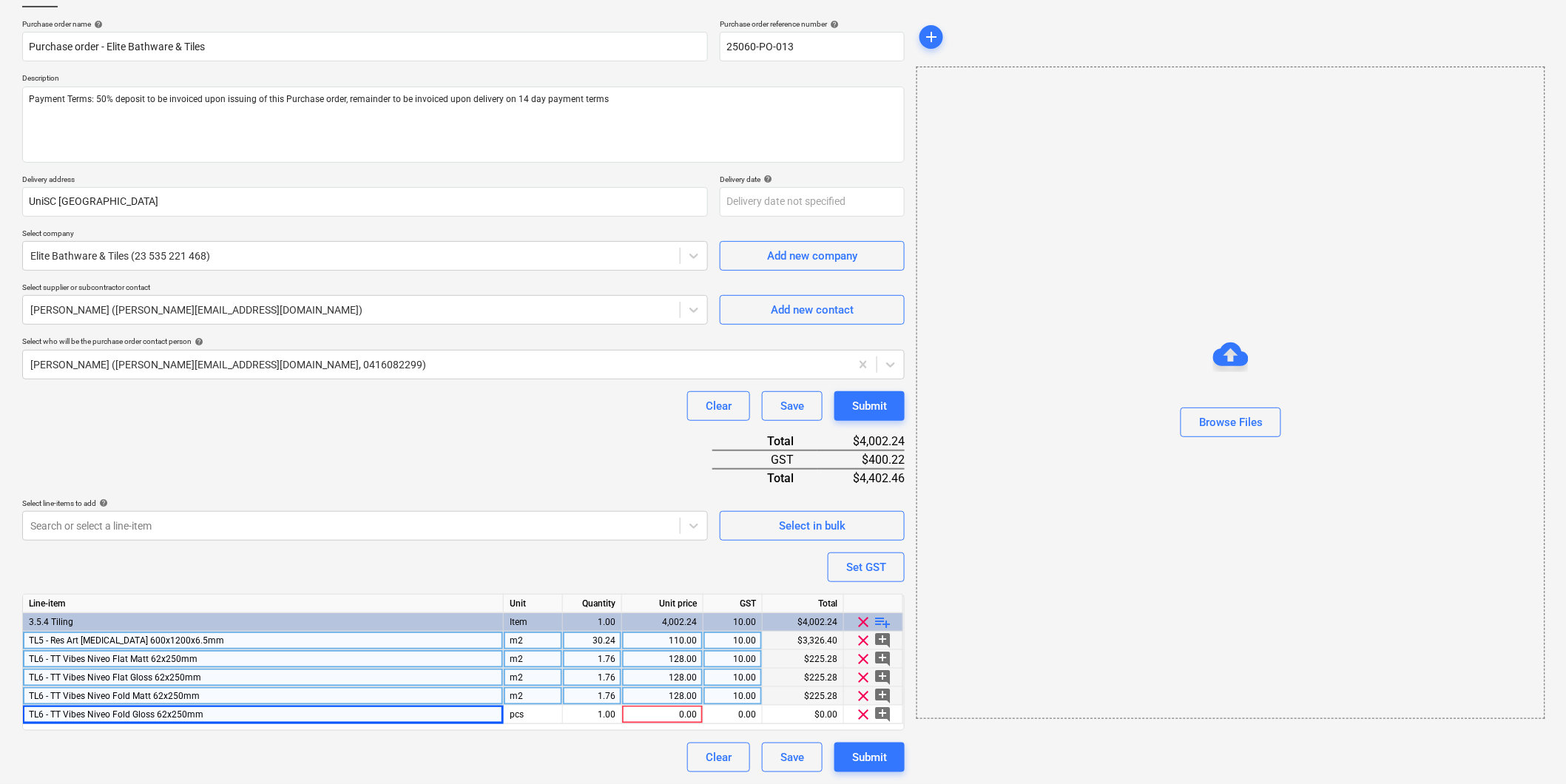
click at [524, 697] on div "m2" at bounding box center [533, 696] width 59 height 18
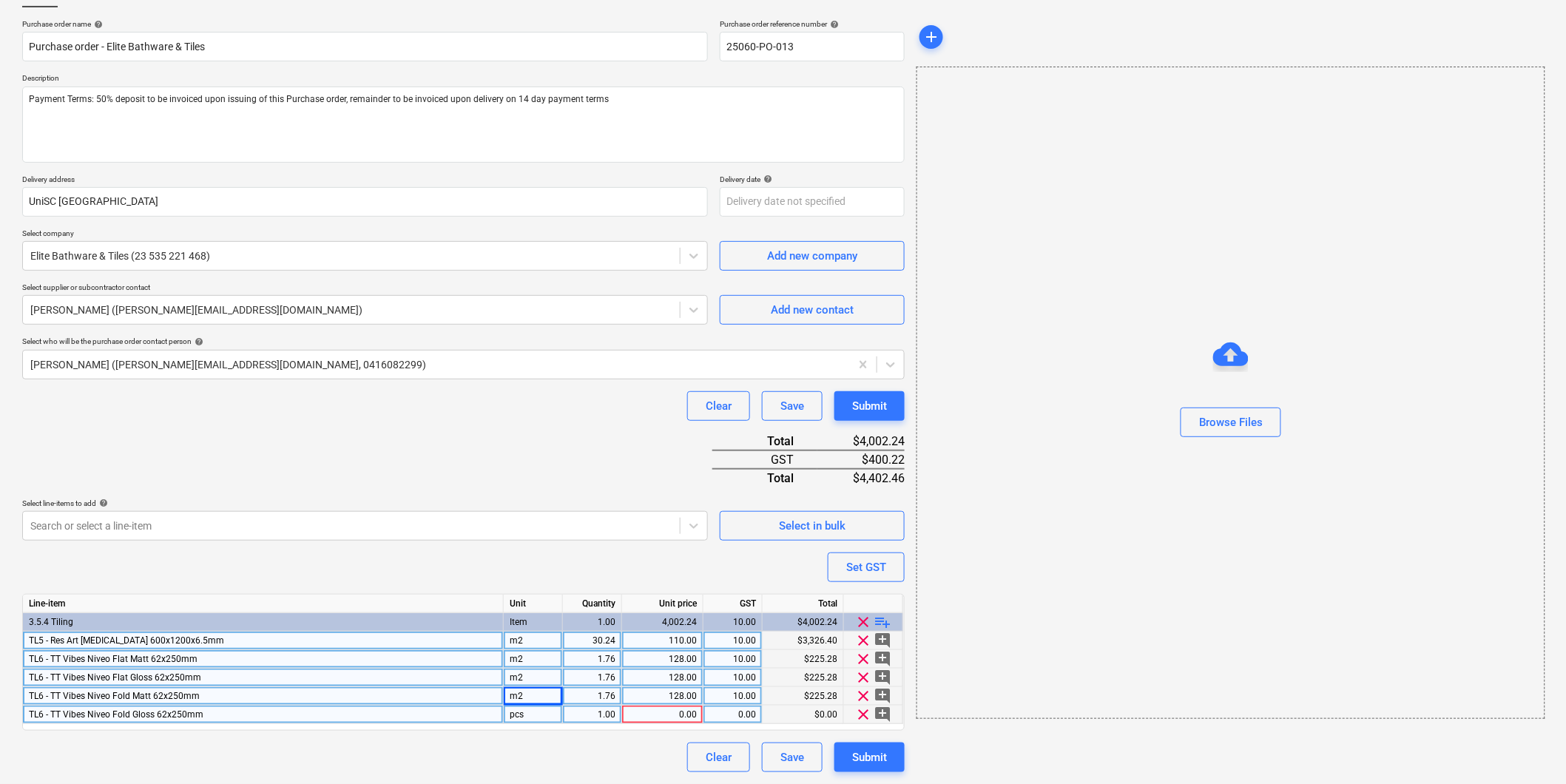
click at [526, 713] on div "pcs" at bounding box center [533, 714] width 59 height 18
type textarea "x"
click at [596, 692] on div "1.76" at bounding box center [592, 696] width 47 height 18
click at [594, 708] on div "1.00" at bounding box center [592, 714] width 47 height 18
type input "1.76"
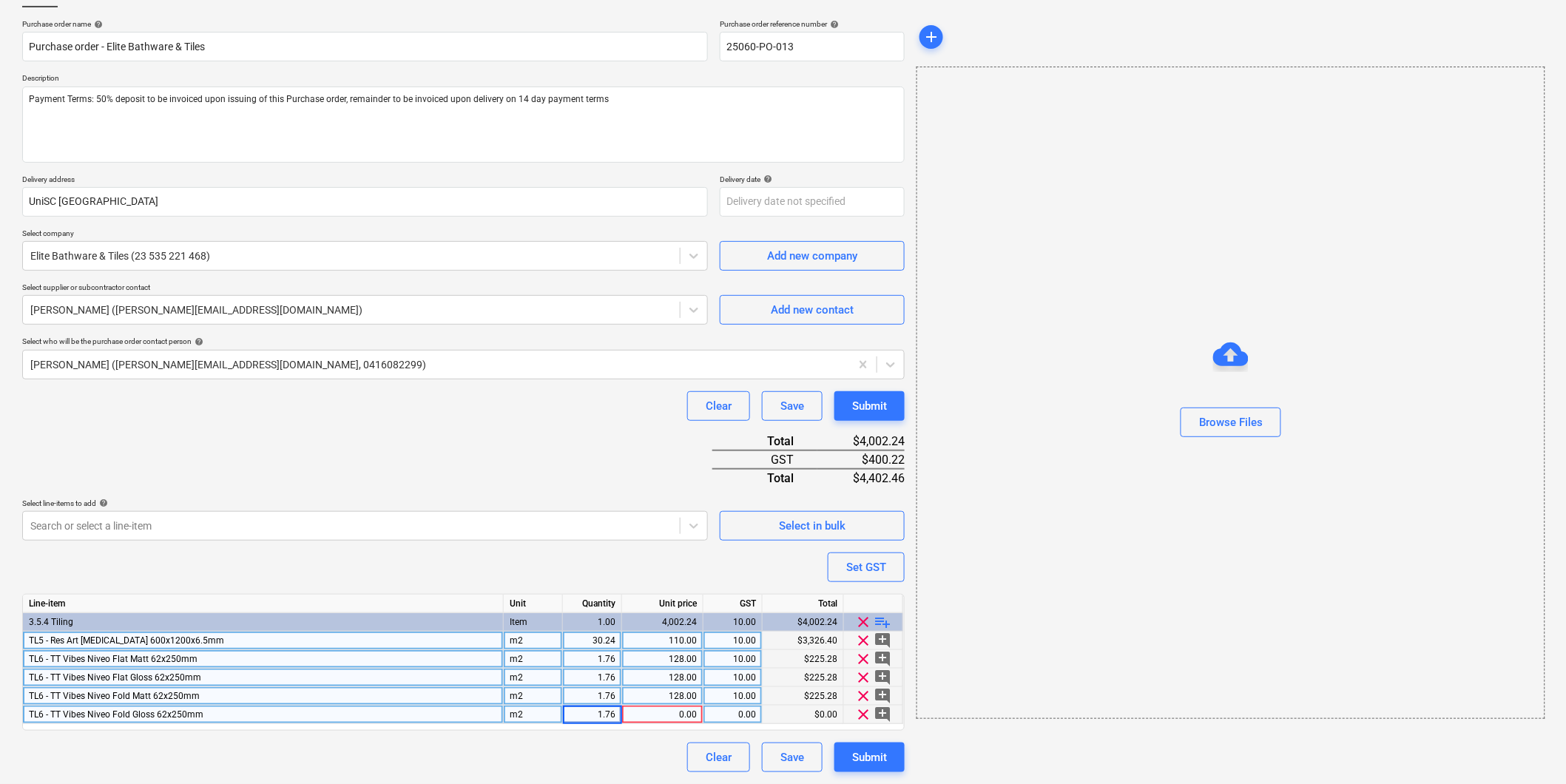
type textarea "x"
click at [656, 689] on div "128.00" at bounding box center [663, 696] width 69 height 18
click at [654, 711] on div "0.00" at bounding box center [663, 714] width 69 height 18
type input "128"
click at [736, 693] on div "10.00" at bounding box center [733, 696] width 47 height 18
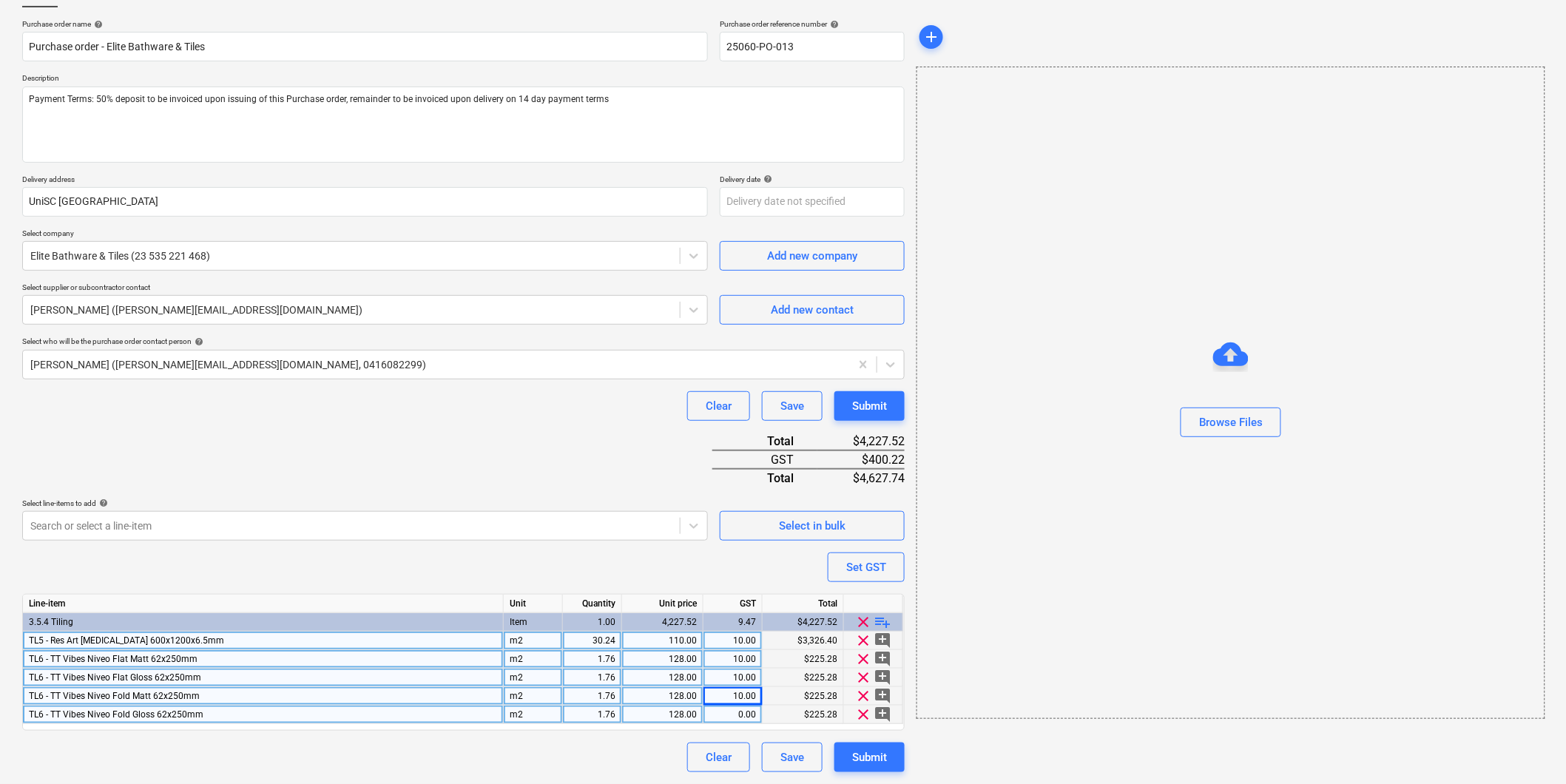
click at [731, 711] on div "0.00" at bounding box center [733, 714] width 47 height 18
click at [575, 745] on div "Clear Save Submit" at bounding box center [463, 756] width 883 height 29
click at [889, 615] on span "playlist_add" at bounding box center [883, 621] width 18 height 18
type textarea "x"
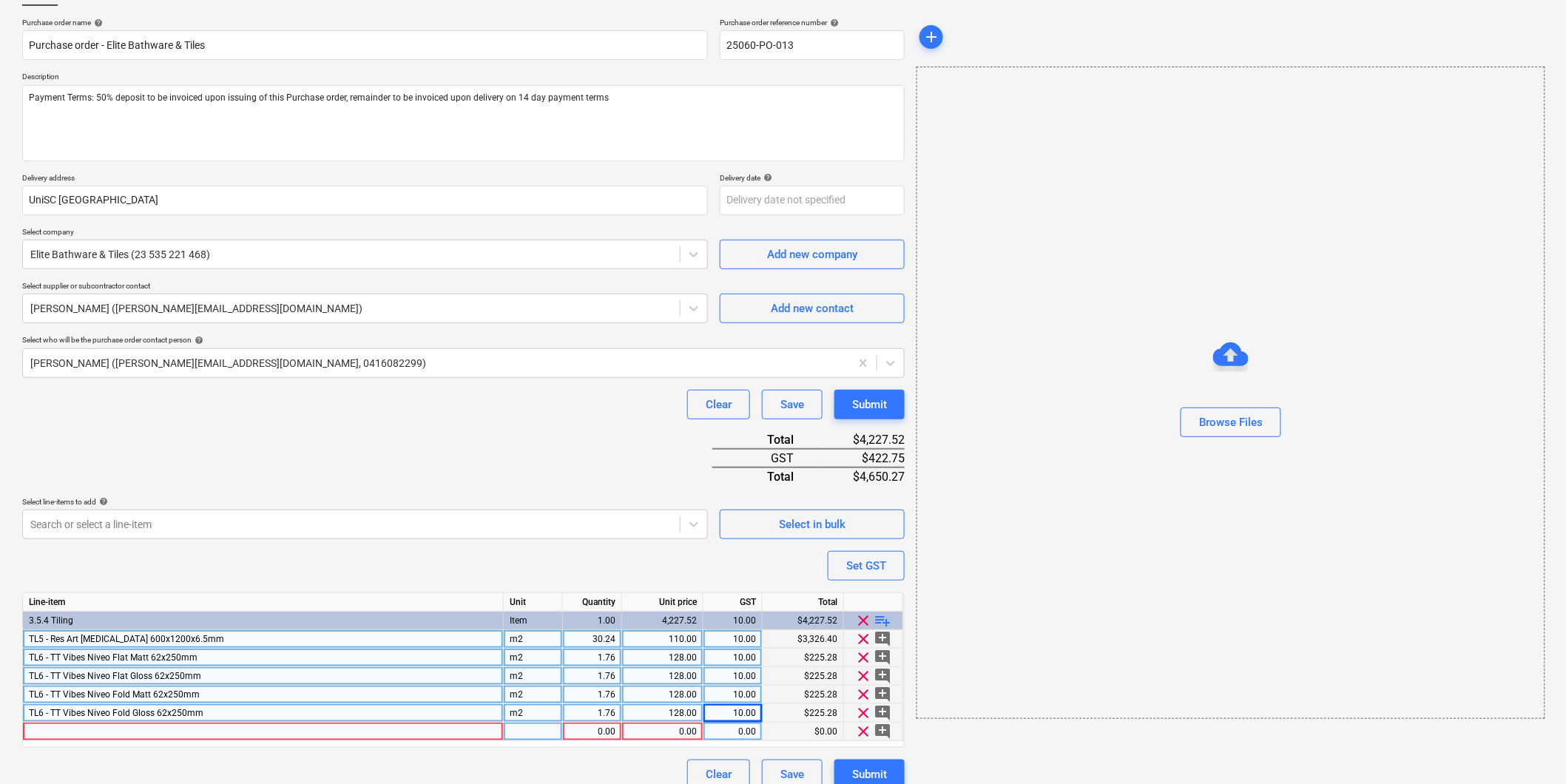
click at [100, 736] on div at bounding box center [263, 732] width 481 height 18
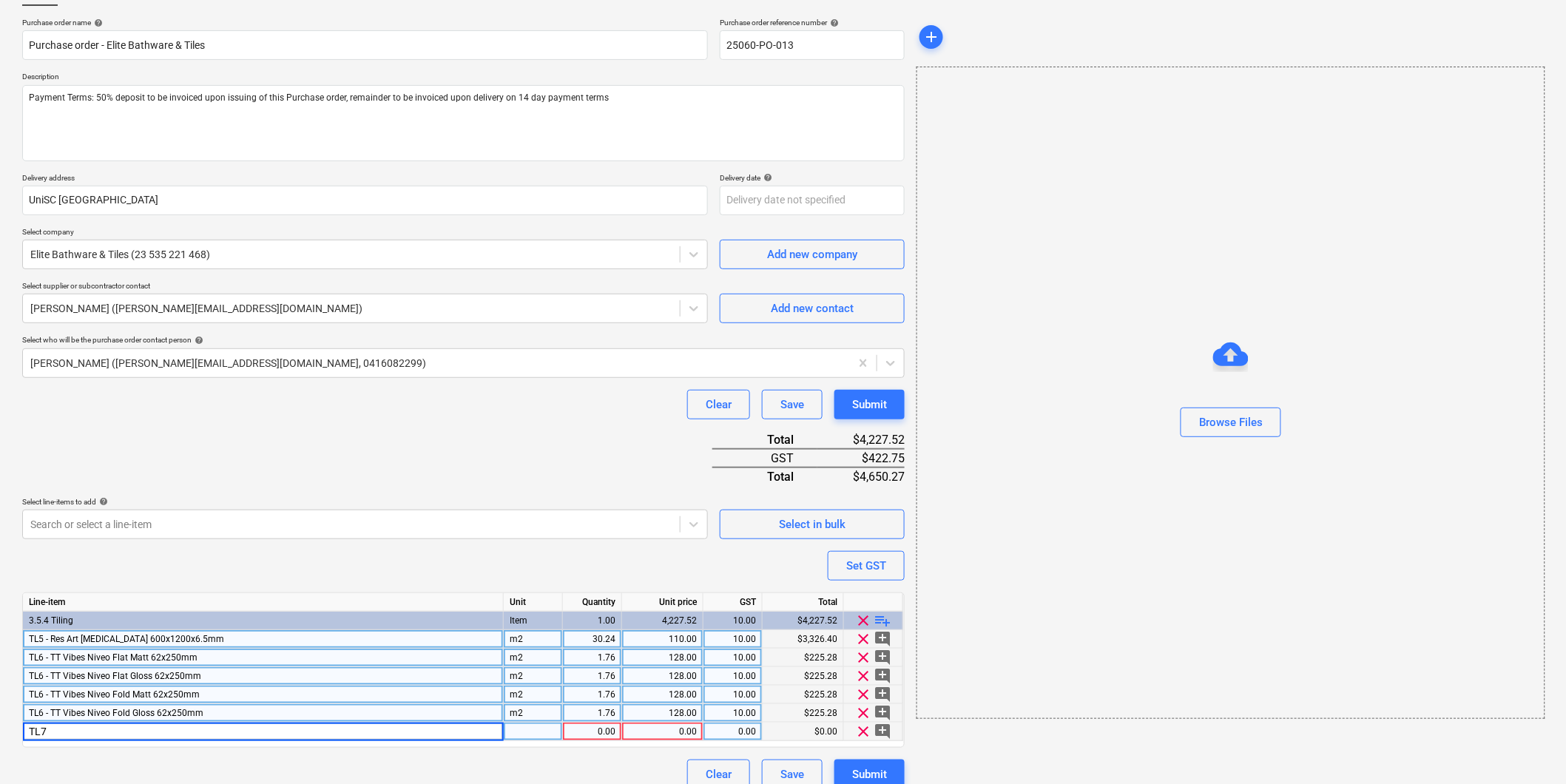
type input "TL7"
click at [77, 743] on div "Line-item Unit Quantity Unit price GST Total 3.5.4 Tiling Item 1.00 4,227.52 10…" at bounding box center [463, 670] width 883 height 155
type textarea "x"
click at [60, 734] on div "TL7" at bounding box center [263, 732] width 481 height 18
type input "TL7 - MZ Confetto [PERSON_NAME] 100x100mm"
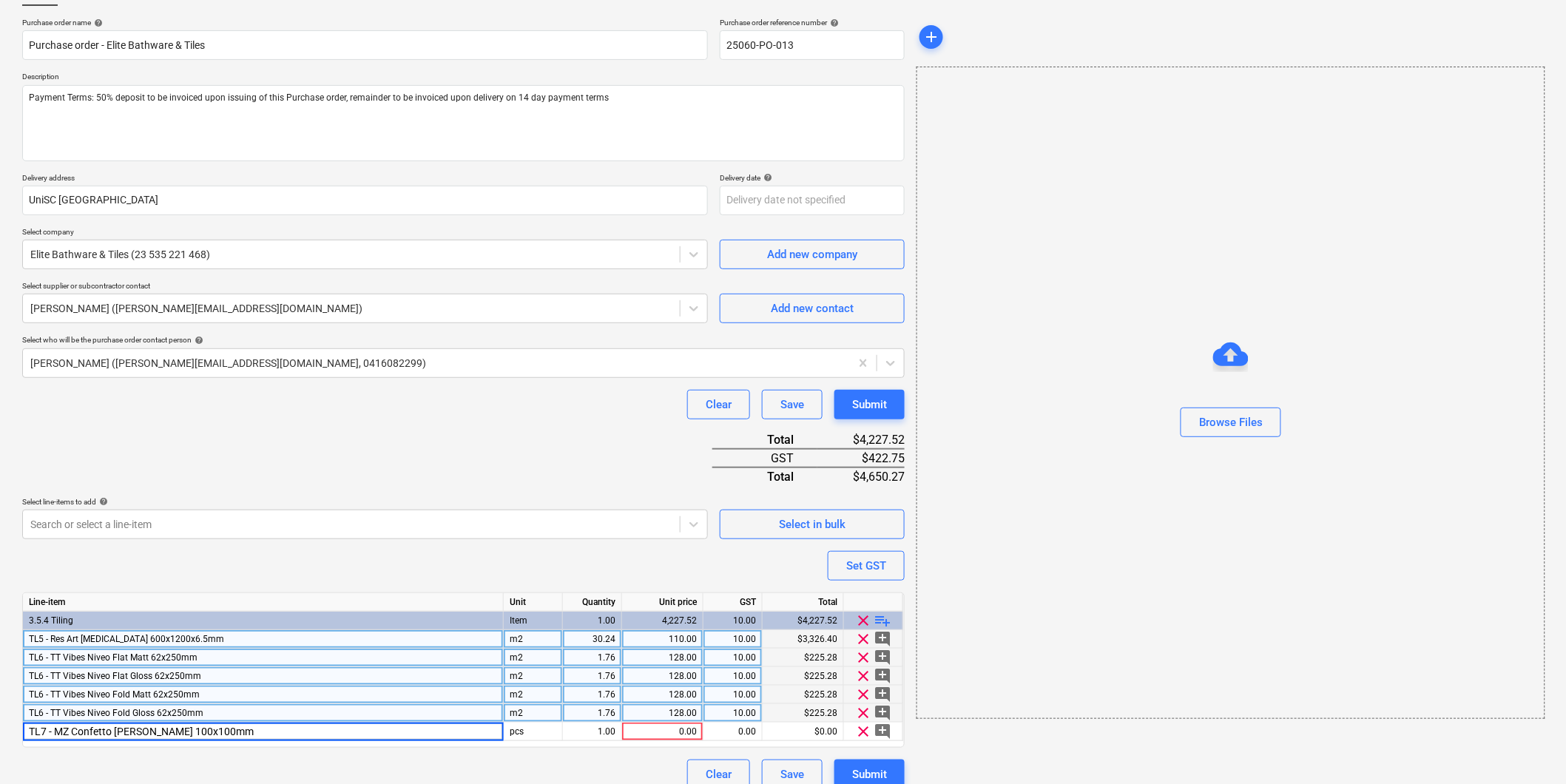
type textarea "x"
click at [523, 713] on div "m2" at bounding box center [533, 713] width 59 height 18
click at [526, 733] on div "pcs" at bounding box center [533, 732] width 59 height 18
type input "m2"
type textarea "x"
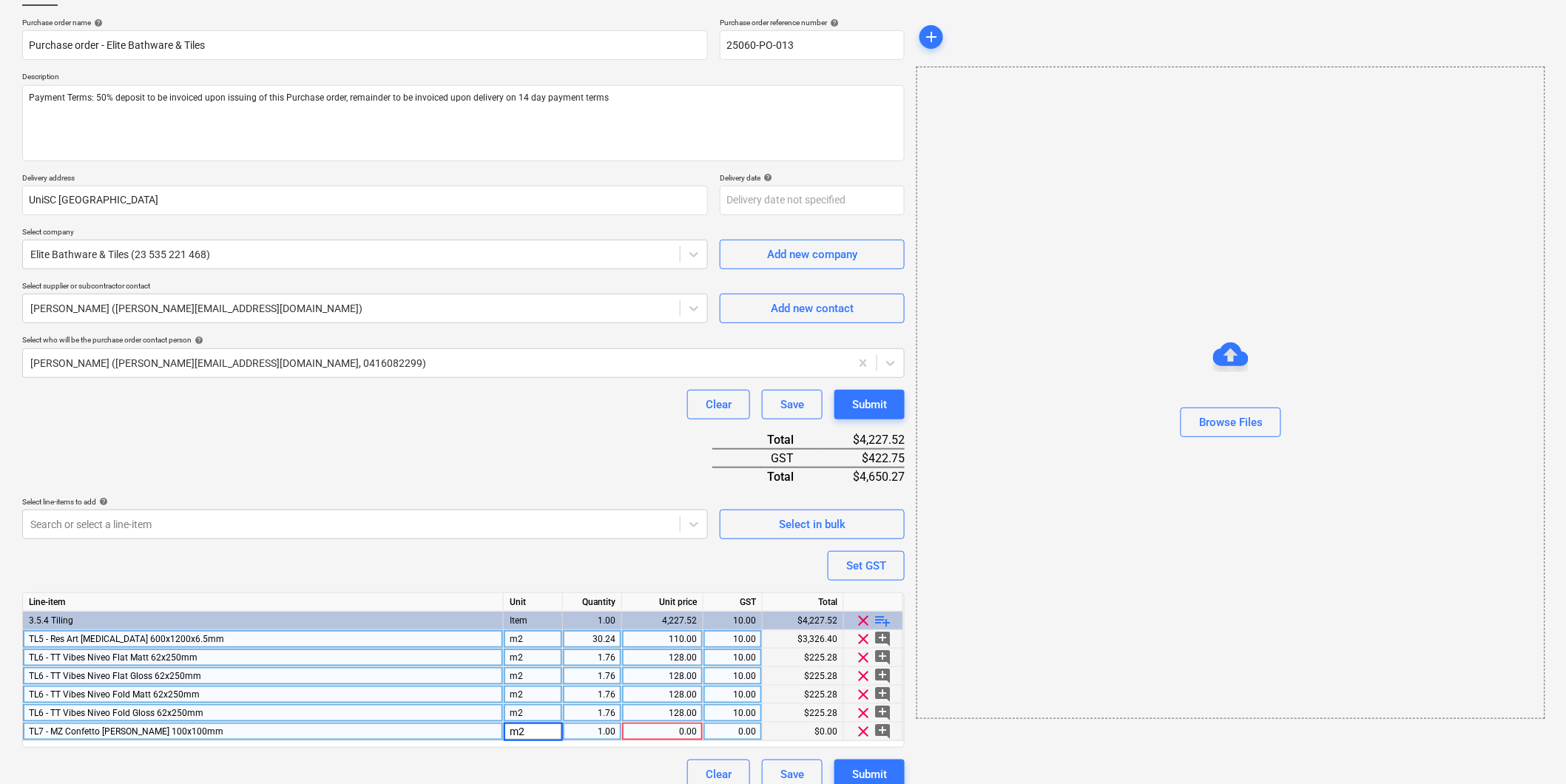
click at [600, 730] on div "1.00" at bounding box center [592, 732] width 47 height 18
type input "14.96"
type textarea "x"
type input "14.96"
type textarea "x"
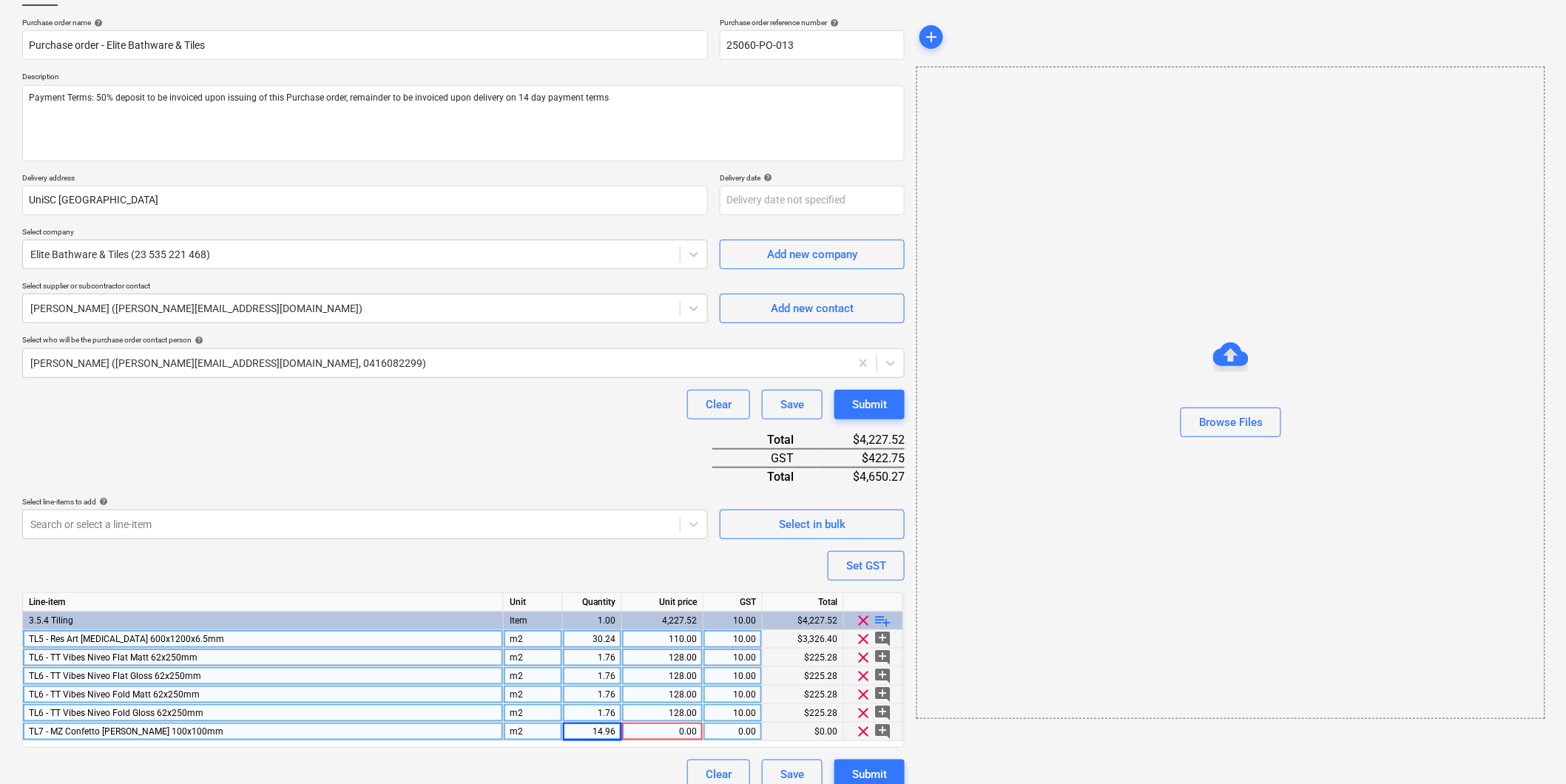
click at [674, 735] on div "0.00" at bounding box center [663, 732] width 69 height 18
type input "98"
type textarea "x"
click at [720, 730] on div "0.00" at bounding box center [733, 732] width 47 height 18
type input "10"
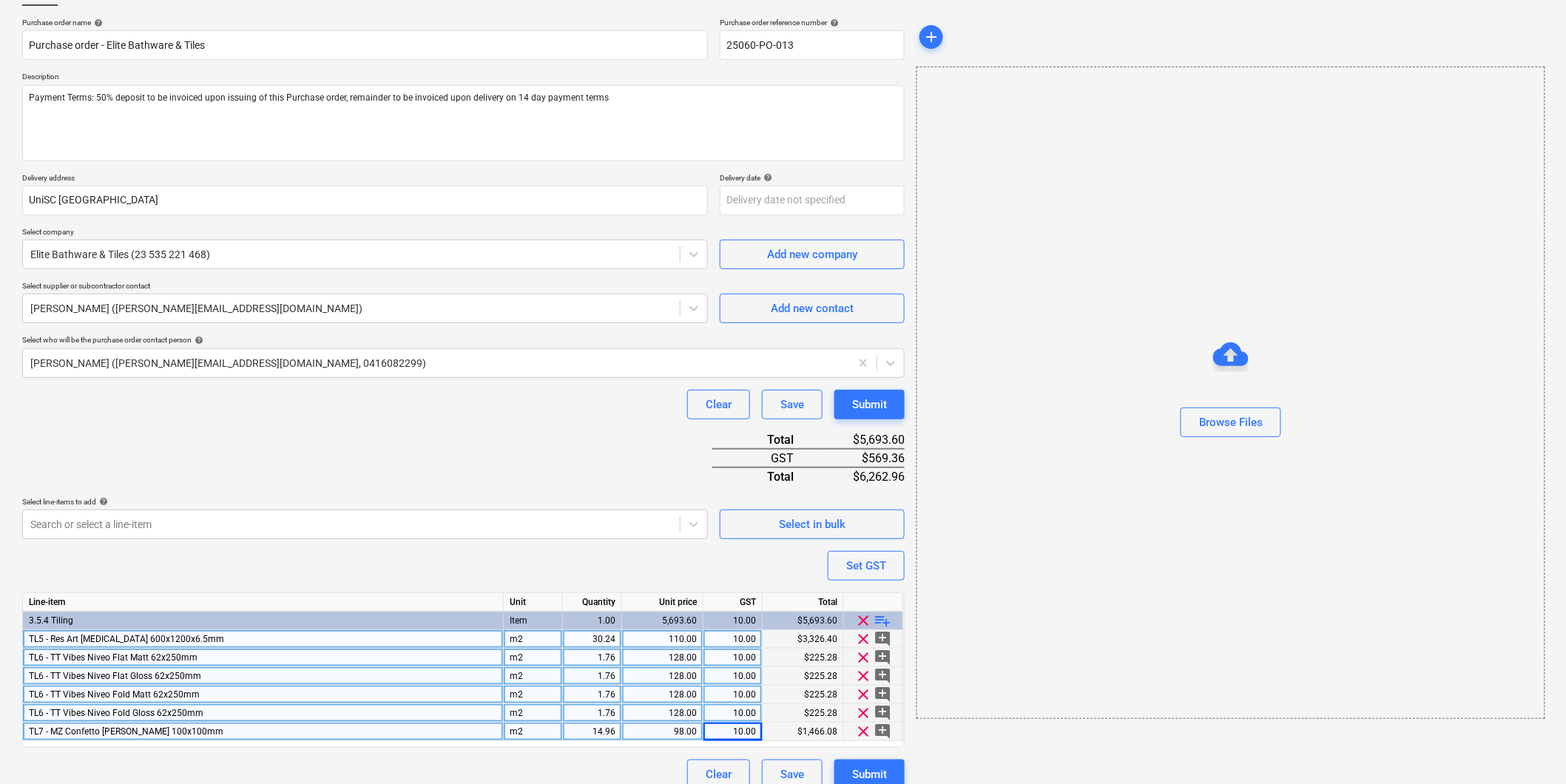
click at [885, 619] on span "playlist_add" at bounding box center [883, 620] width 18 height 18
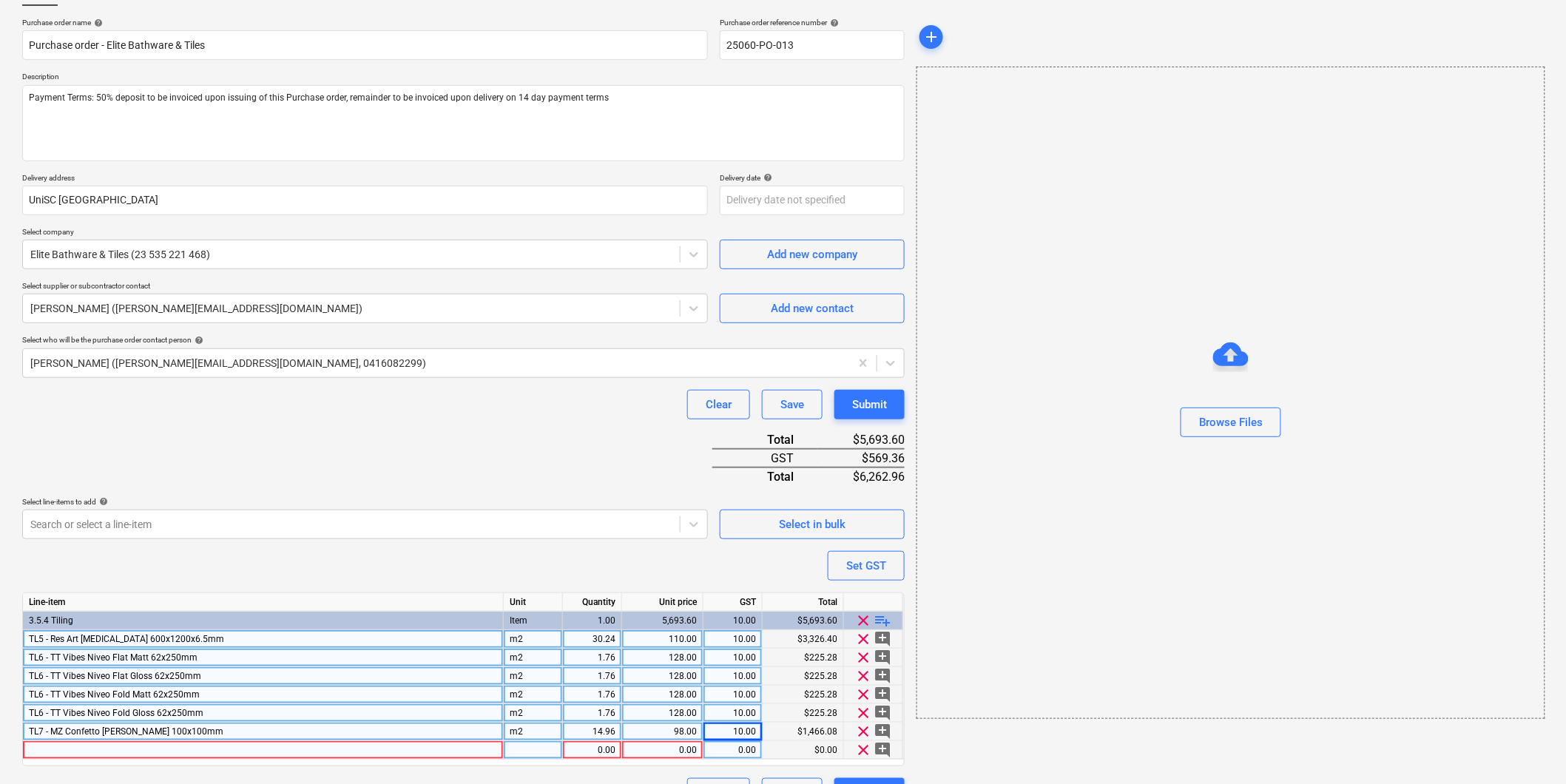
click at [119, 749] on div at bounding box center [263, 750] width 481 height 18
type textarea "x"
type input "TL8 - MZ Zellige Salvia 100x100mm"
type textarea "x"
click at [516, 749] on div at bounding box center [533, 750] width 59 height 18
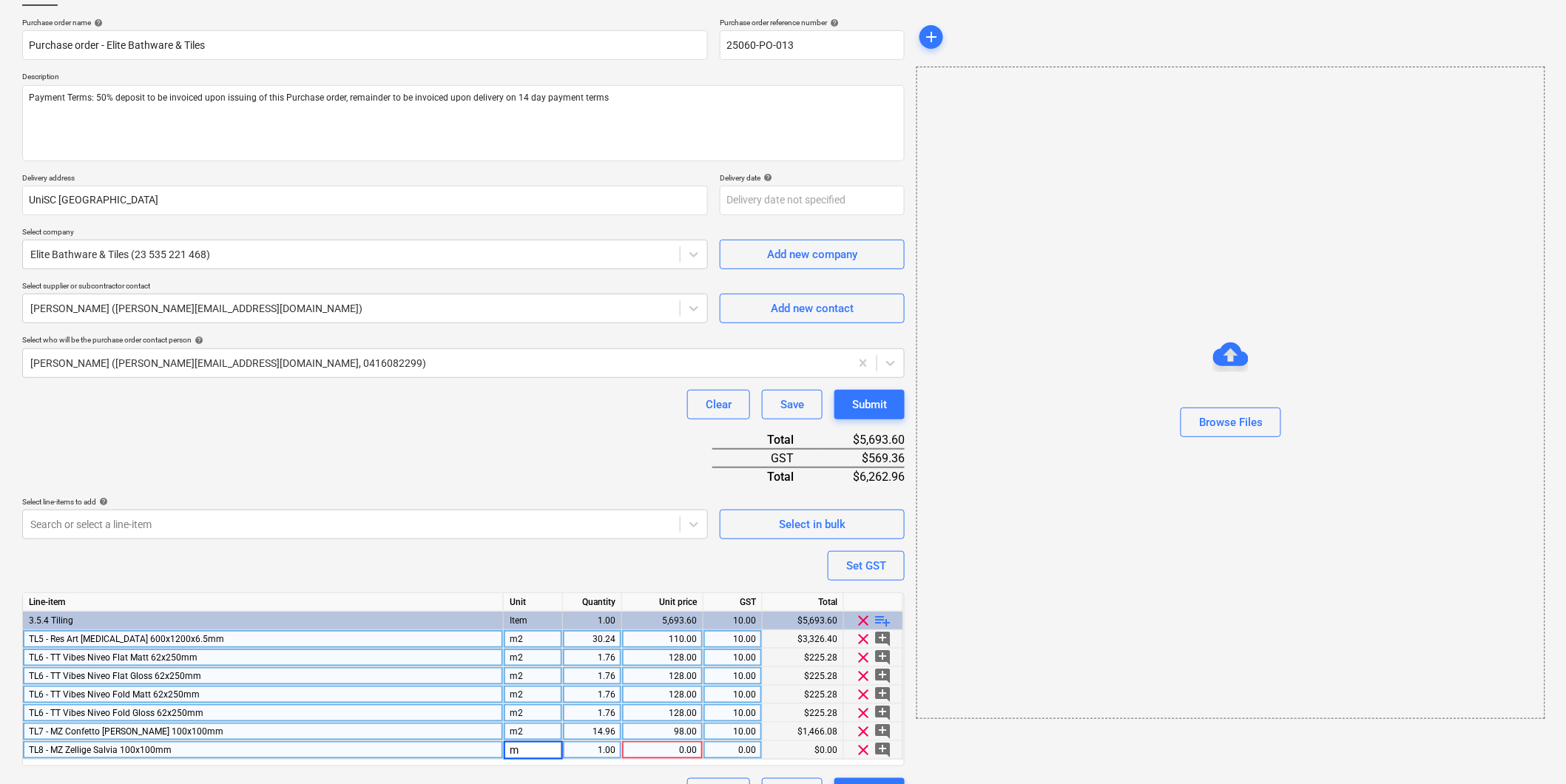
type input "m2"
type textarea "x"
click at [574, 753] on div "1.00" at bounding box center [592, 750] width 47 height 18
type input "15.12"
type textarea "x"
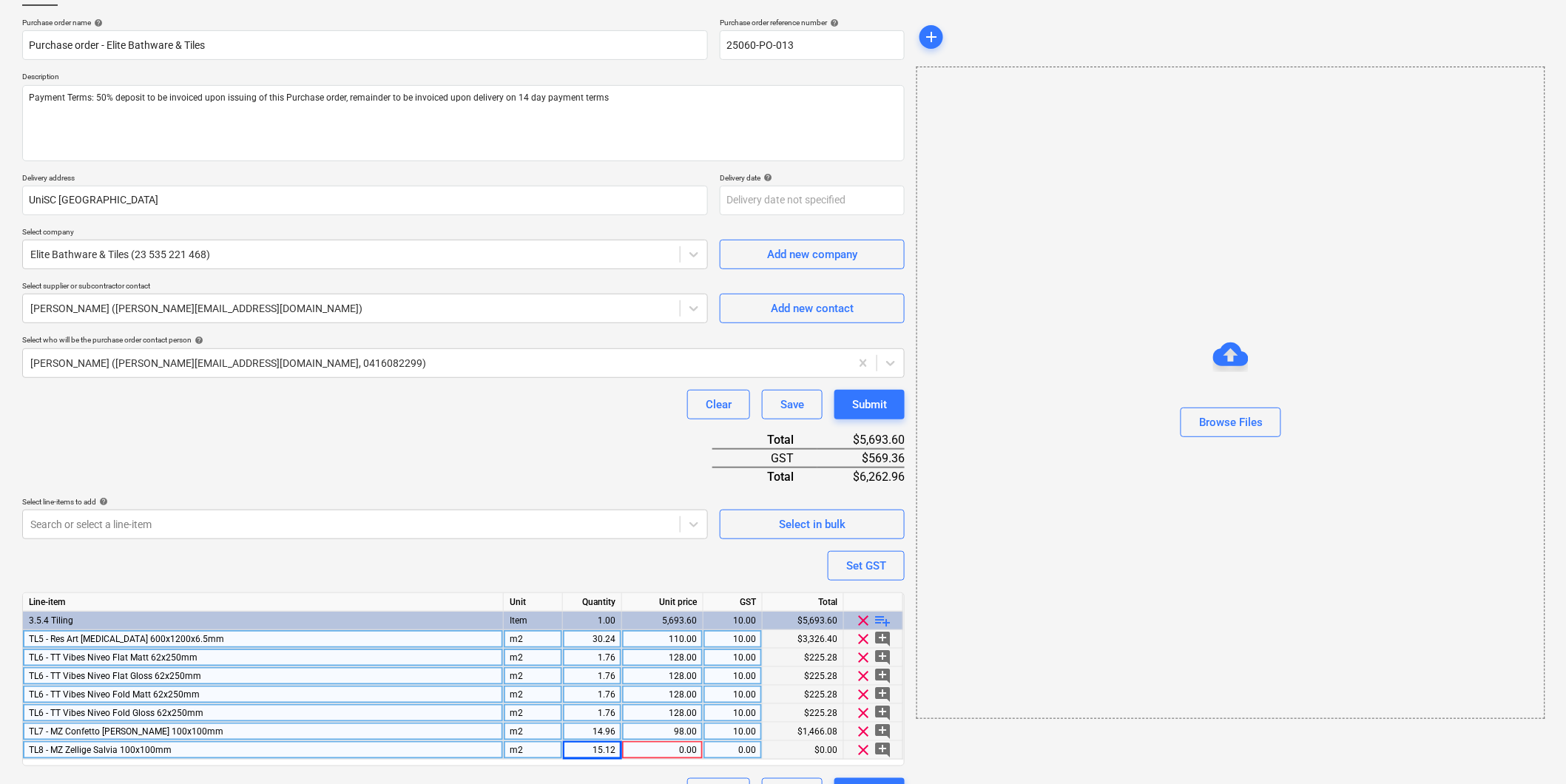
click at [658, 755] on div "0.00" at bounding box center [663, 750] width 69 height 18
type input "102"
type textarea "x"
click at [741, 749] on div "0.00" at bounding box center [733, 750] width 47 height 18
type input "10"
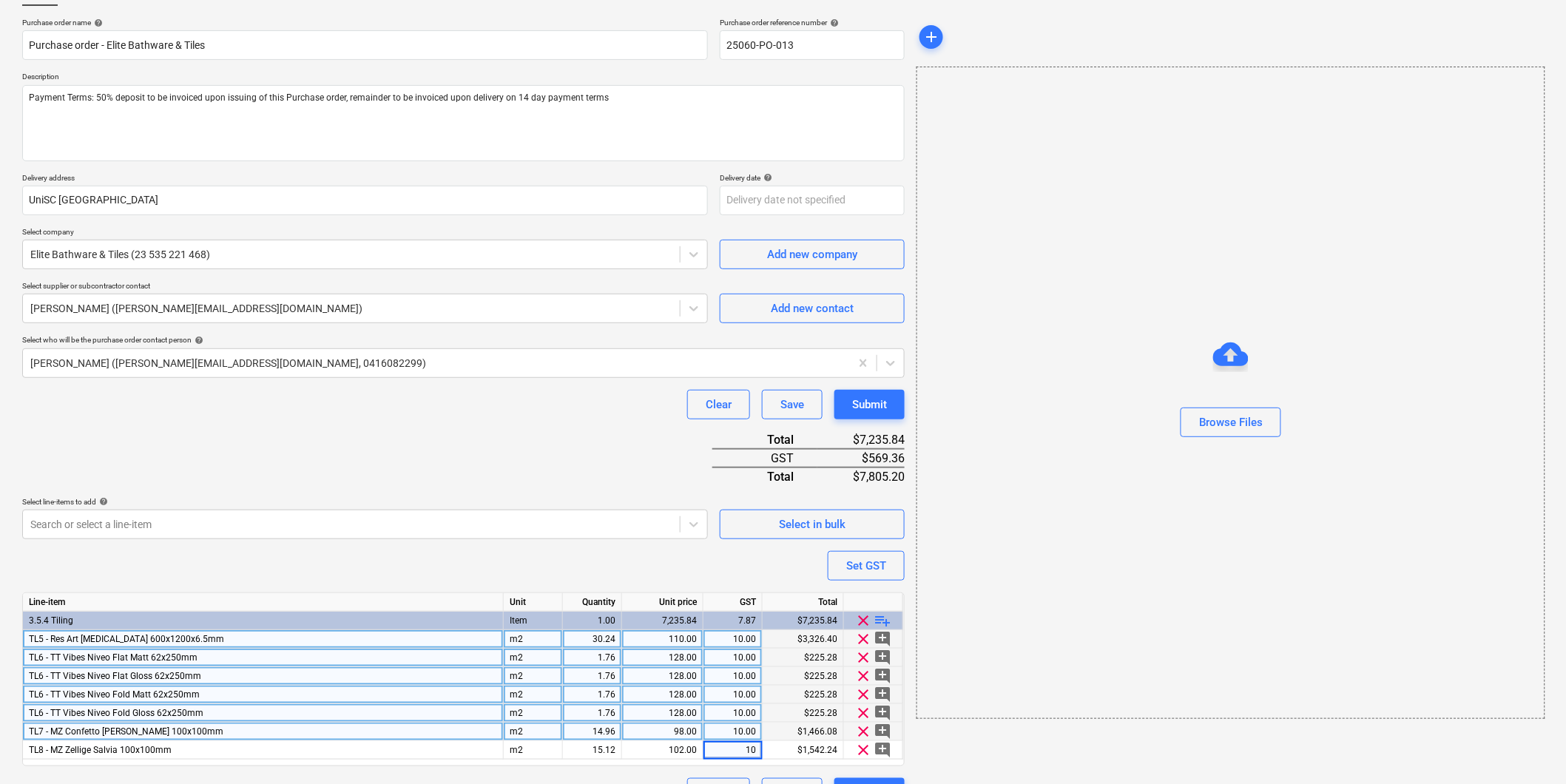
click at [892, 619] on div "clear playlist_add" at bounding box center [873, 621] width 59 height 18
click at [888, 619] on span "playlist_add" at bounding box center [883, 620] width 18 height 18
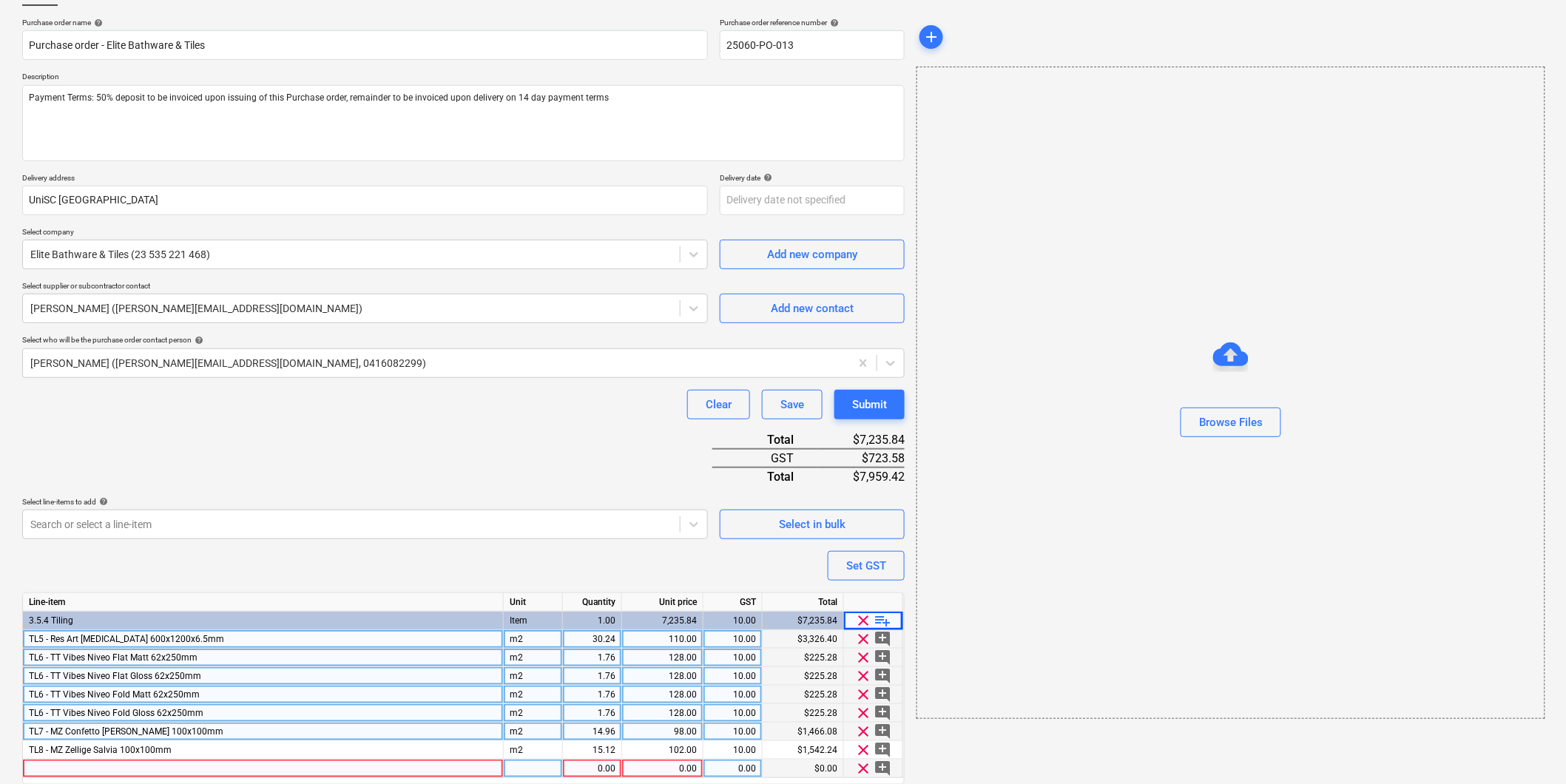
click at [72, 771] on div at bounding box center [263, 769] width 481 height 18
type textarea "x"
type input "TL9 - [PERSON_NAME] Gesso 55x270mm"
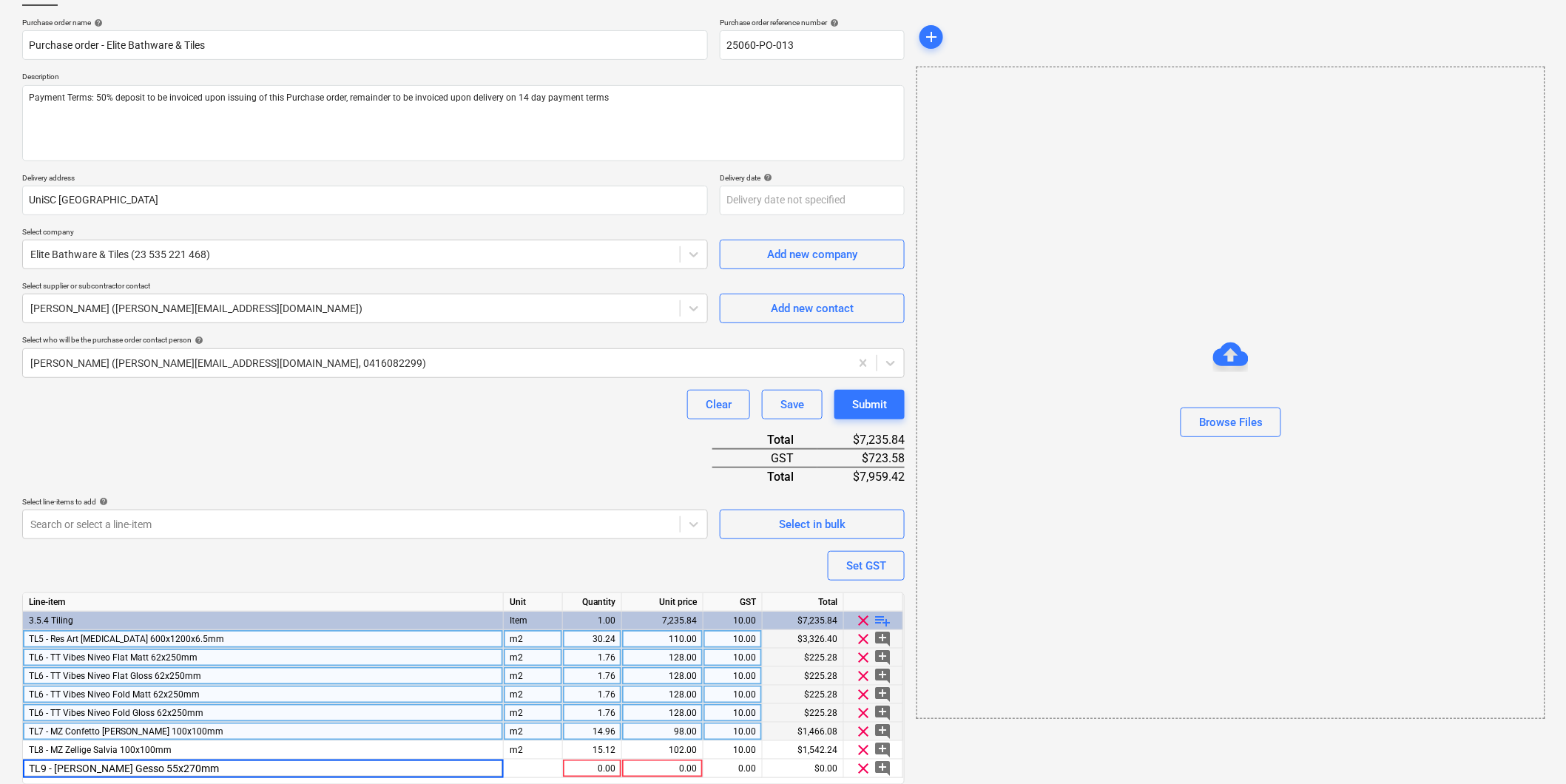
scroll to position [159, 0]
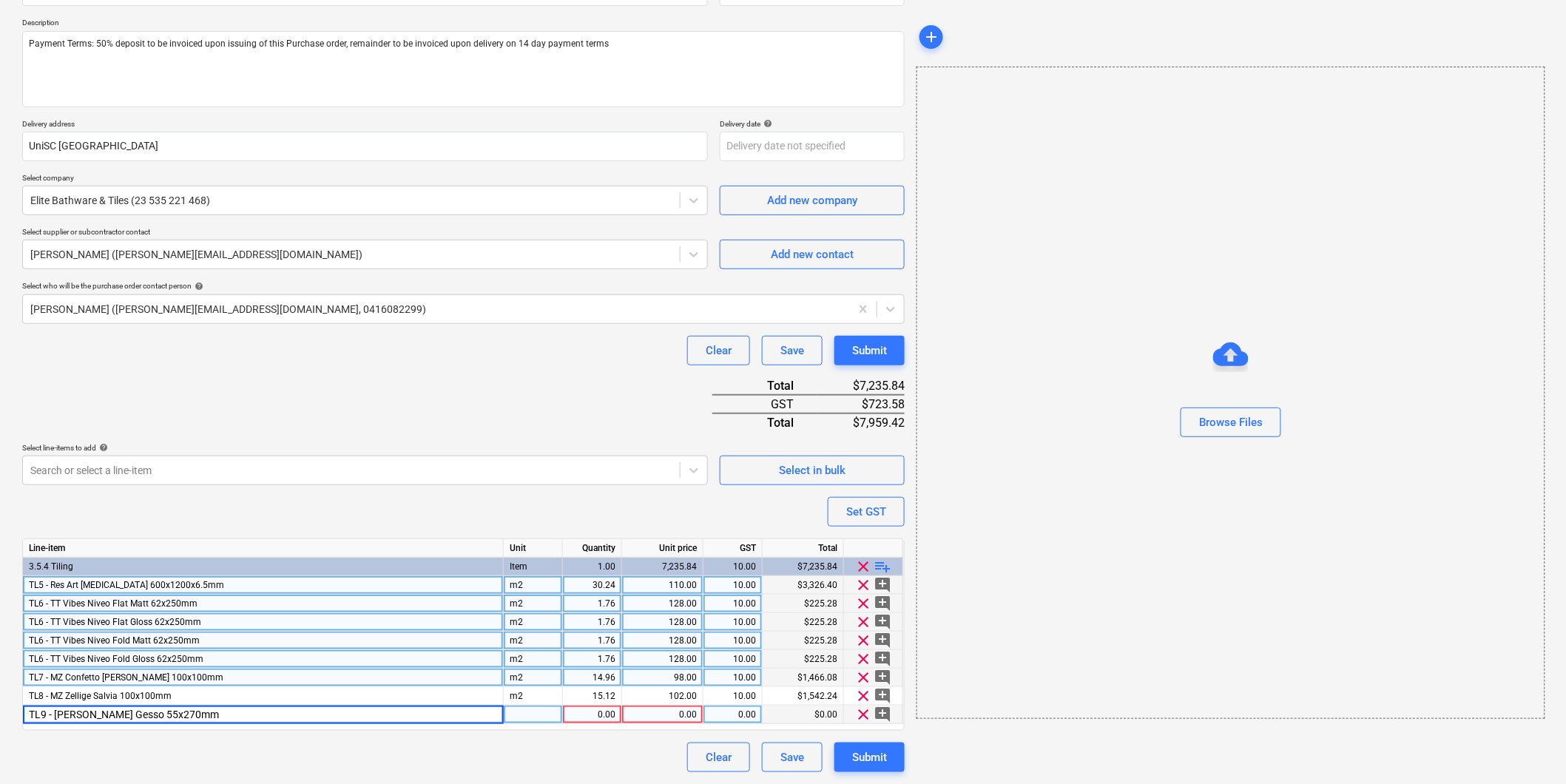
type textarea "x"
click at [525, 712] on div at bounding box center [533, 714] width 59 height 18
type input "n"
type input "="
type input "m2"
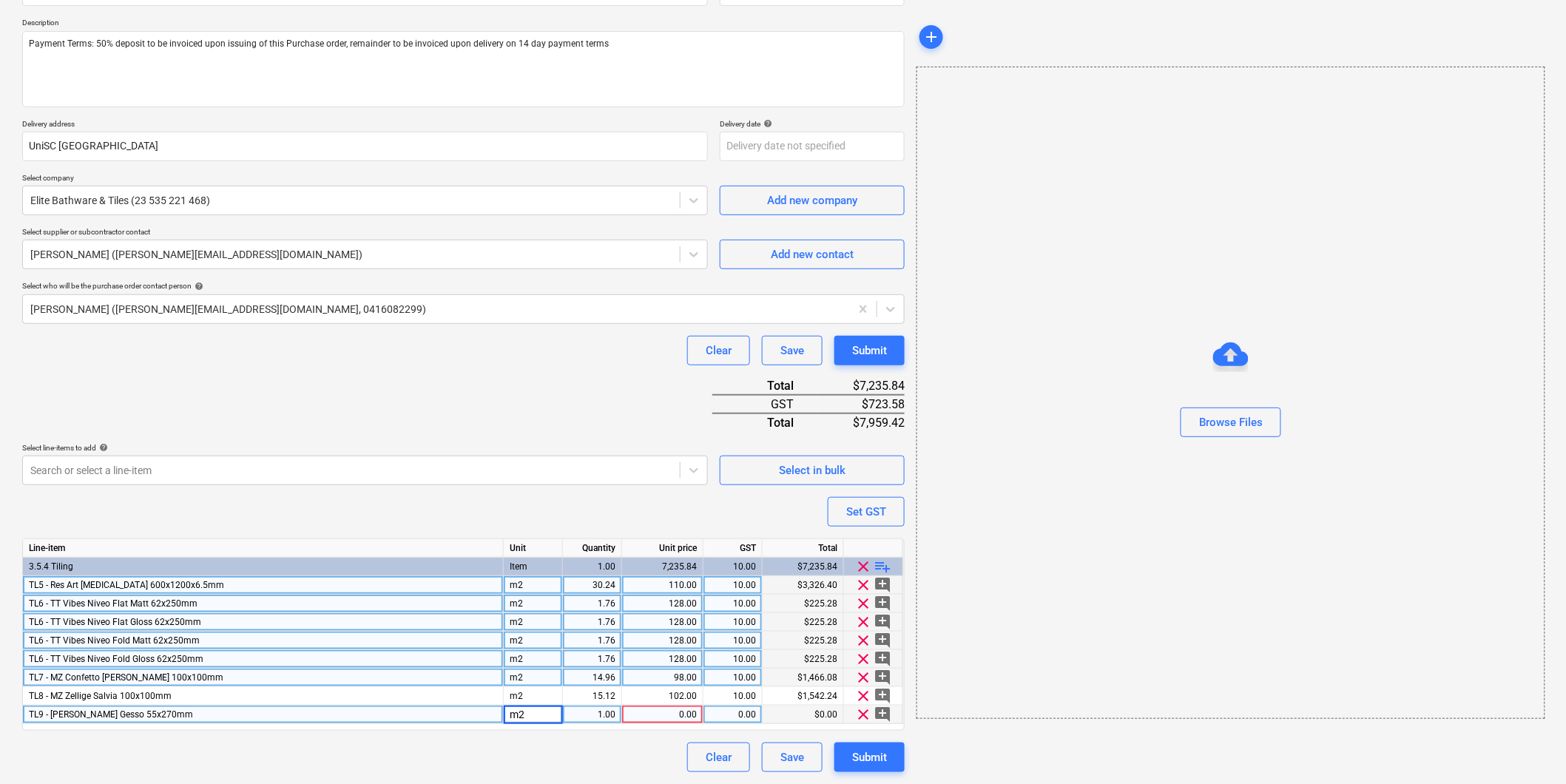
type textarea "x"
click at [589, 714] on div "1.00" at bounding box center [592, 714] width 47 height 18
type input "19.13"
type textarea "x"
click at [671, 711] on div "0.00" at bounding box center [663, 714] width 69 height 18
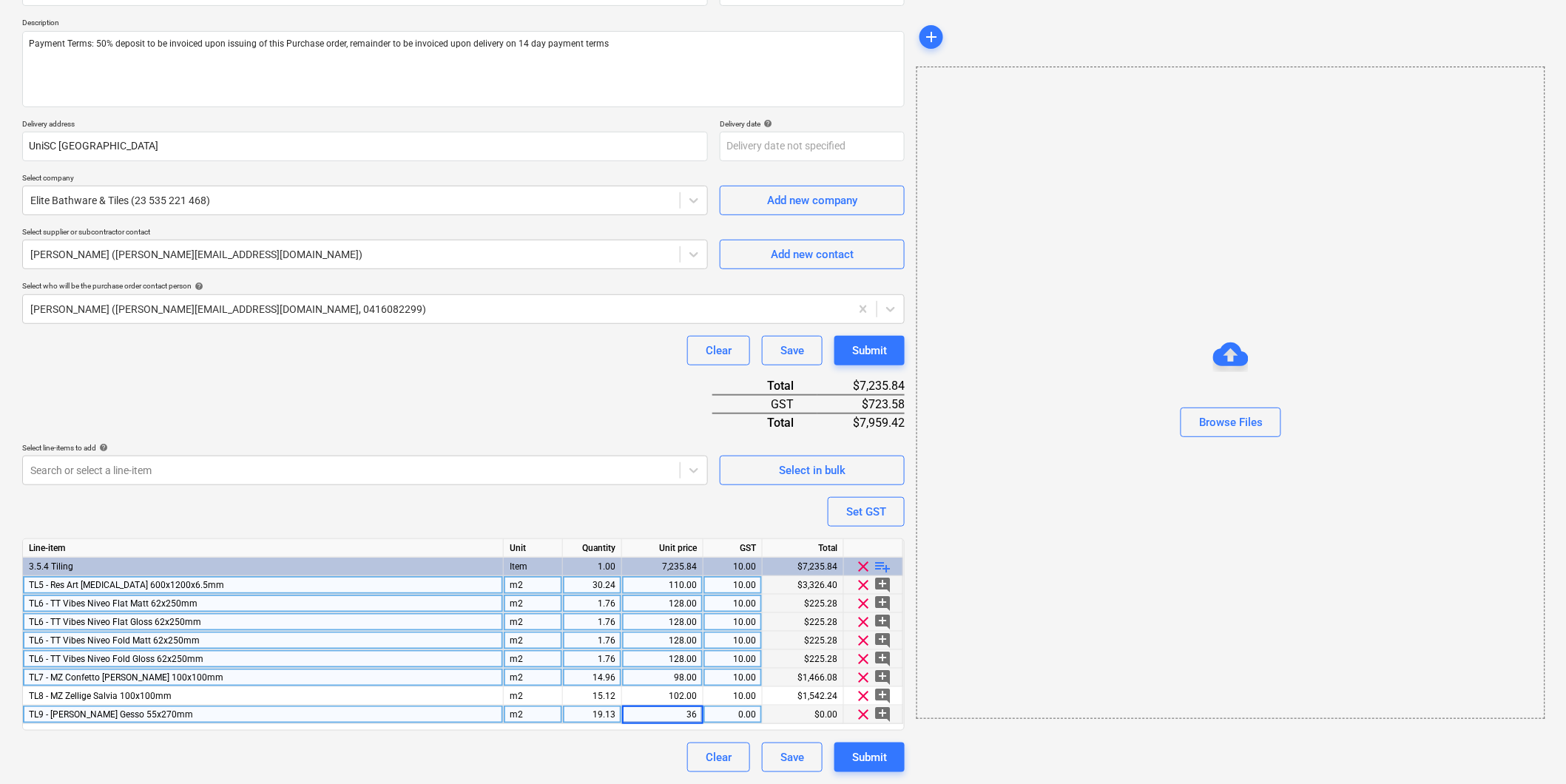
type input "3"
type input "351"
type textarea "x"
click at [741, 722] on div "0.00" at bounding box center [733, 714] width 47 height 18
type input "10"
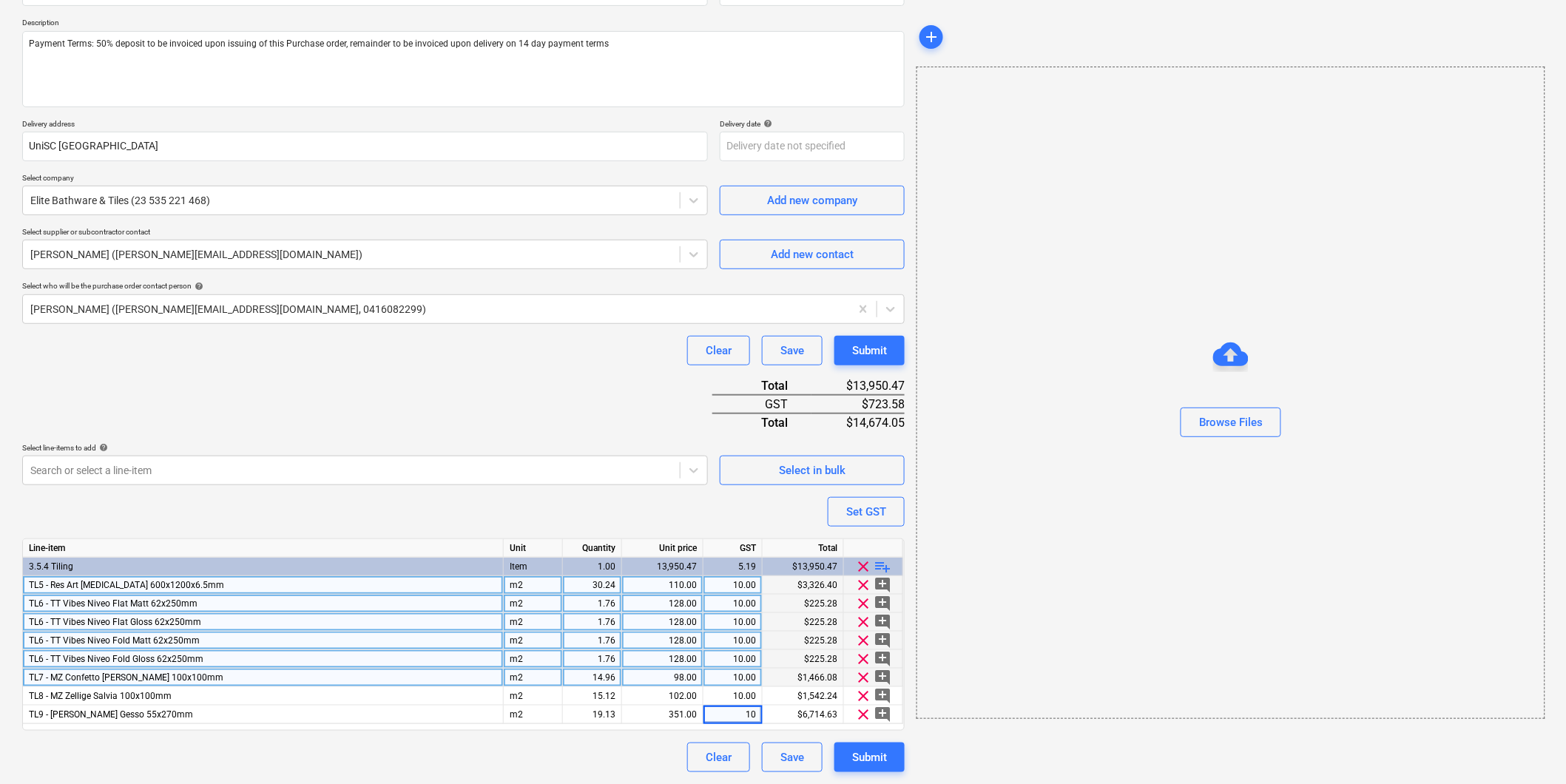
click at [603, 765] on div "Clear Save Submit" at bounding box center [463, 756] width 883 height 29
click at [867, 762] on div "Submit" at bounding box center [869, 757] width 34 height 19
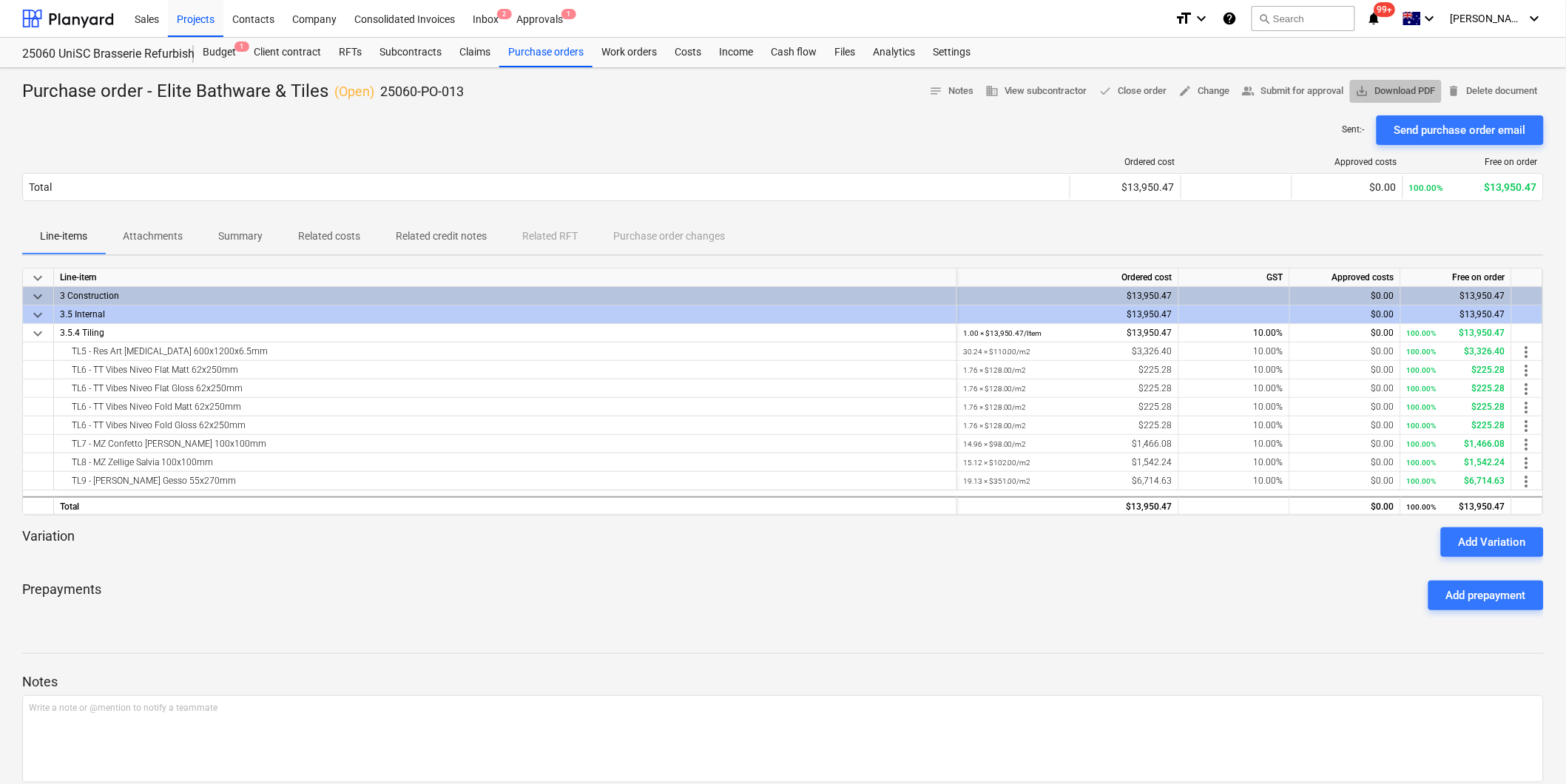
click at [1401, 86] on span "save_alt Download PDF" at bounding box center [1396, 91] width 80 height 17
click at [489, 568] on div "Prepayments Add prepayment" at bounding box center [783, 594] width 1521 height 53
click at [238, 579] on div "Prepayments Add prepayment" at bounding box center [783, 594] width 1521 height 53
click at [223, 53] on div "Budget 1" at bounding box center [219, 52] width 51 height 29
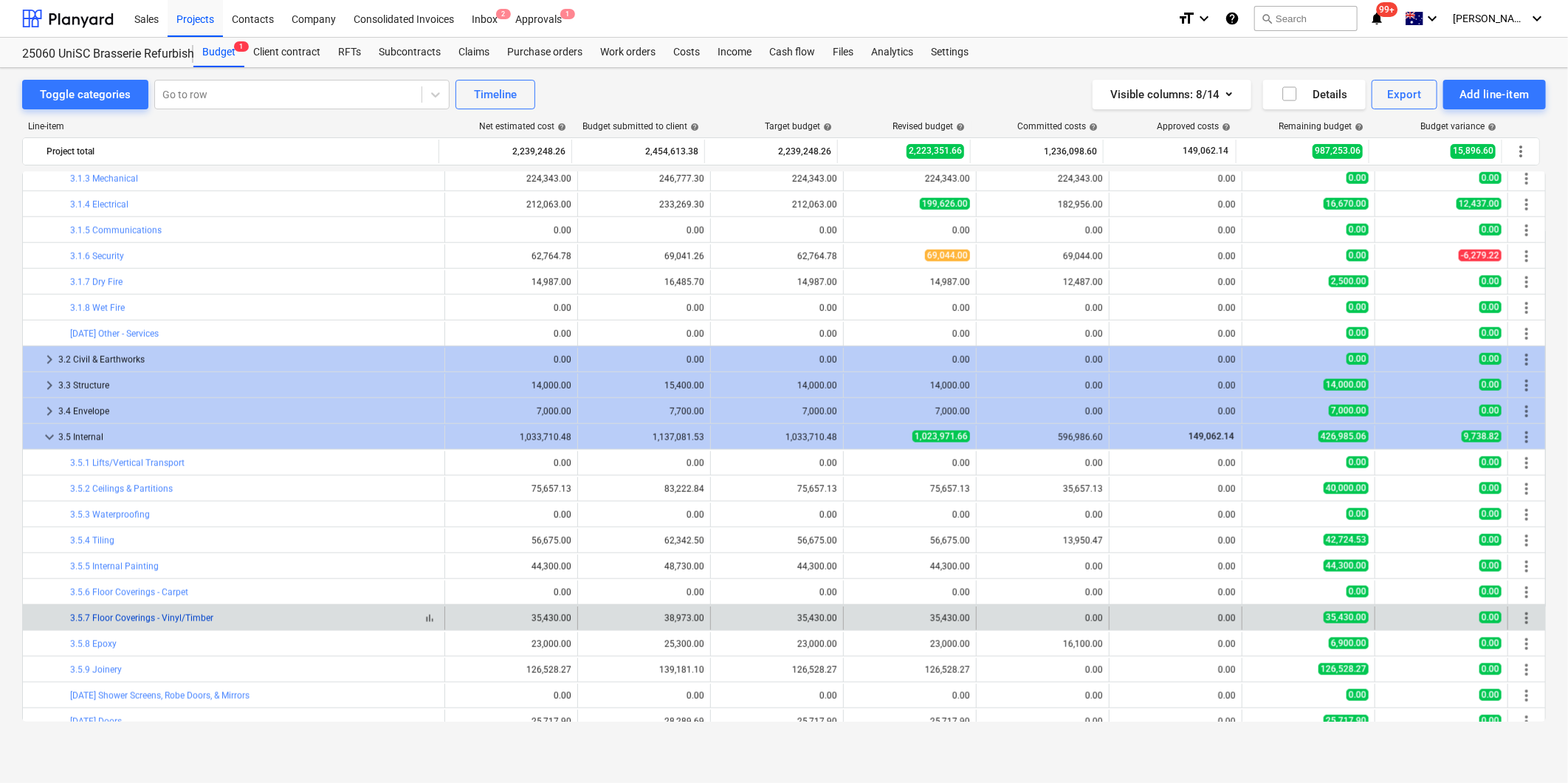
scroll to position [1312, 0]
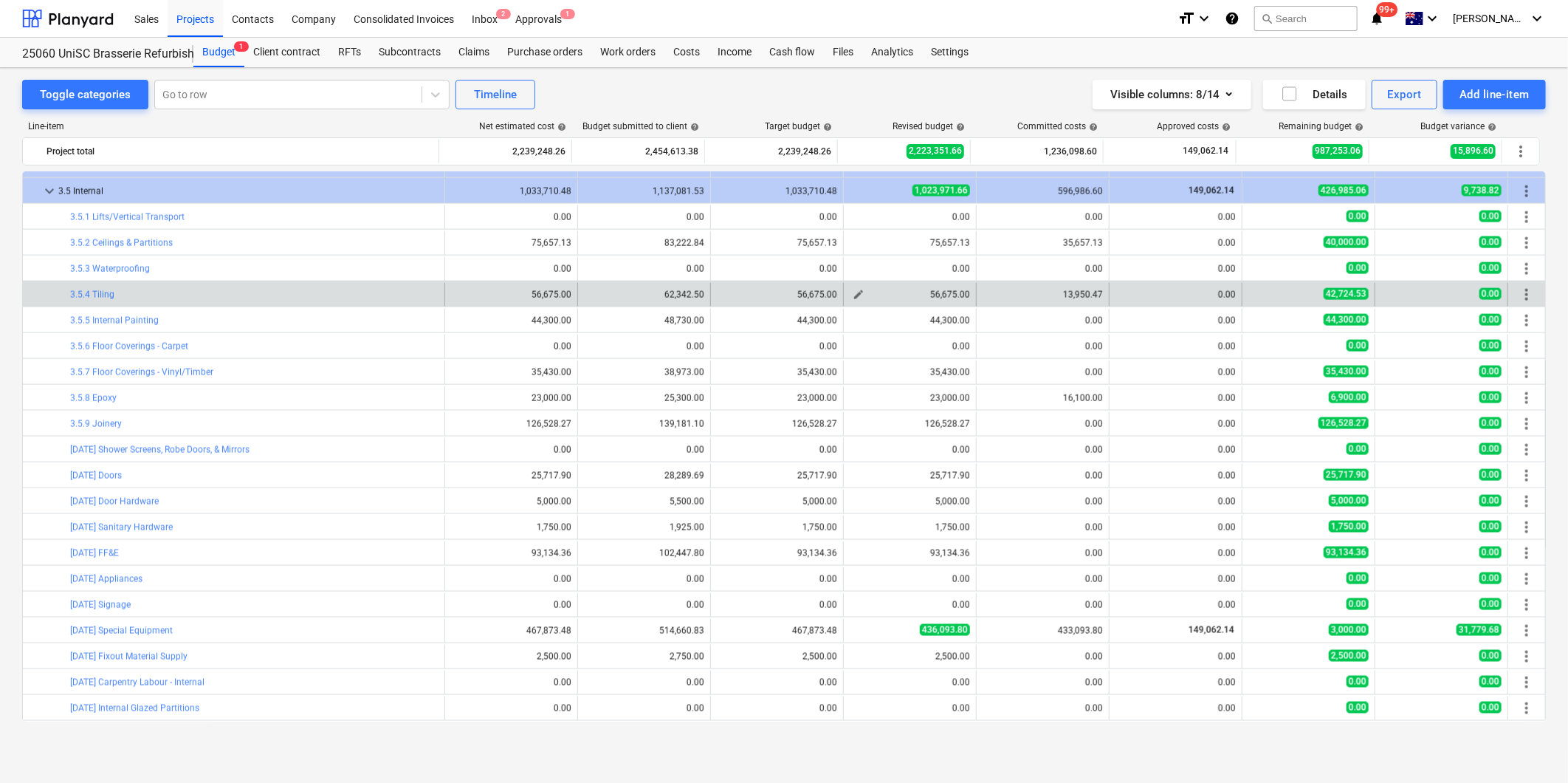
click at [853, 298] on span "edit" at bounding box center [859, 294] width 12 height 12
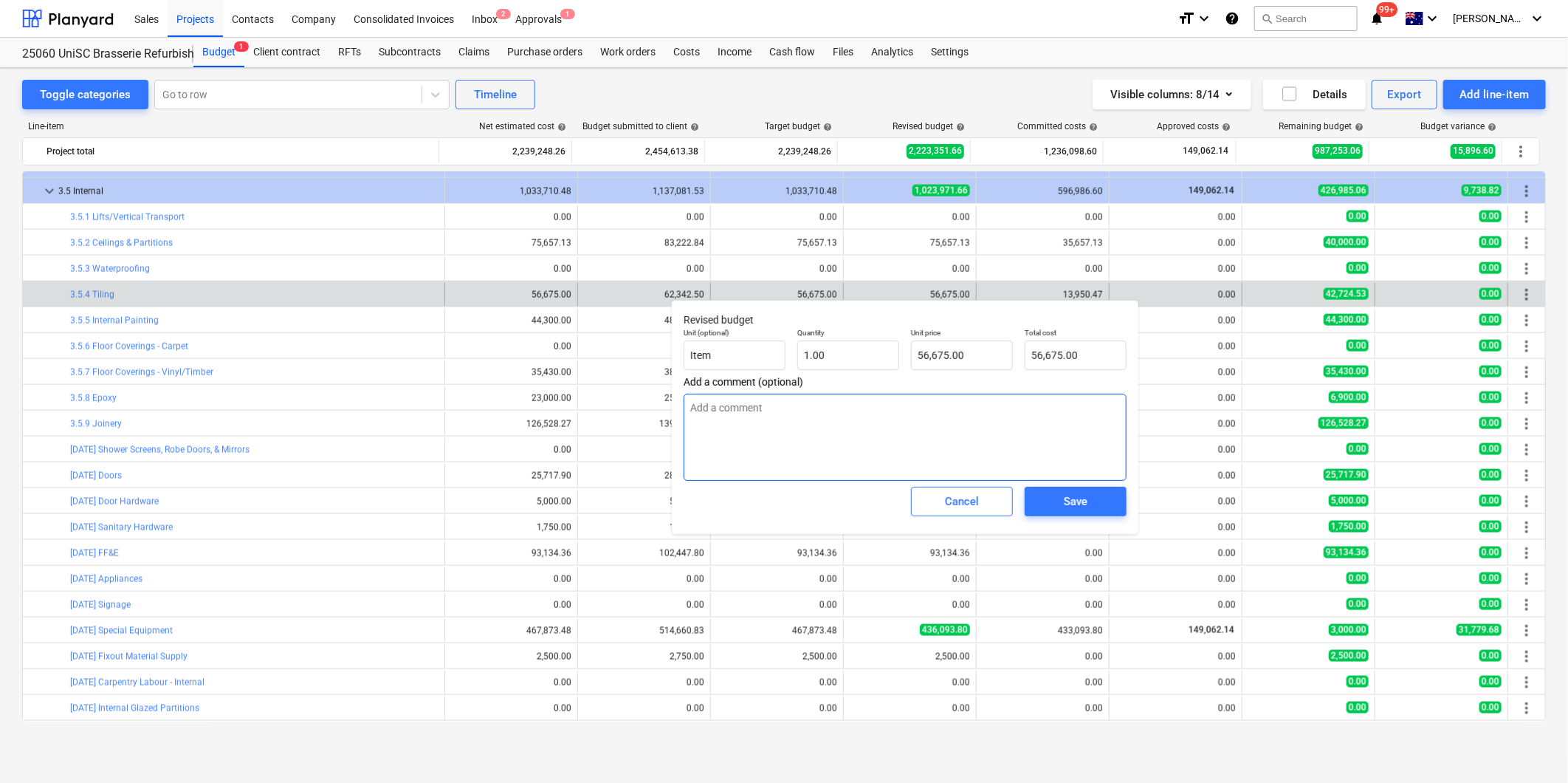
click at [746, 417] on textarea at bounding box center [905, 438] width 443 height 87
type textarea "x"
type textarea "O"
type textarea "x"
type textarea "Or"
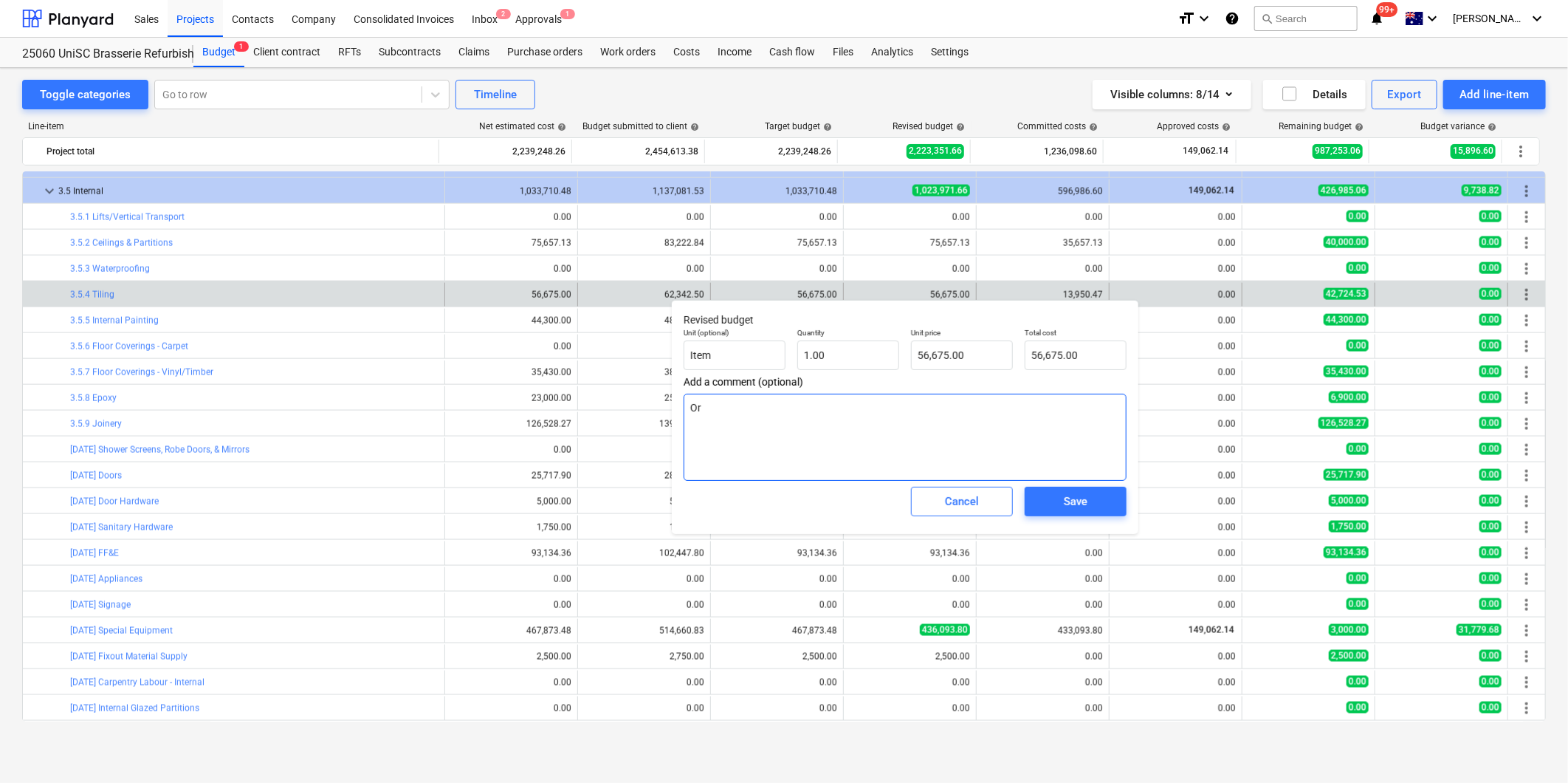
type textarea "x"
type textarea "Ord"
type textarea "x"
type textarea "Orde"
type textarea "x"
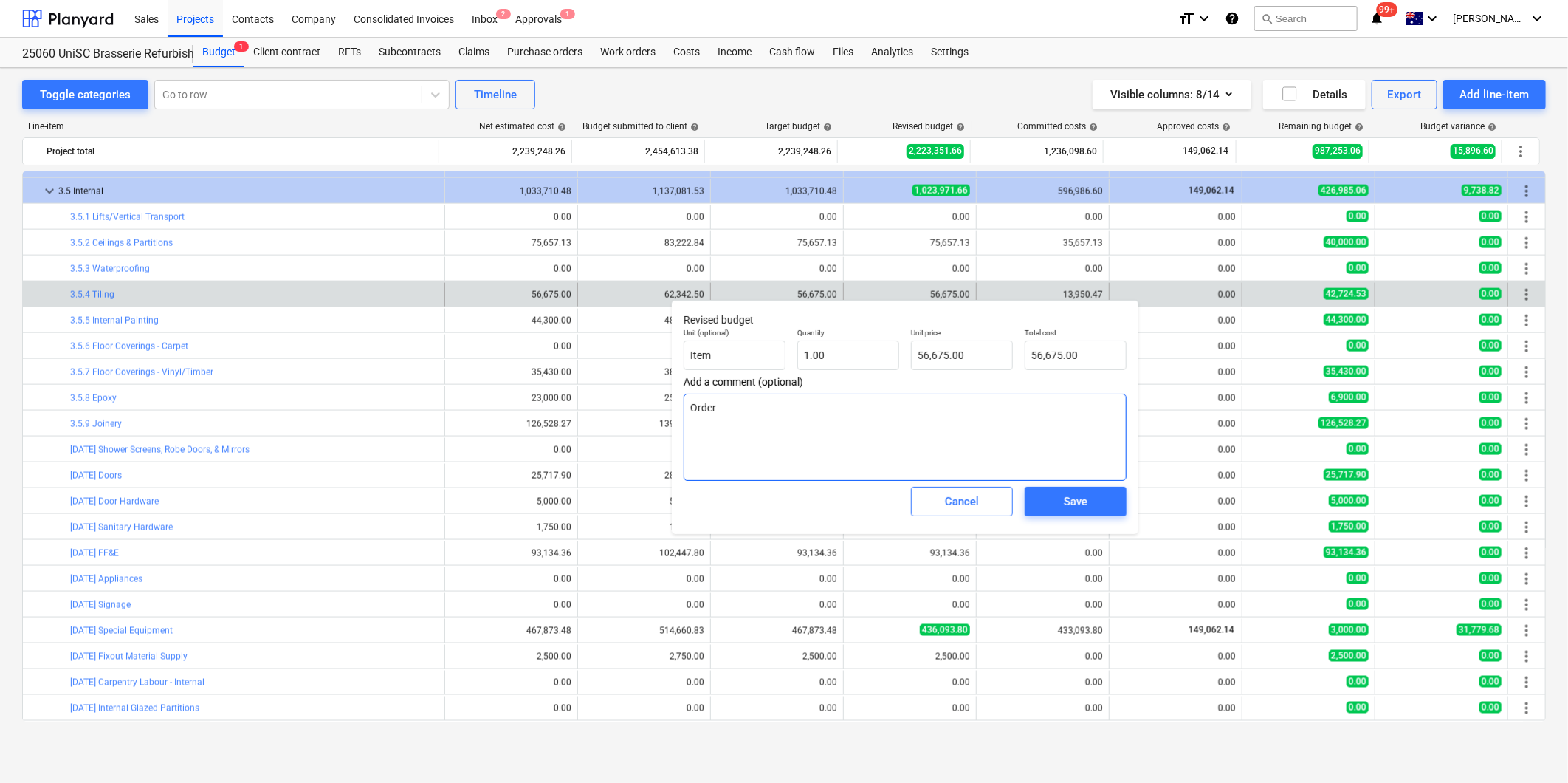
type textarea "Order"
type textarea "x"
type textarea "Order p["
type textarea "x"
type textarea "Order p[la"
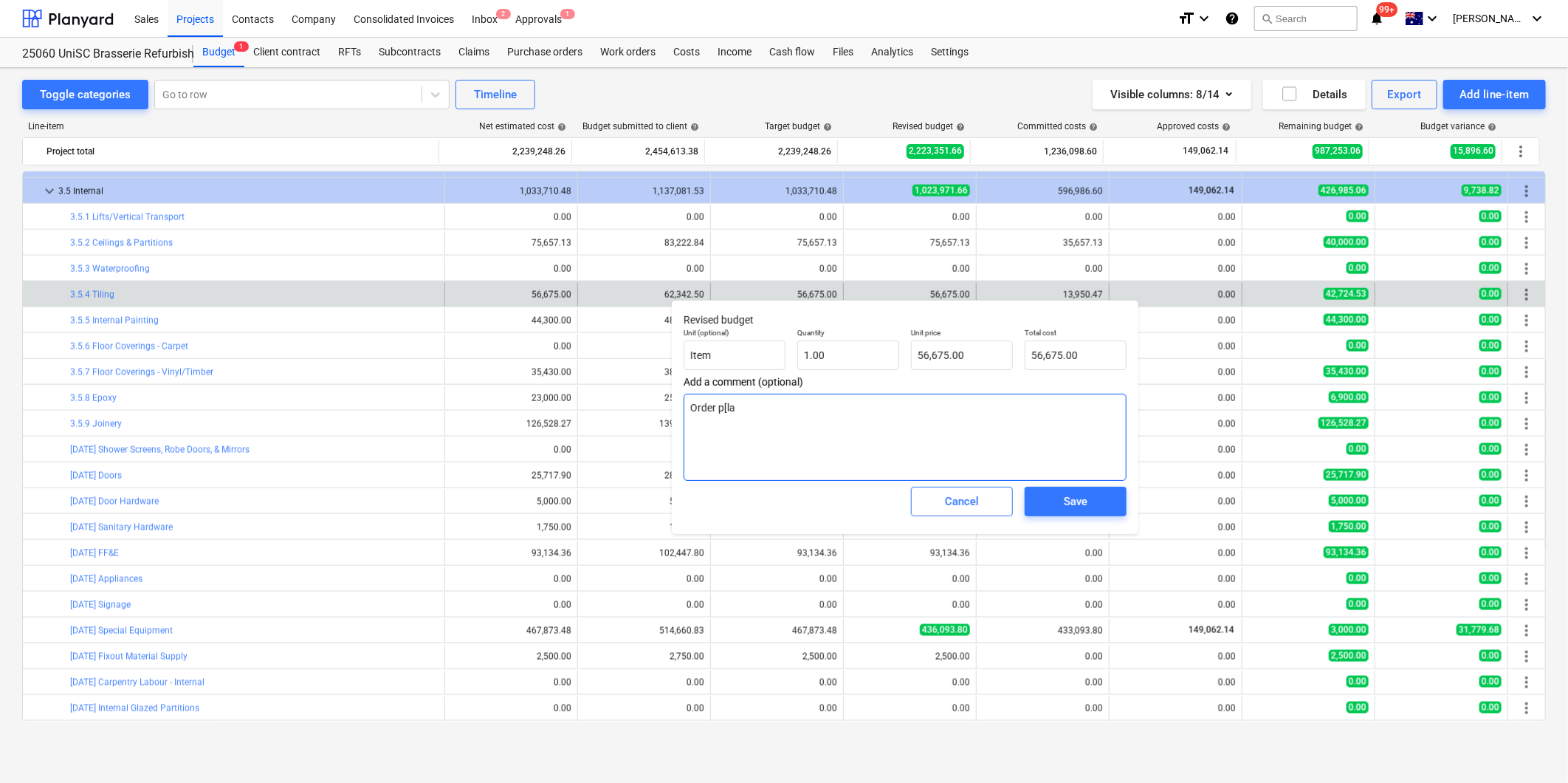
type textarea "x"
type textarea "Order p[lac"
type textarea "x"
type textarea "Order p[lace"
type textarea "x"
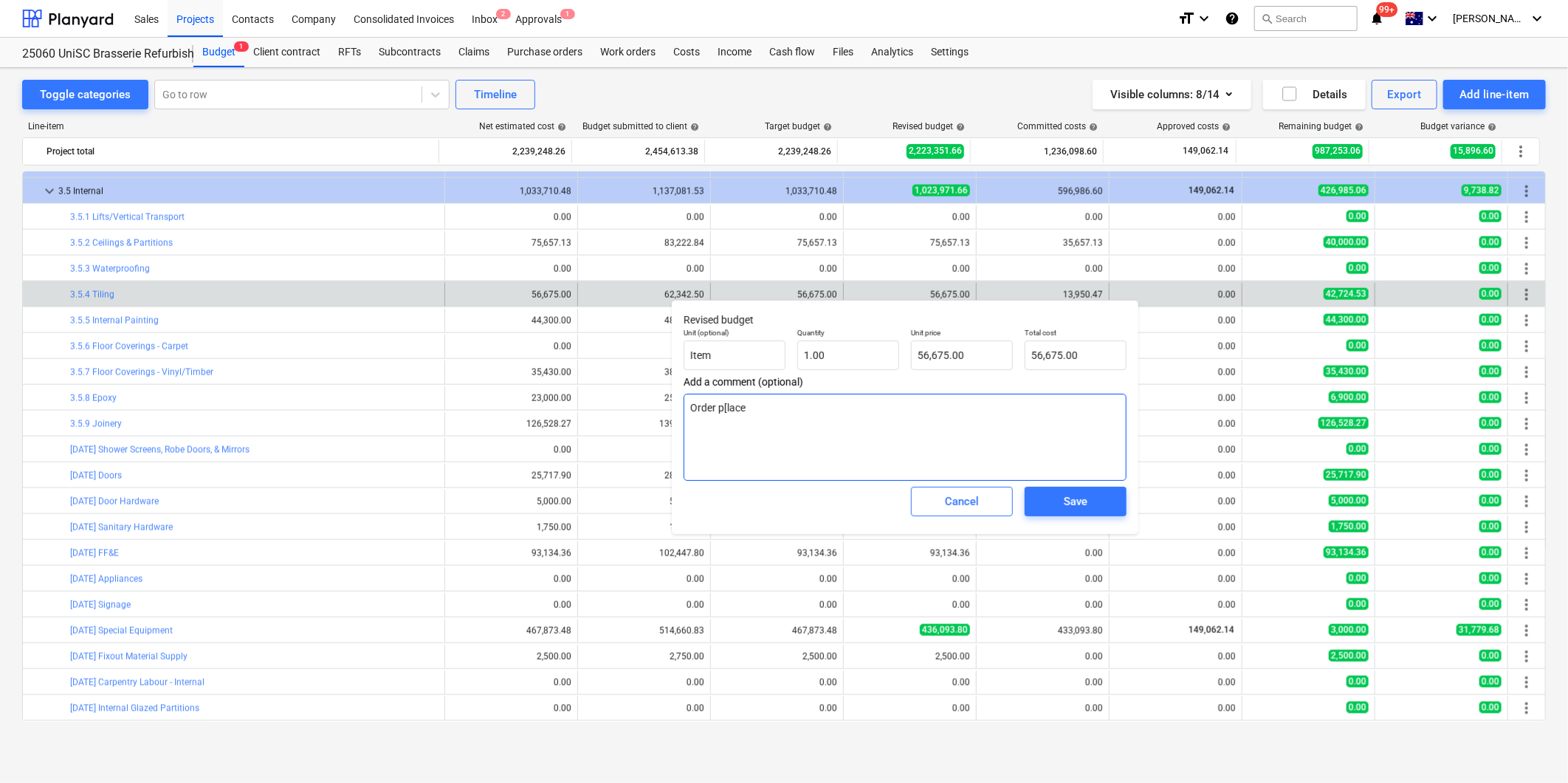
type textarea "Order p[laced"
type textarea "x"
type textarea "Order p[laced"
type textarea "x"
type textarea "Order p[laced"
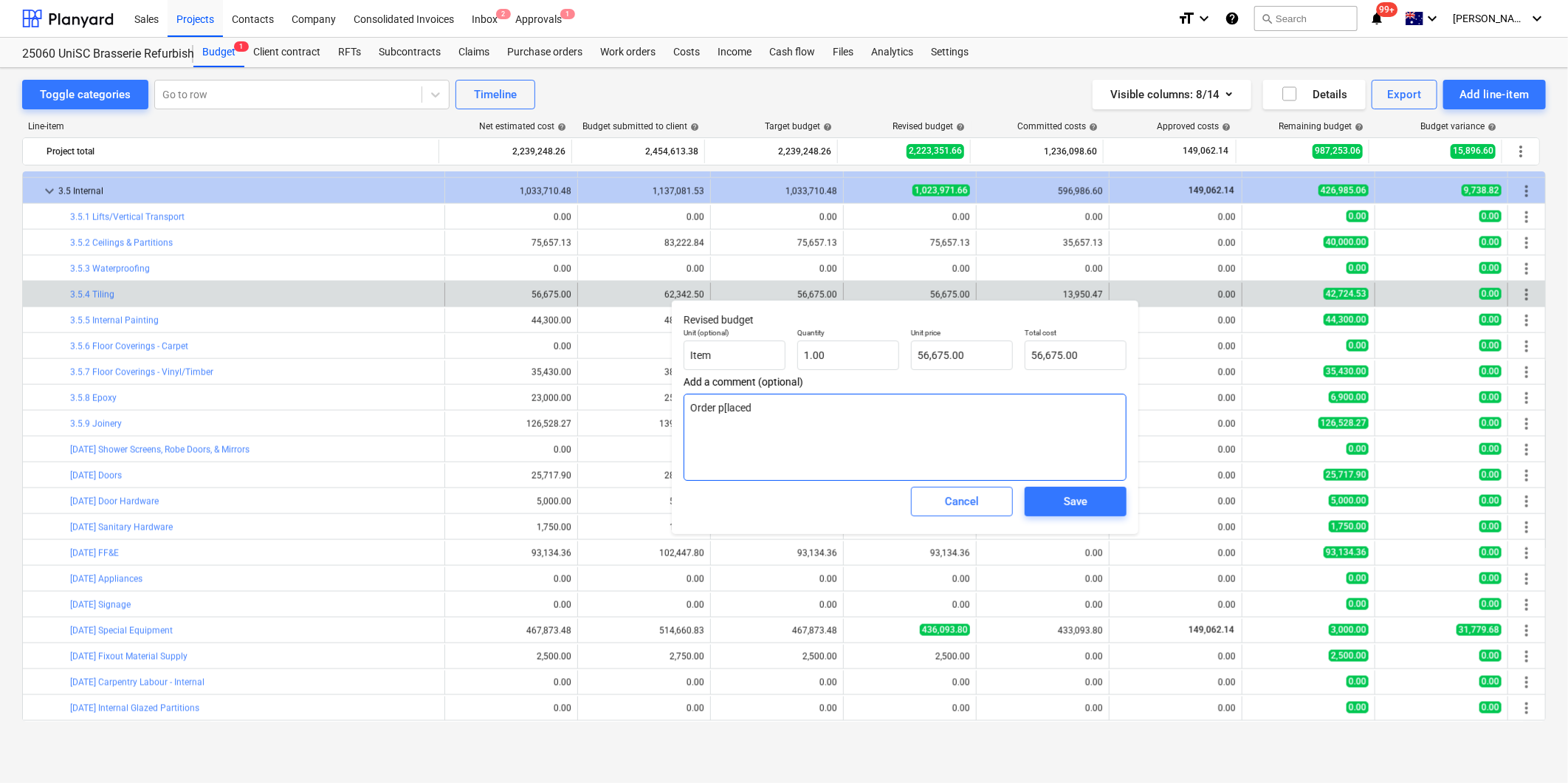
type textarea "x"
type textarea "Order p[lace"
type textarea "x"
type textarea "Order p[lac"
type textarea "x"
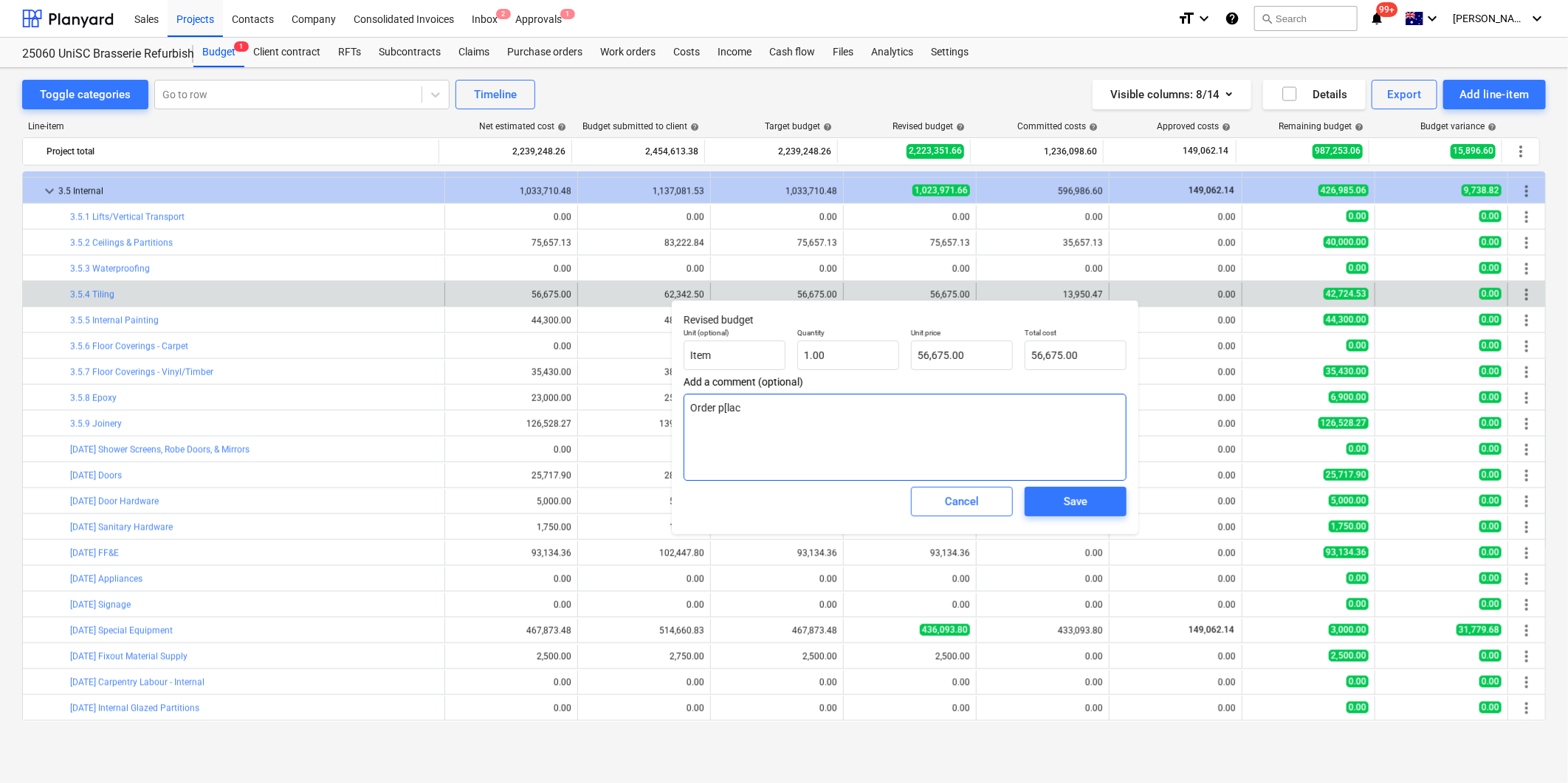
type textarea "Order p[la"
type textarea "x"
type textarea "Order p[l"
type textarea "x"
type textarea "Order p["
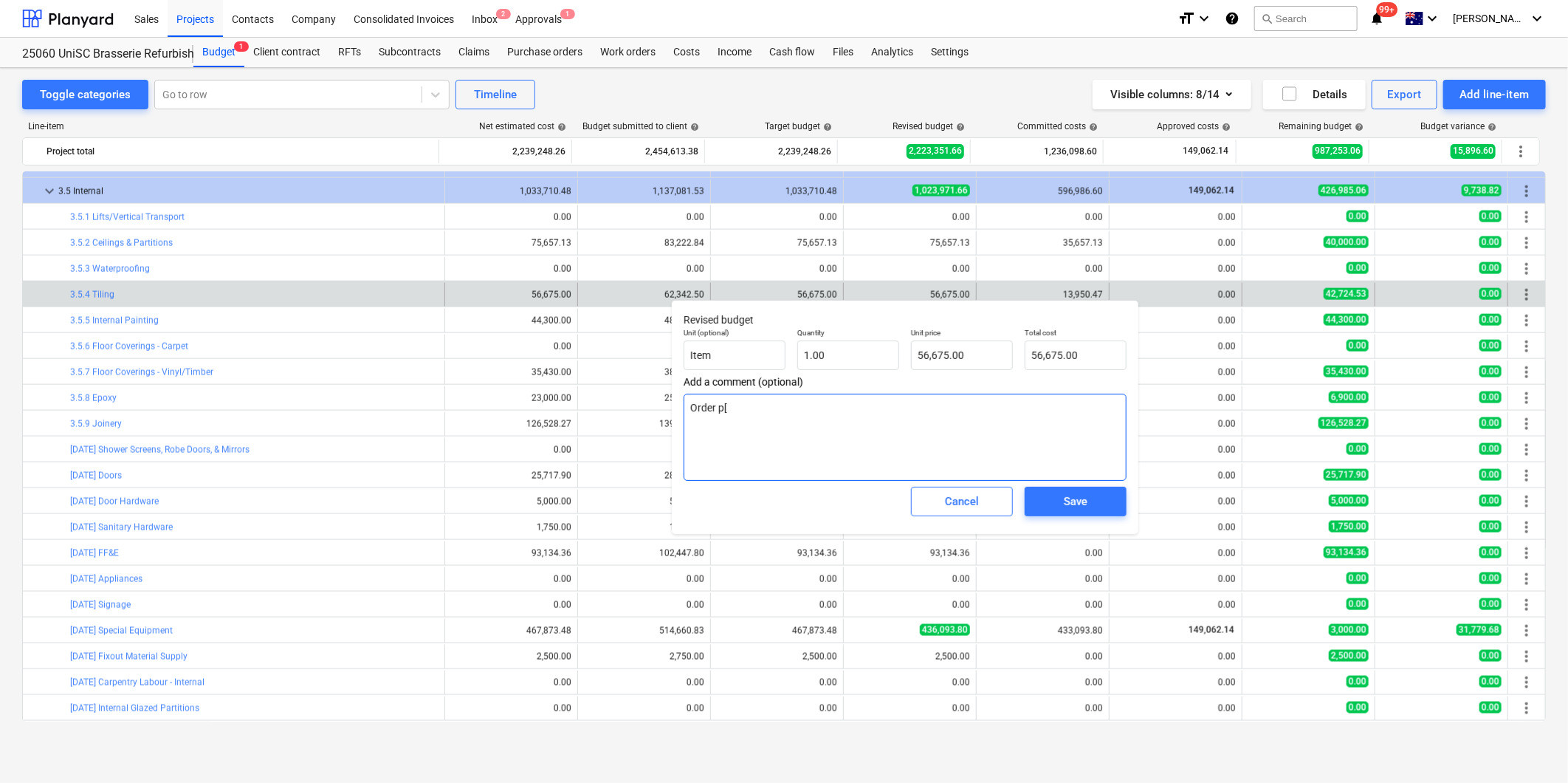
type textarea "x"
type textarea "Order p"
type textarea "x"
type textarea "Order"
type textarea "x"
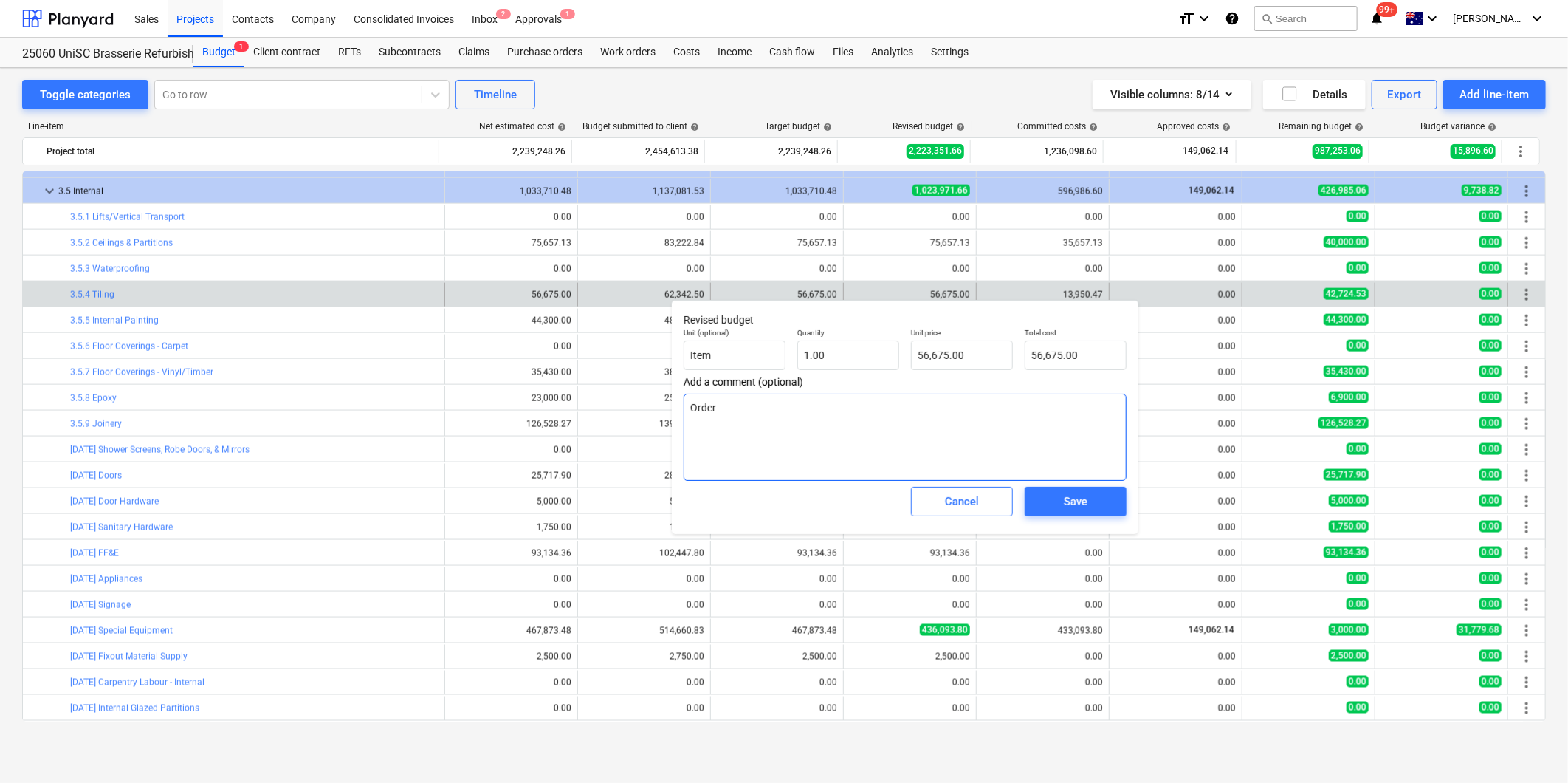
type textarea "Order"
type textarea "x"
type textarea "Orde"
type textarea "x"
type textarea "Ord"
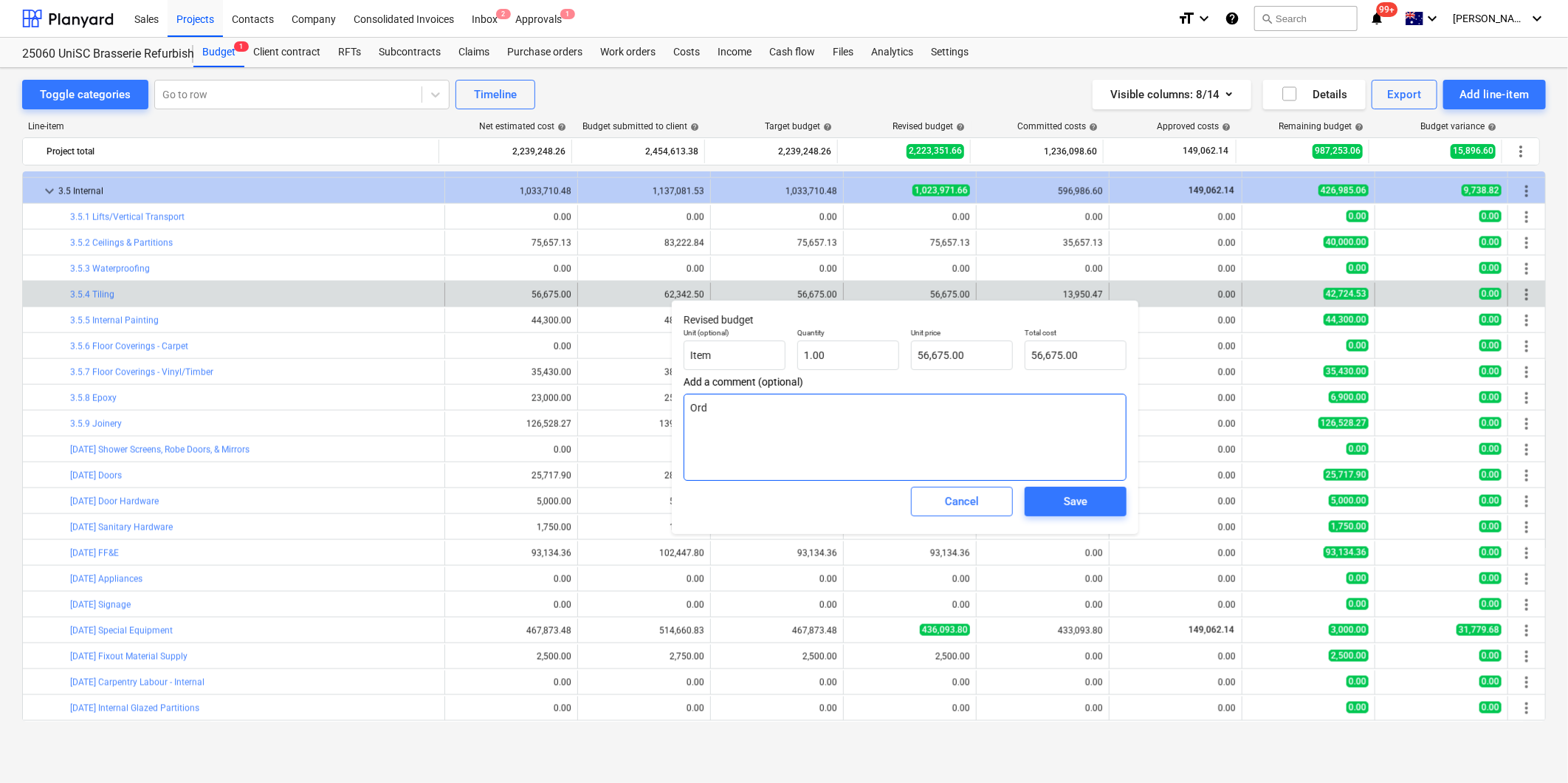
type textarea "x"
type textarea "Or"
type textarea "x"
type textarea "O"
type textarea "x"
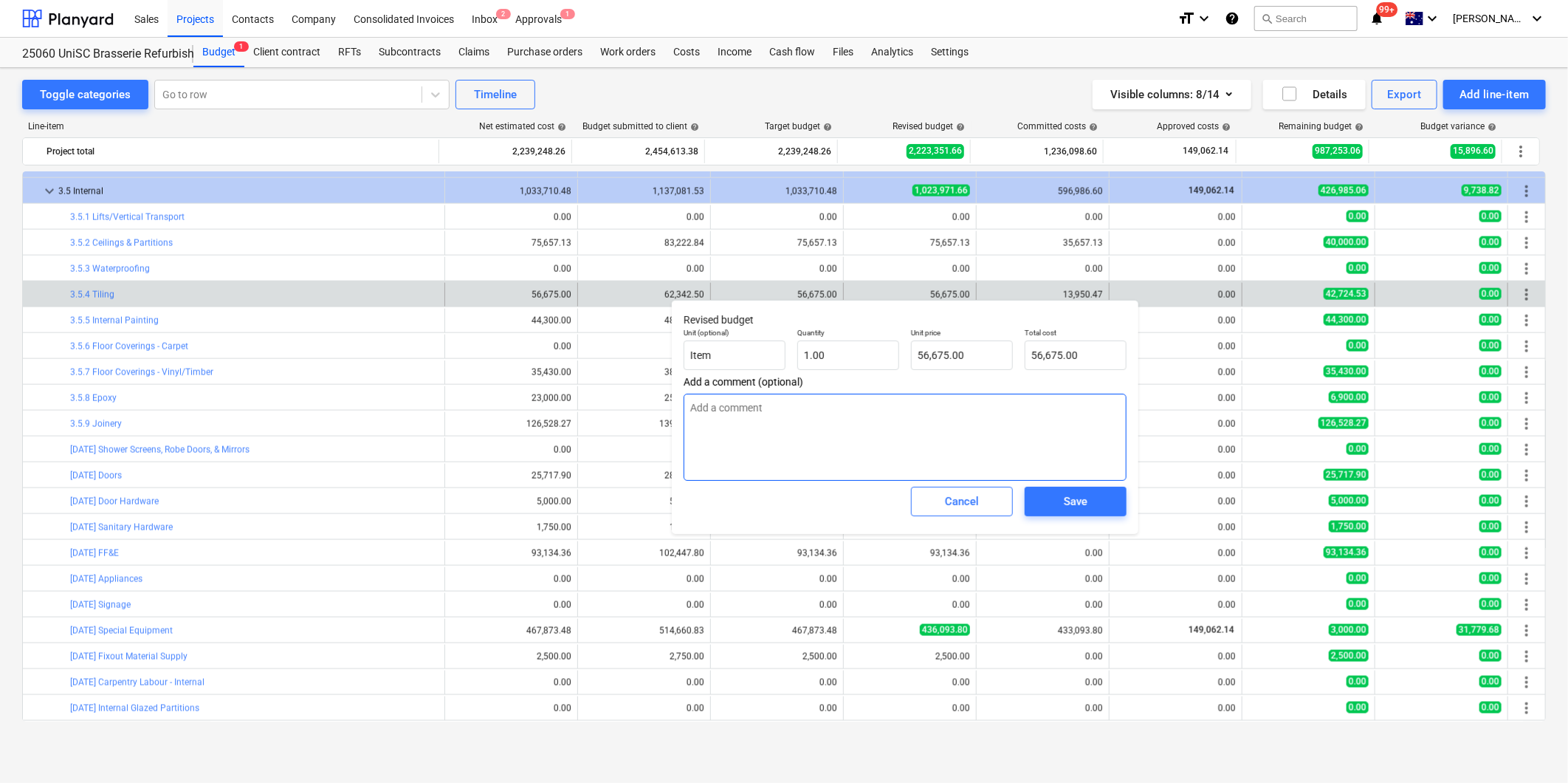
type textarea "C"
type textarea "x"
type textarea "Co"
type textarea "x"
type textarea "Com"
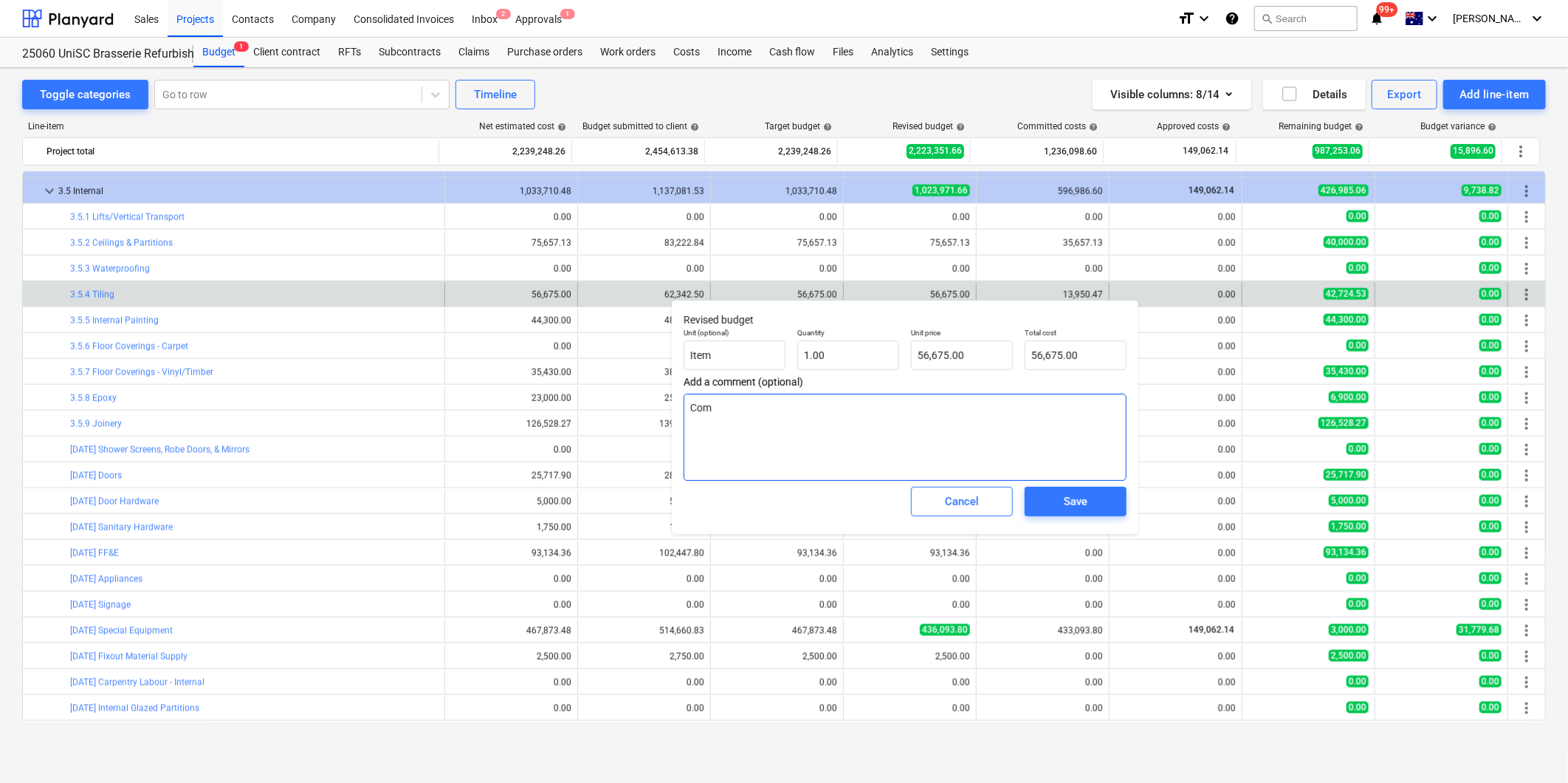
type textarea "x"
type textarea "Comm"
type textarea "x"
type textarea "Commi"
type textarea "x"
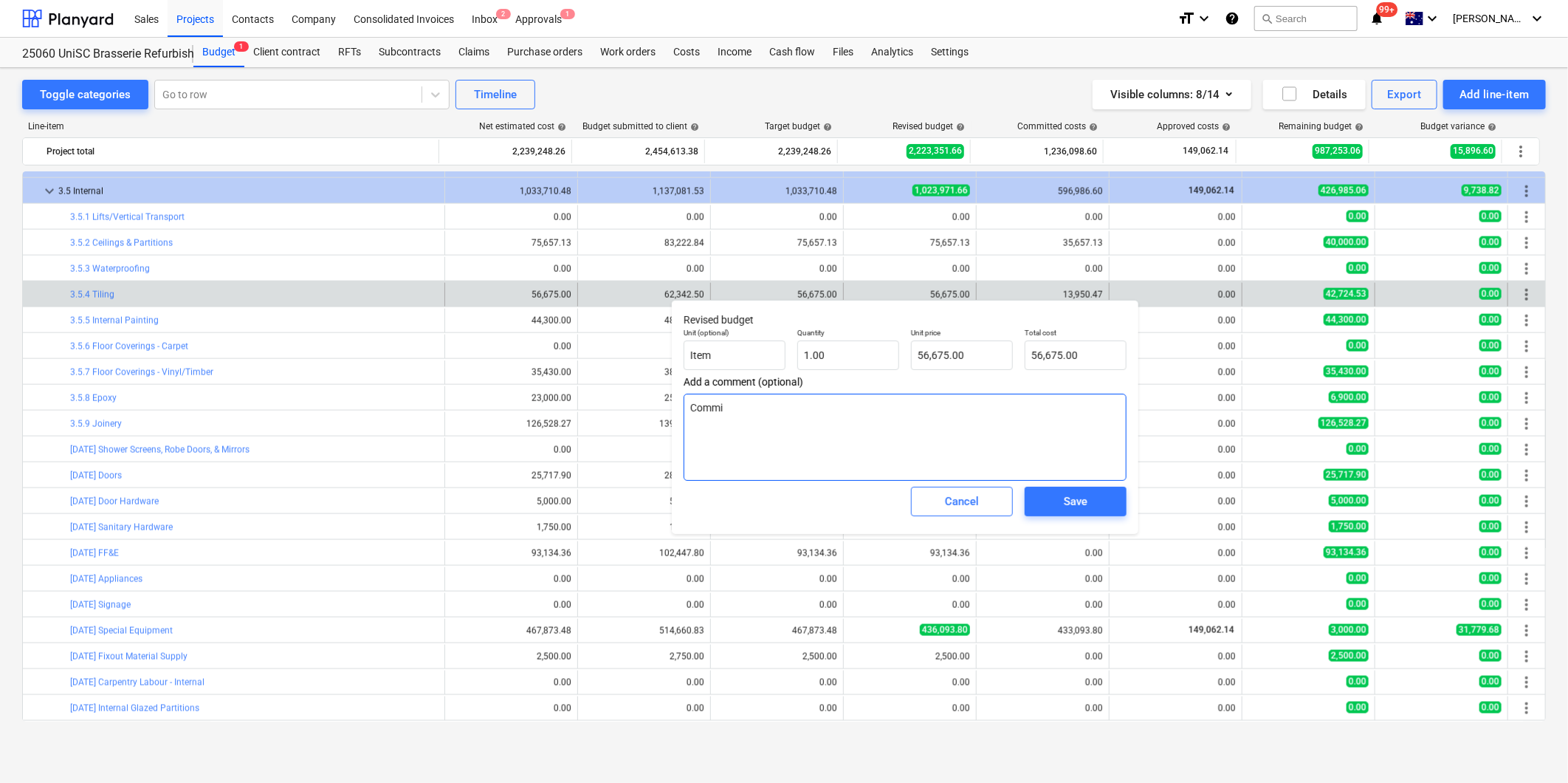
type textarea "Commit"
type textarea "x"
type textarea "Committe"
type textarea "x"
type textarea "Committed"
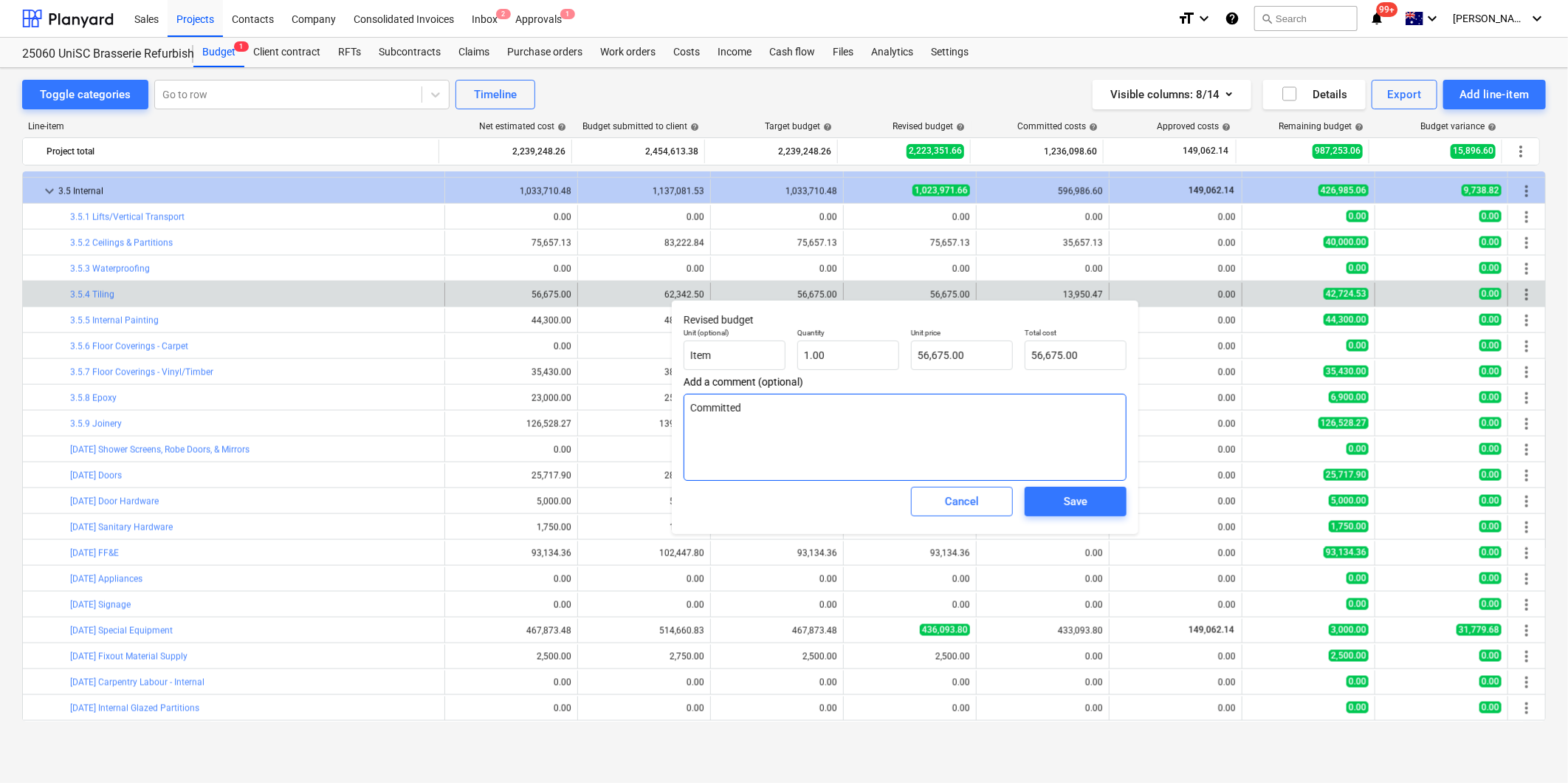
type textarea "x"
type textarea "Committed c"
type textarea "x"
type textarea "Committed co"
type textarea "x"
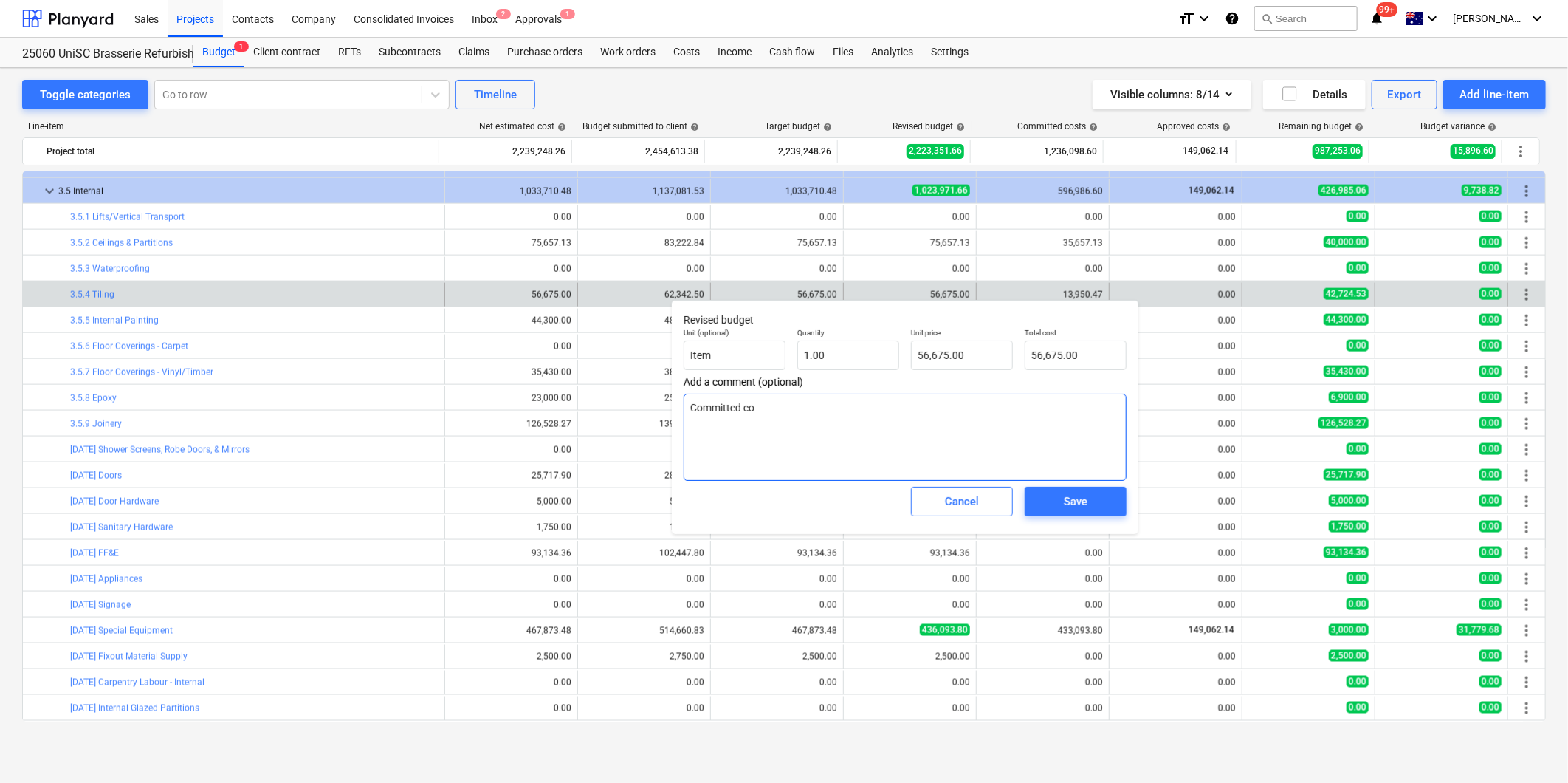
type textarea "Committed cos"
type textarea "x"
type textarea "Committed cost"
type textarea "x"
type textarea "Committed cost f"
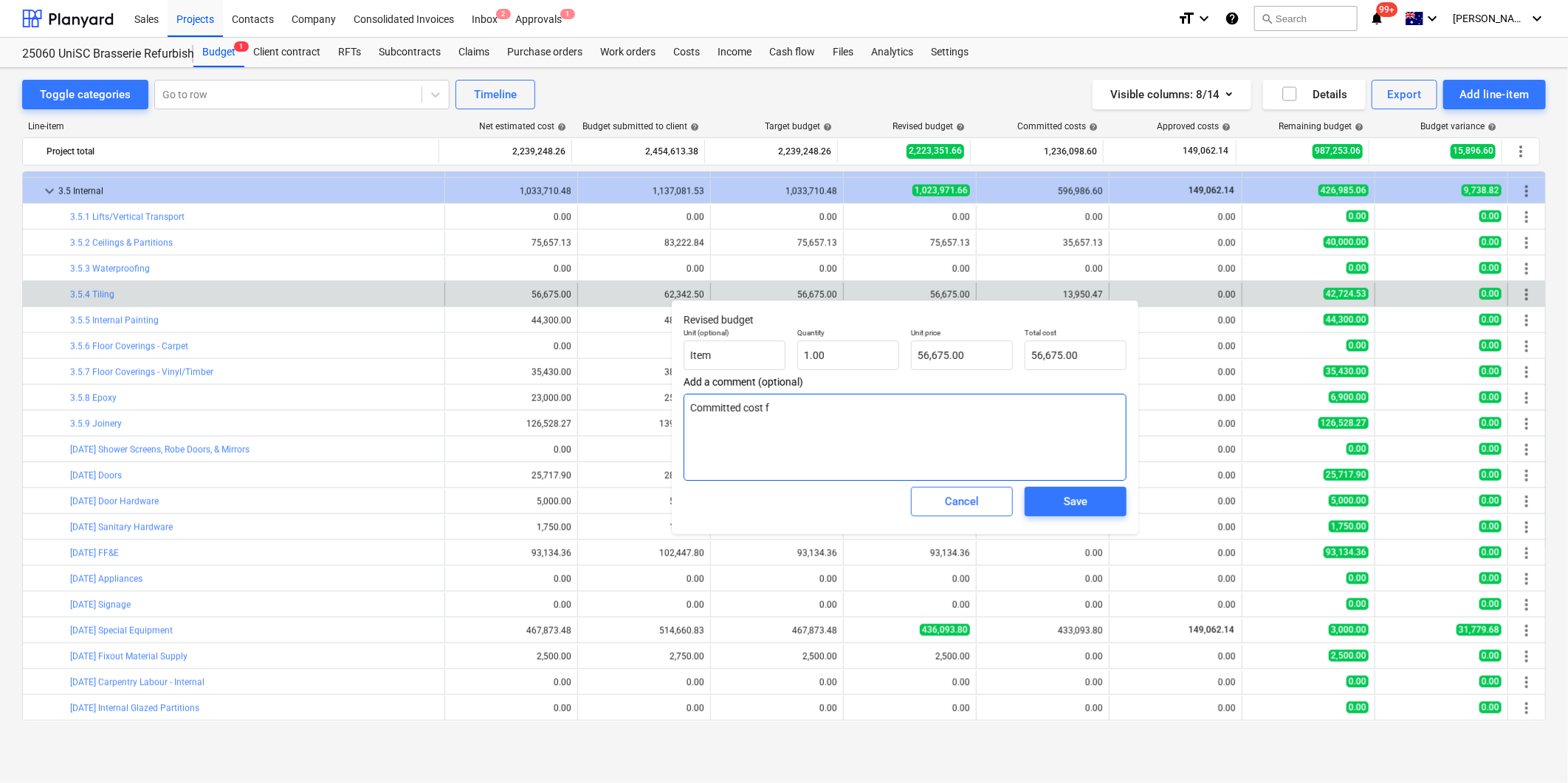
type textarea "x"
type textarea "Committed cost fo"
type textarea "x"
type textarea "Committed cost for"
type textarea "x"
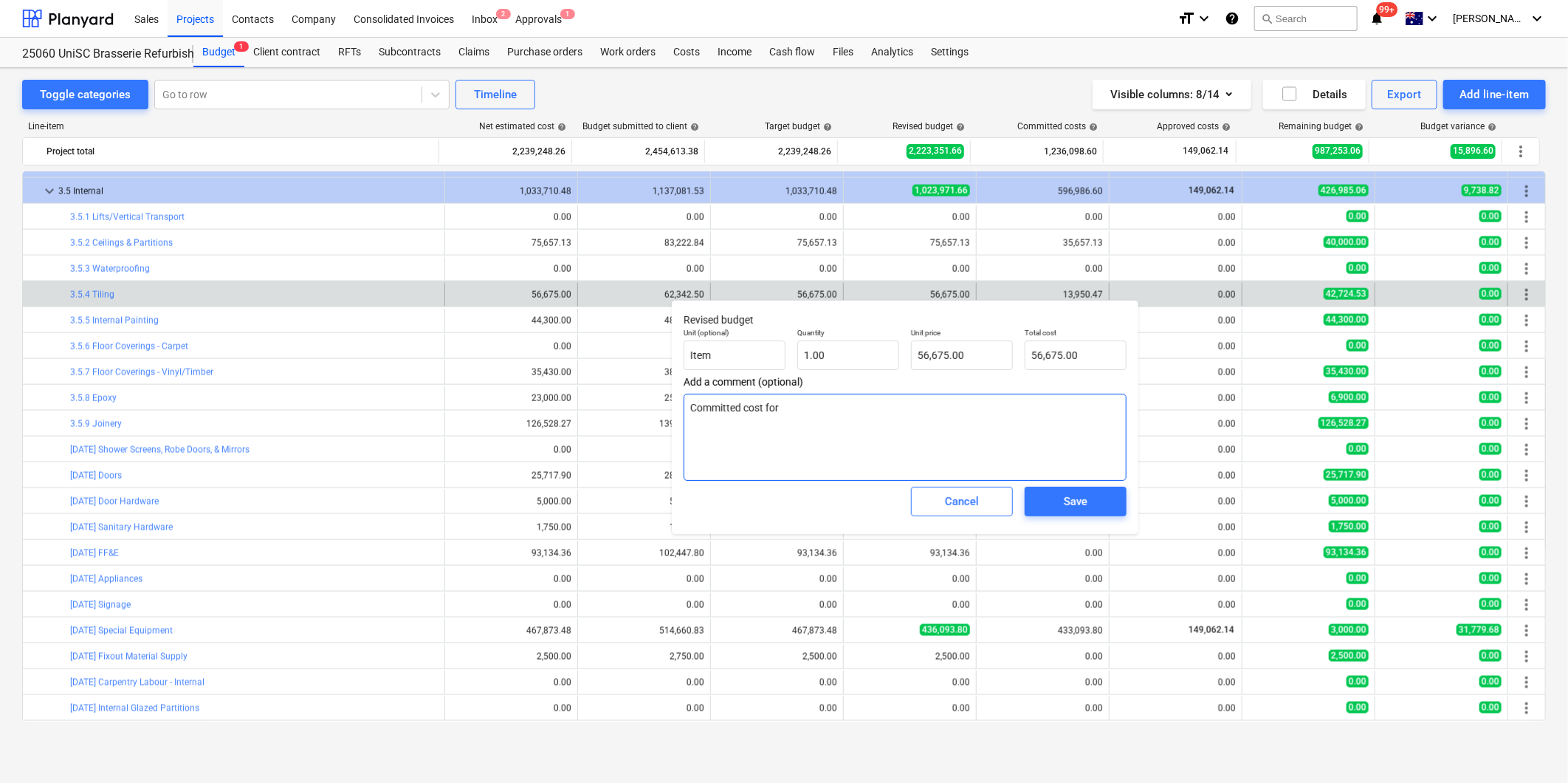
type textarea "Committed cost for"
type textarea "x"
type textarea "Committed cost for s"
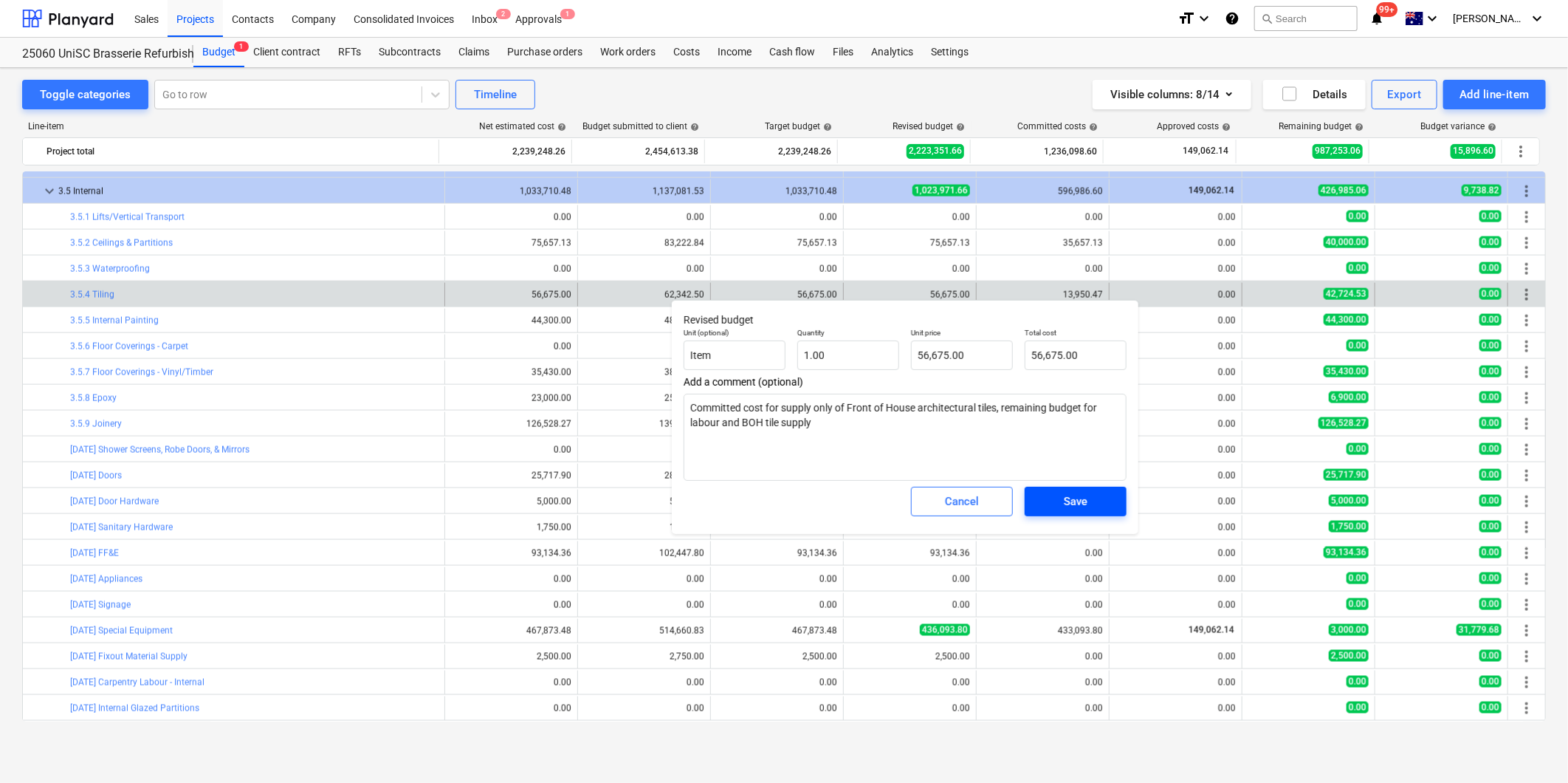
click at [1066, 500] on div "Save" at bounding box center [1075, 501] width 23 height 19
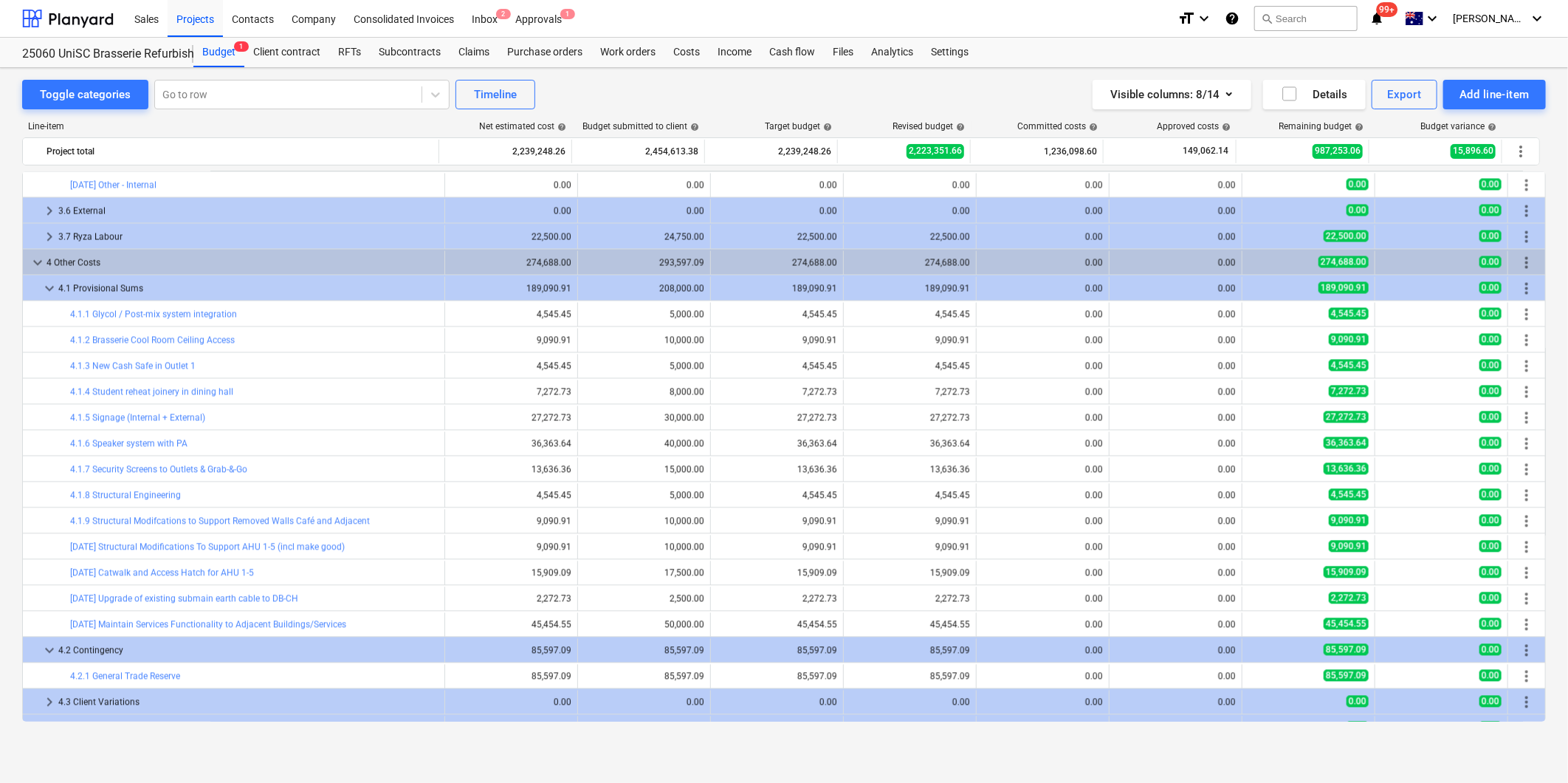
scroll to position [1906, 0]
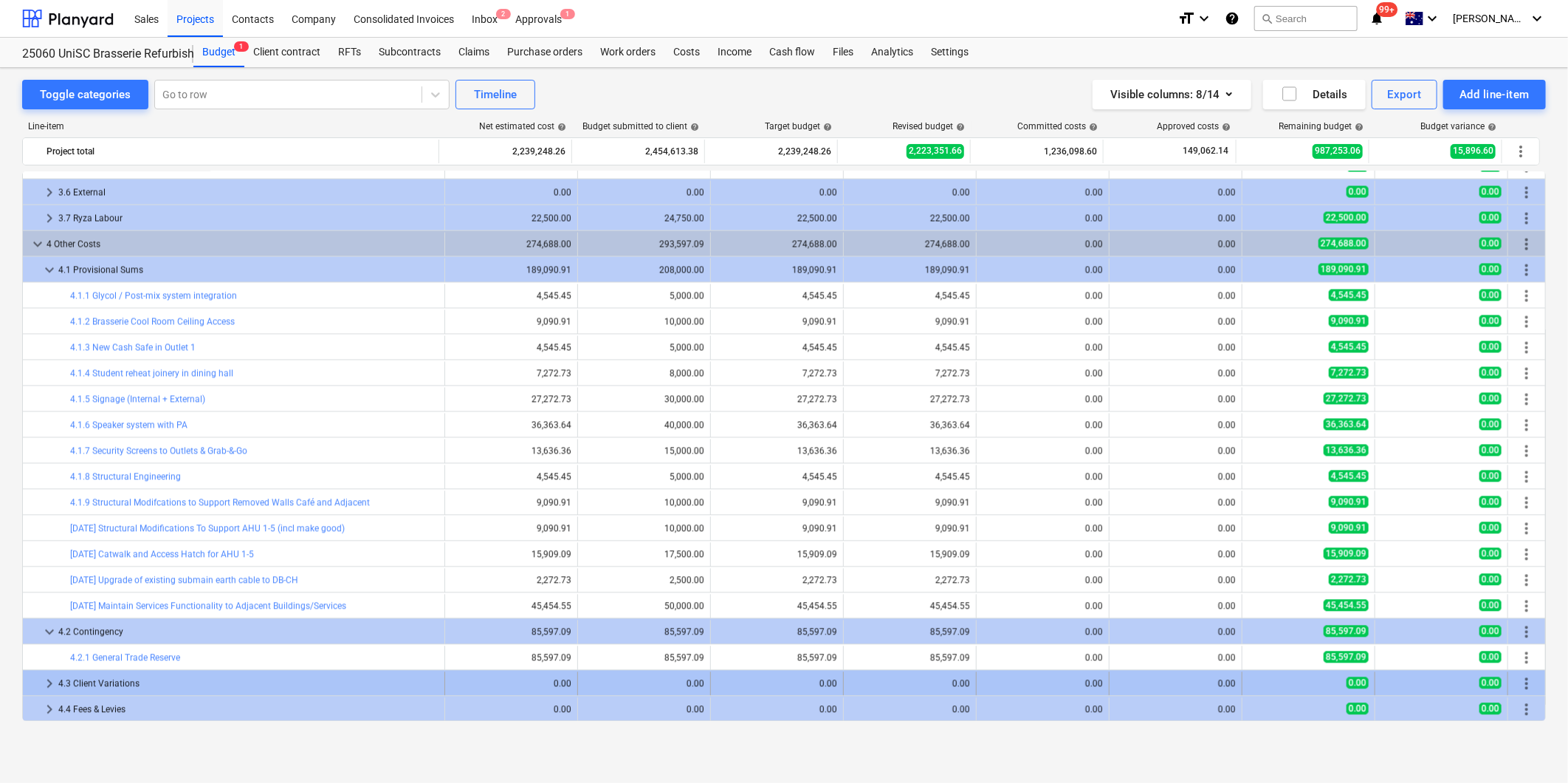
click at [50, 686] on span "keyboard_arrow_right" at bounding box center [49, 683] width 18 height 18
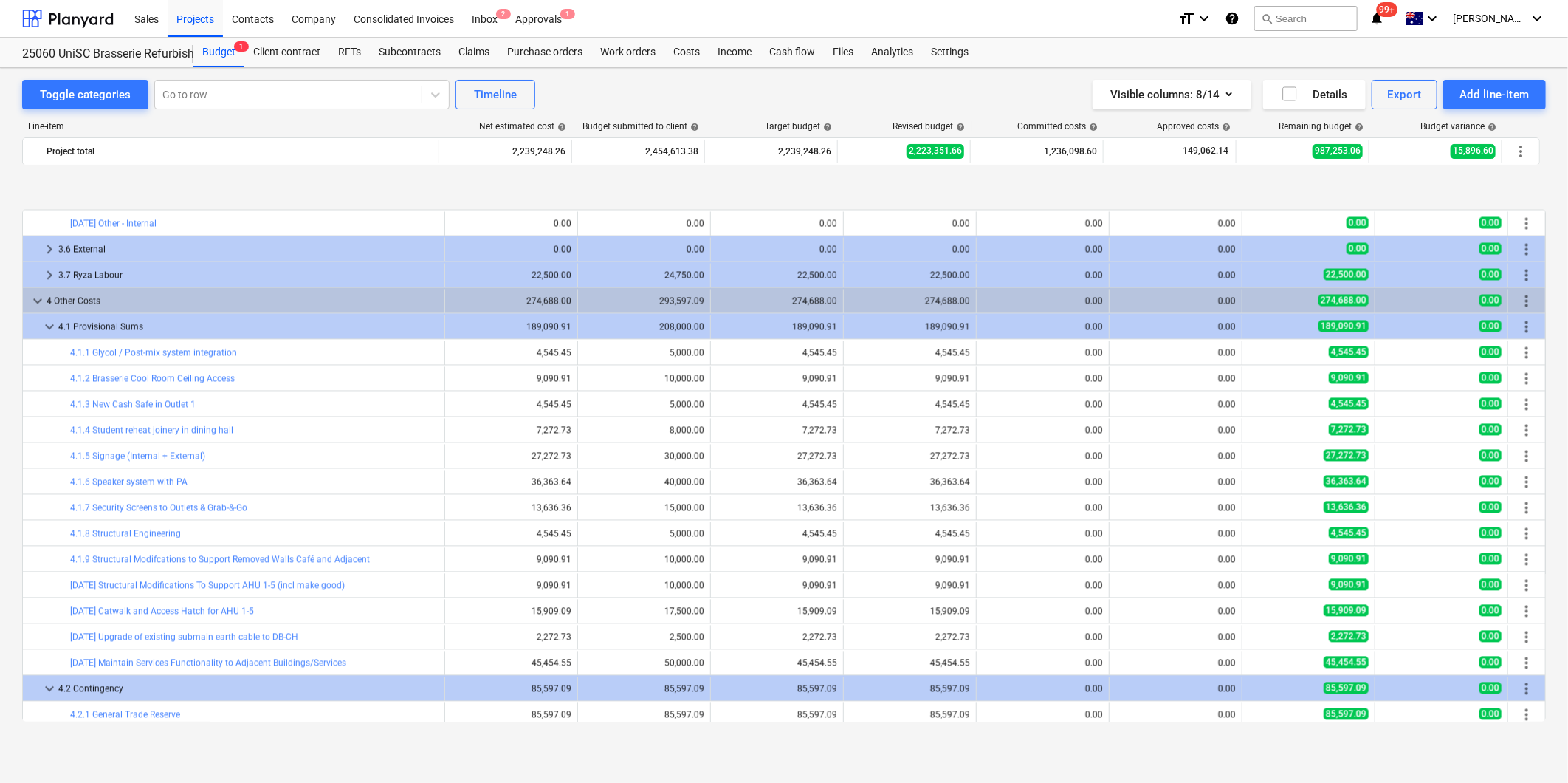
scroll to position [0, 0]
